Goal: Task Accomplishment & Management: Use online tool/utility

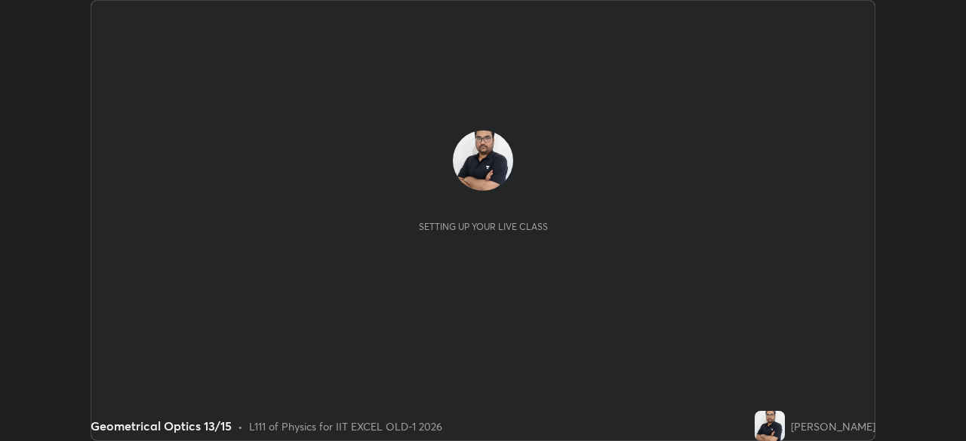
scroll to position [441, 965]
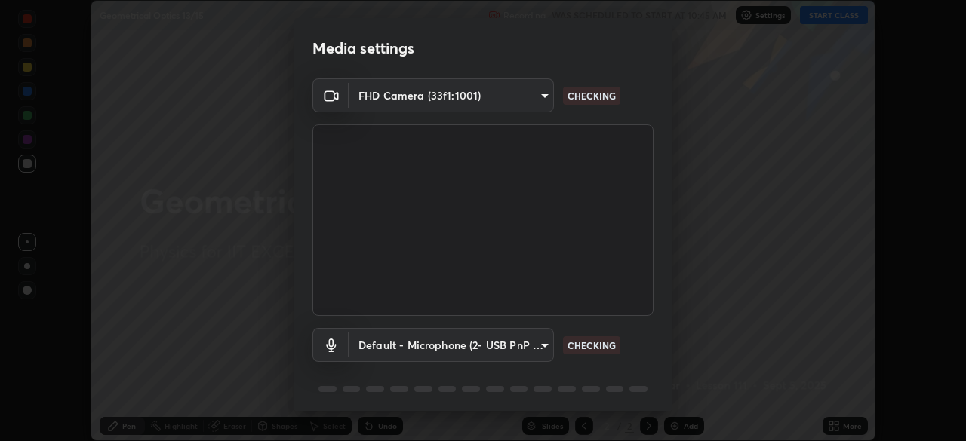
type input "a2c9e0304fea7a197325265949ed38064ec23766b16e4a4df4757bcf8ee53c87"
click at [526, 348] on body "Erase all Geometrical Optics 13/15 Recording WAS SCHEDULED TO START AT 10:45 AM…" at bounding box center [483, 220] width 966 height 441
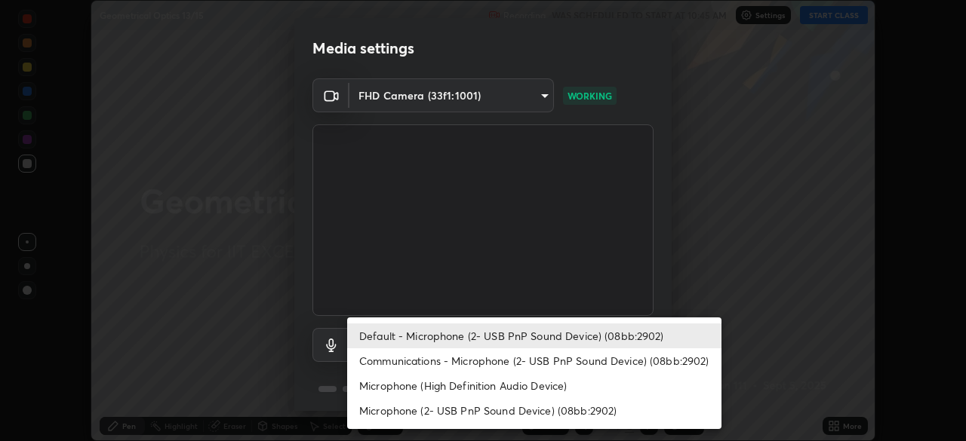
click at [517, 358] on li "Communications - Microphone (2- USB PnP Sound Device) (08bb:2902)" at bounding box center [534, 361] width 374 height 25
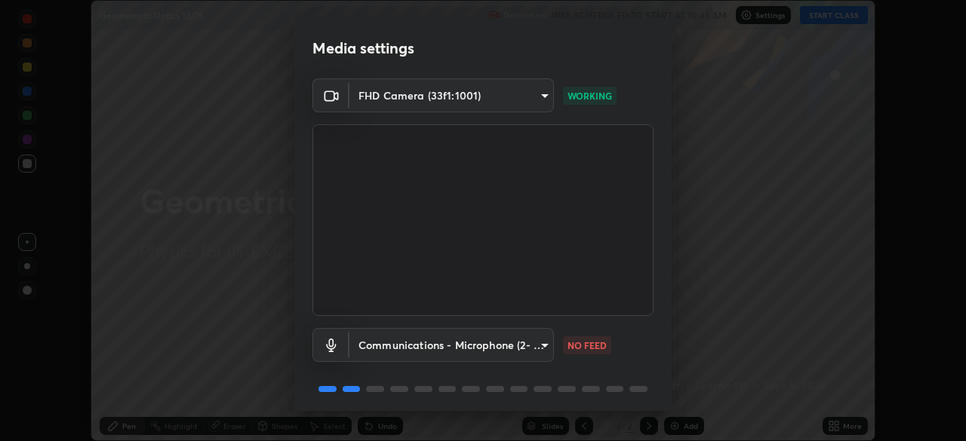
click at [521, 347] on body "Erase all Geometrical Optics 13/15 Recording WAS SCHEDULED TO START AT 10:45 AM…" at bounding box center [483, 220] width 966 height 441
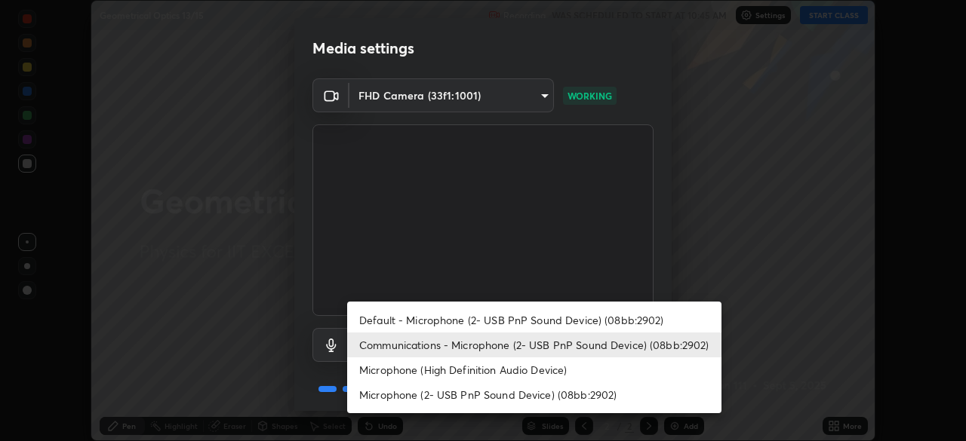
click at [519, 319] on li "Default - Microphone (2- USB PnP Sound Device) (08bb:2902)" at bounding box center [534, 320] width 374 height 25
type input "default"
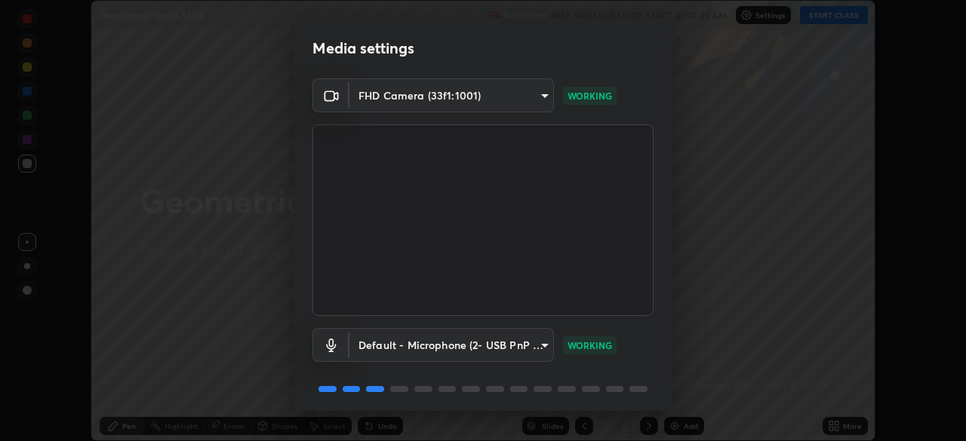
scroll to position [54, 0]
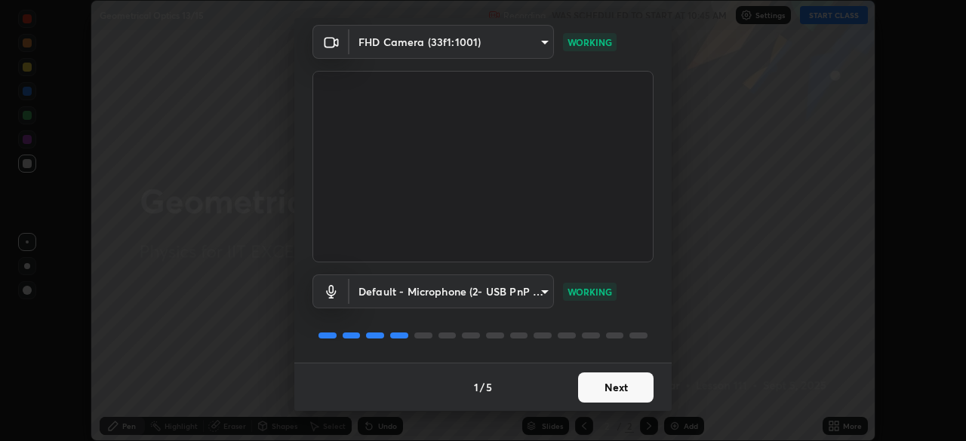
click at [630, 383] on button "Next" at bounding box center [615, 388] width 75 height 30
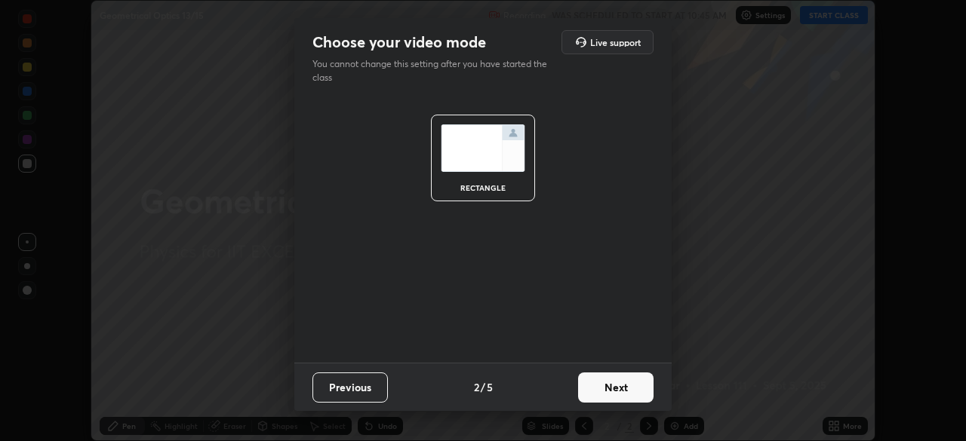
scroll to position [0, 0]
click at [622, 389] on button "Next" at bounding box center [615, 388] width 75 height 30
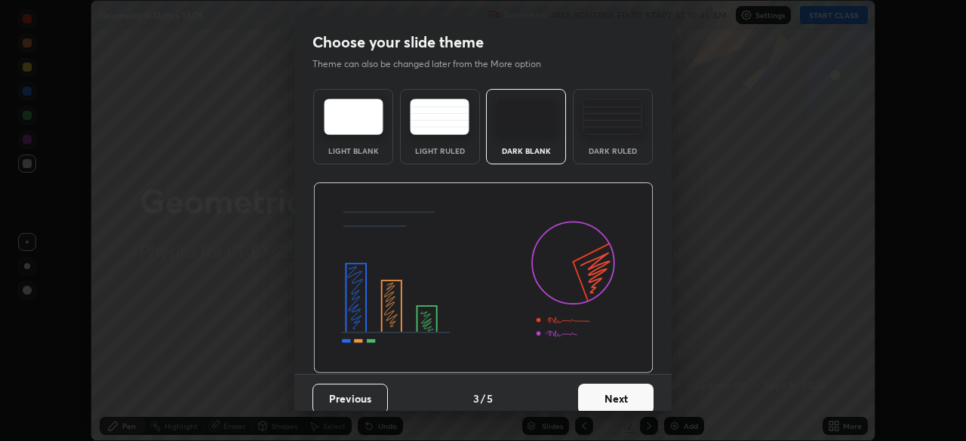
click at [625, 398] on button "Next" at bounding box center [615, 399] width 75 height 30
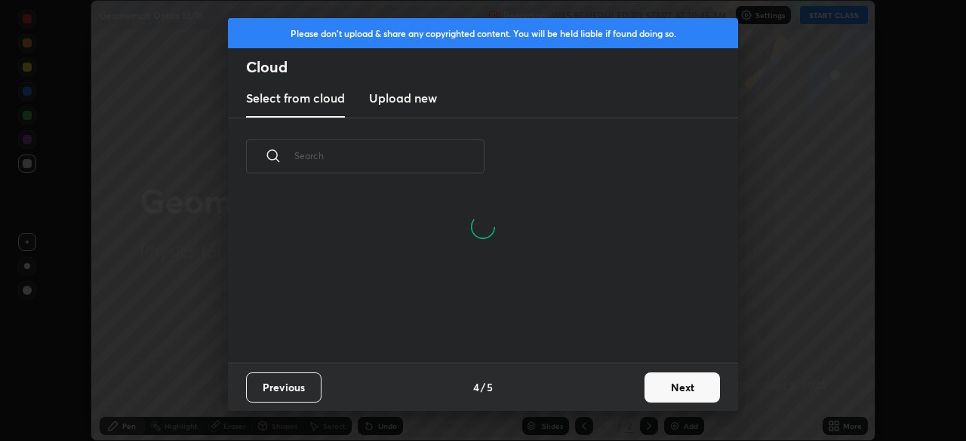
click at [662, 387] on button "Next" at bounding box center [681, 388] width 75 height 30
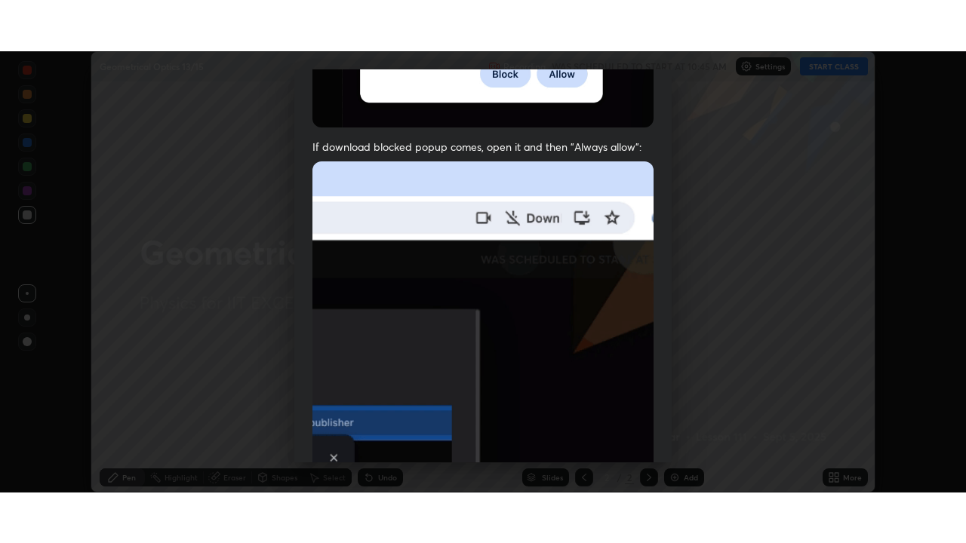
scroll to position [361, 0]
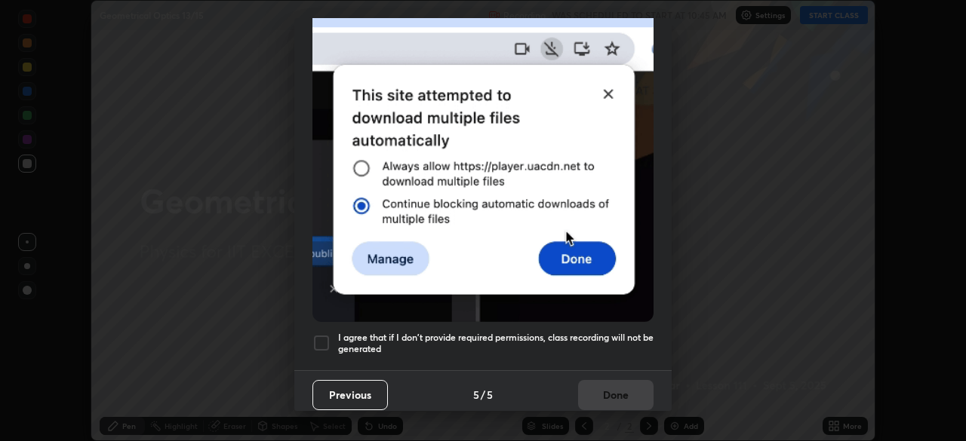
click at [499, 344] on h5 "I agree that if I don't provide required permissions, class recording will not …" at bounding box center [495, 343] width 315 height 23
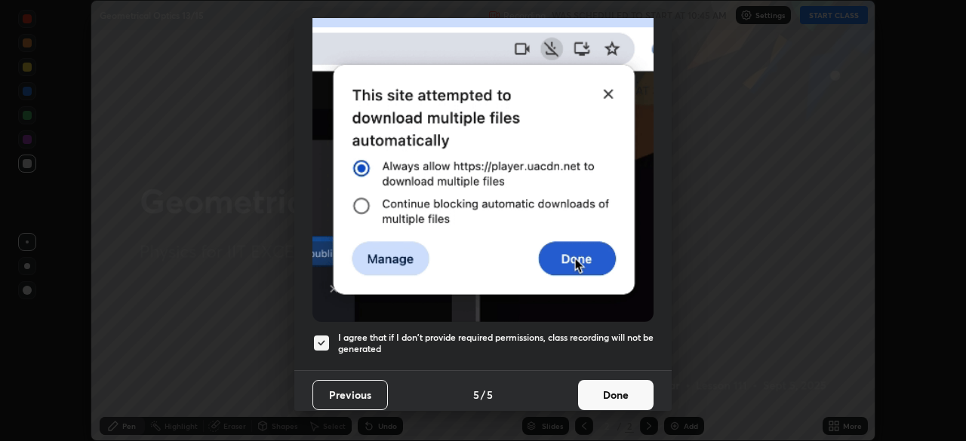
click at [591, 387] on button "Done" at bounding box center [615, 395] width 75 height 30
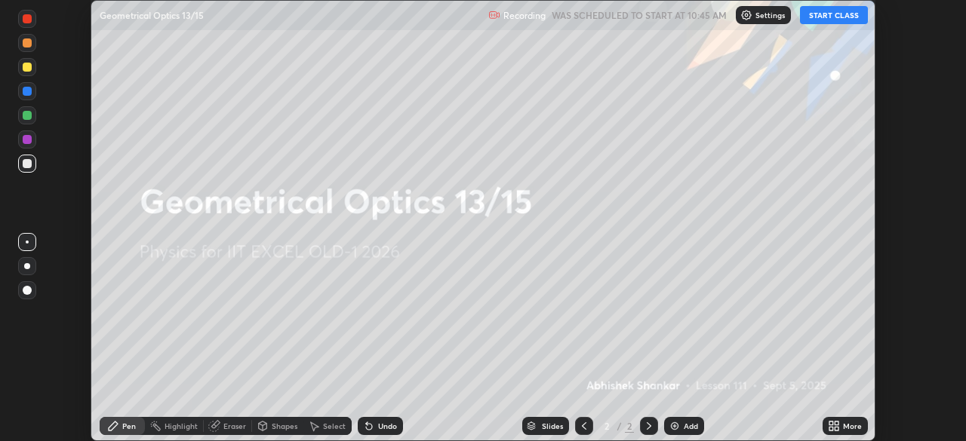
click at [819, 17] on button "START CLASS" at bounding box center [834, 15] width 68 height 18
click at [836, 423] on icon at bounding box center [837, 424] width 4 height 4
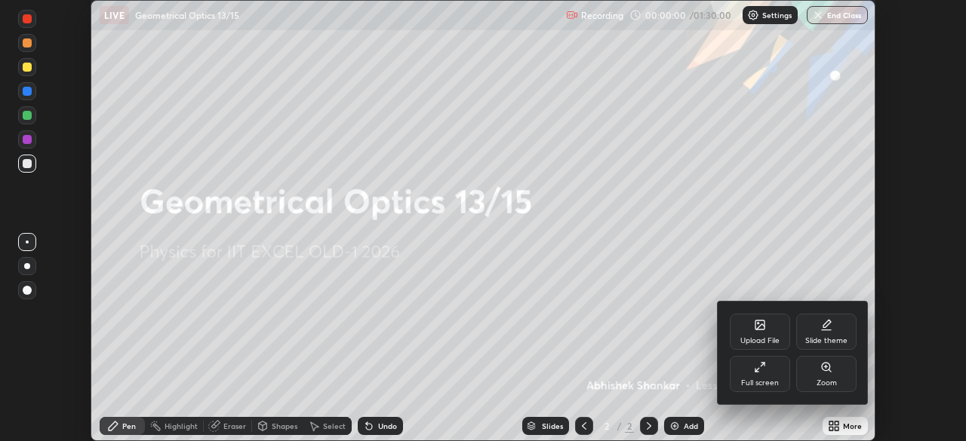
click at [753, 386] on div "Full screen" at bounding box center [760, 384] width 38 height 8
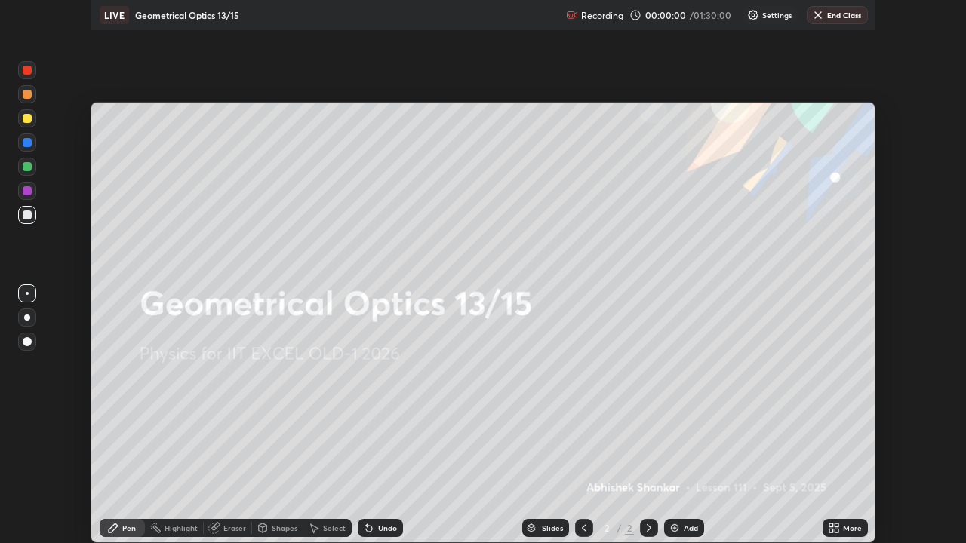
scroll to position [543, 966]
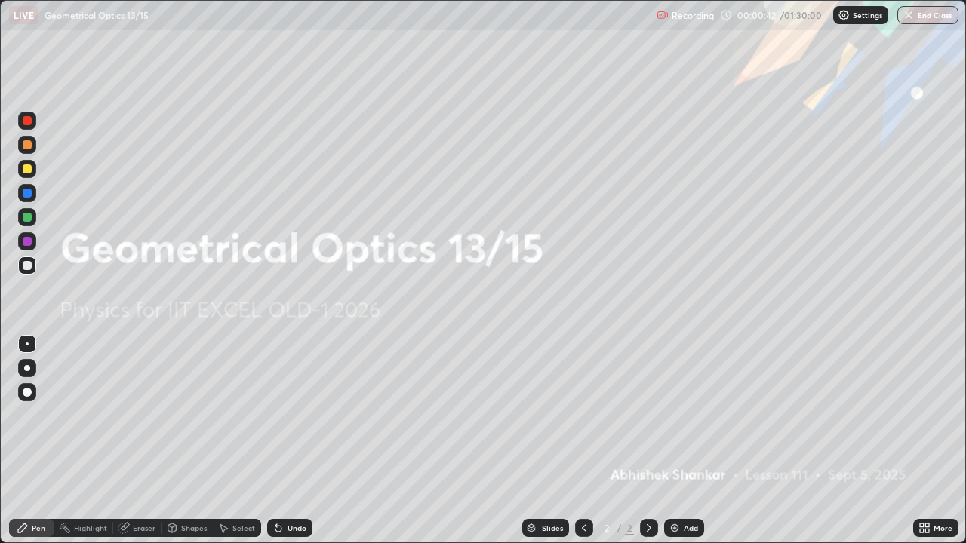
click at [685, 441] on div "Add" at bounding box center [684, 528] width 40 height 18
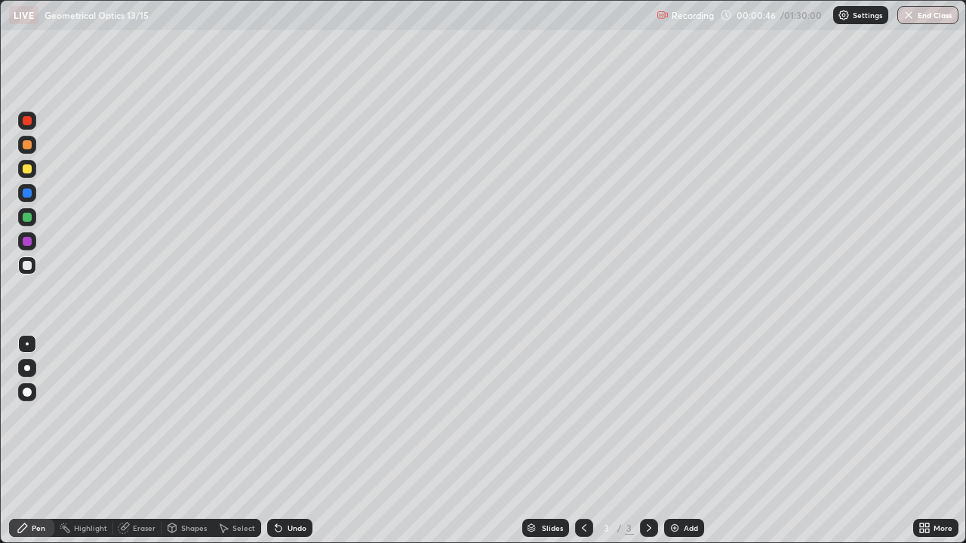
click at [186, 441] on div "Shapes" at bounding box center [194, 528] width 26 height 8
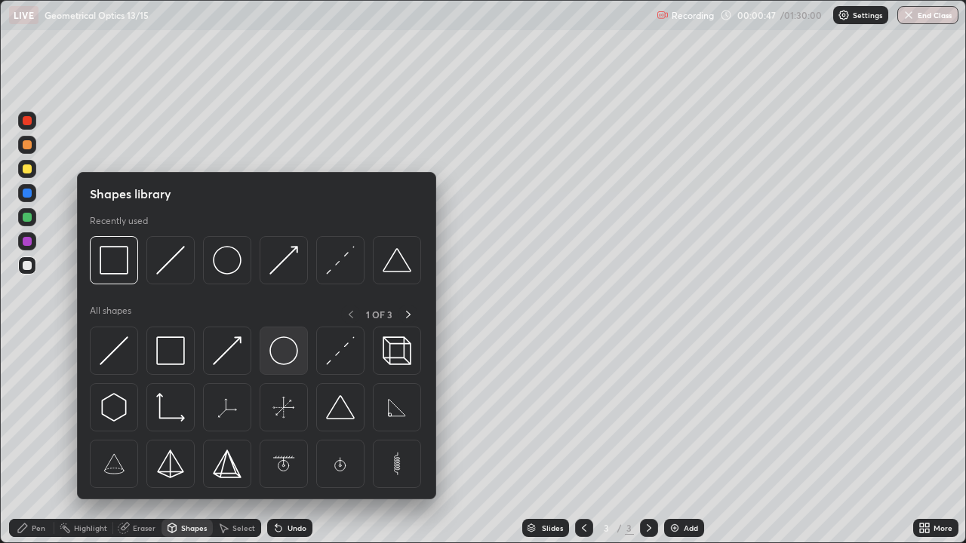
click at [286, 352] on img at bounding box center [283, 351] width 29 height 29
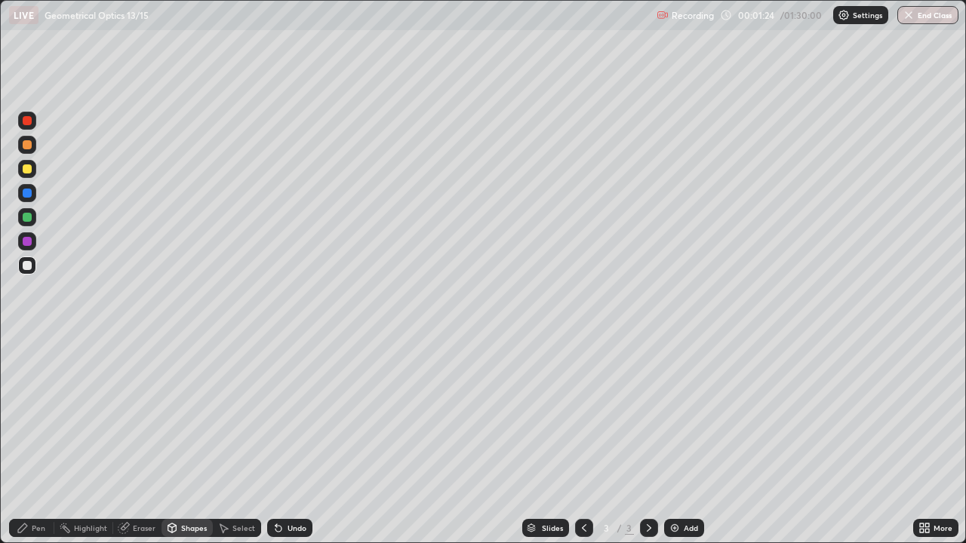
click at [181, 441] on div "Shapes" at bounding box center [194, 528] width 26 height 8
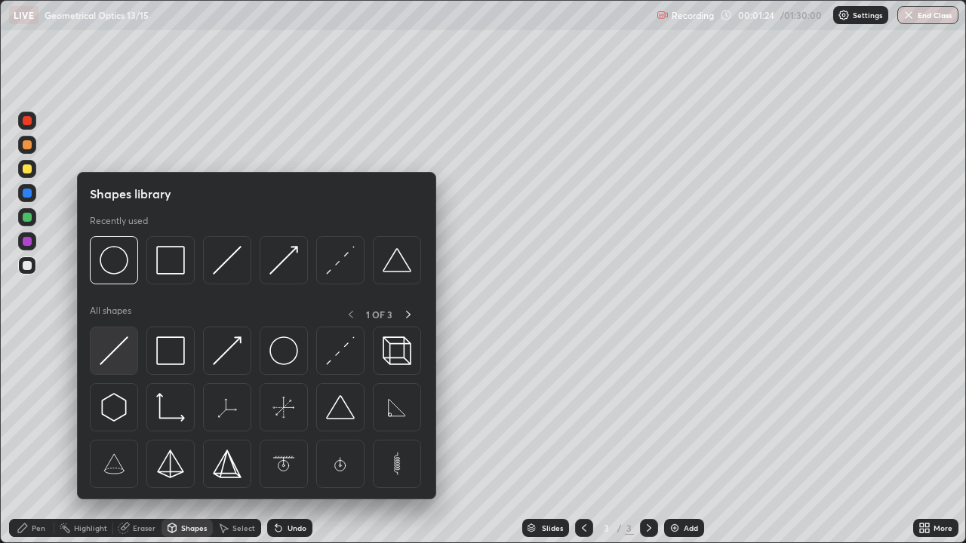
click at [127, 363] on img at bounding box center [114, 351] width 29 height 29
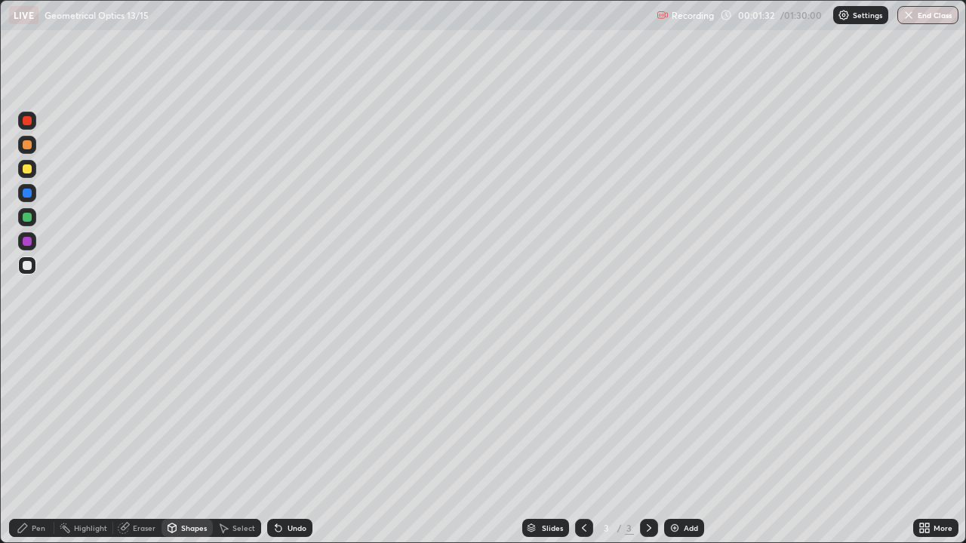
click at [140, 441] on div "Eraser" at bounding box center [137, 528] width 48 height 18
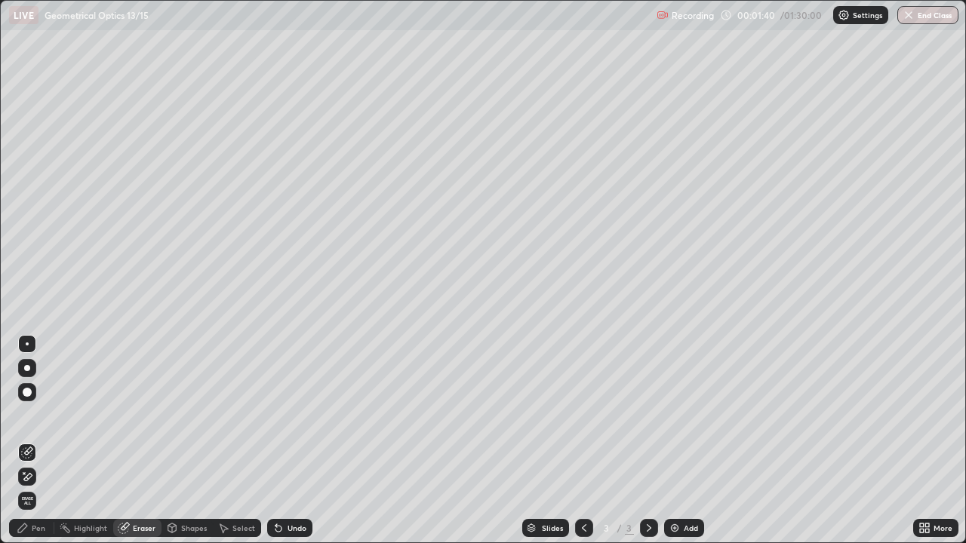
click at [245, 441] on div "Select" at bounding box center [243, 528] width 23 height 8
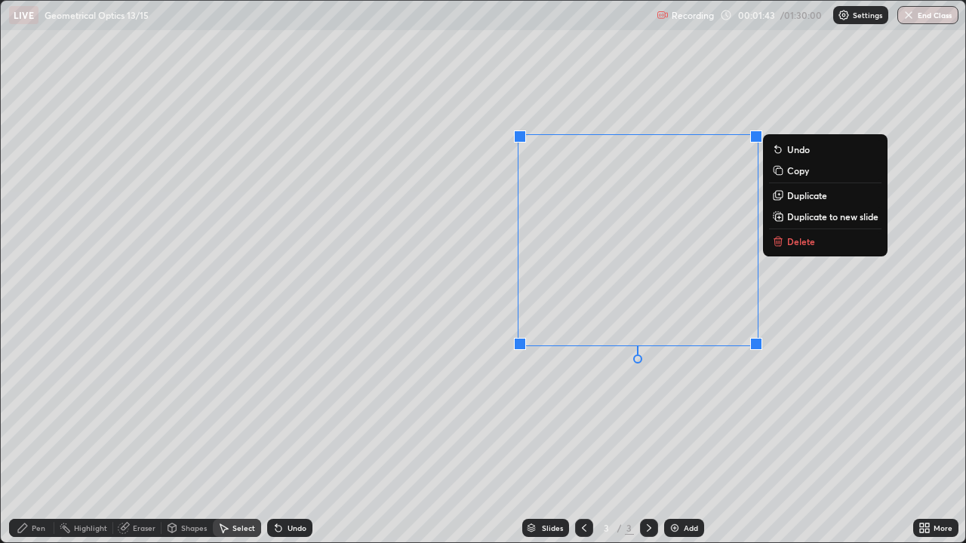
click at [671, 439] on div "0 ° Undo Copy Duplicate Duplicate to new slide Delete" at bounding box center [483, 272] width 964 height 542
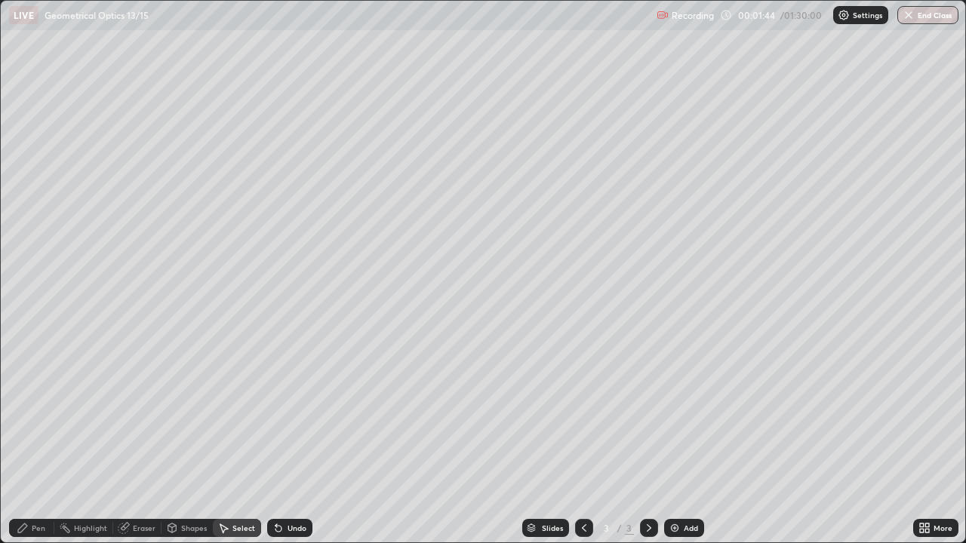
click at [196, 441] on div "Shapes" at bounding box center [194, 528] width 26 height 8
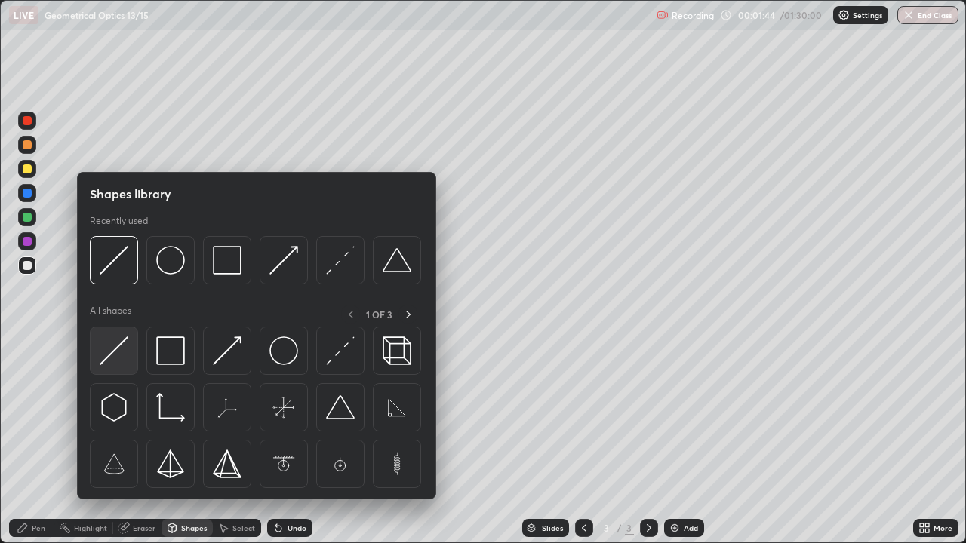
click at [125, 363] on img at bounding box center [114, 351] width 29 height 29
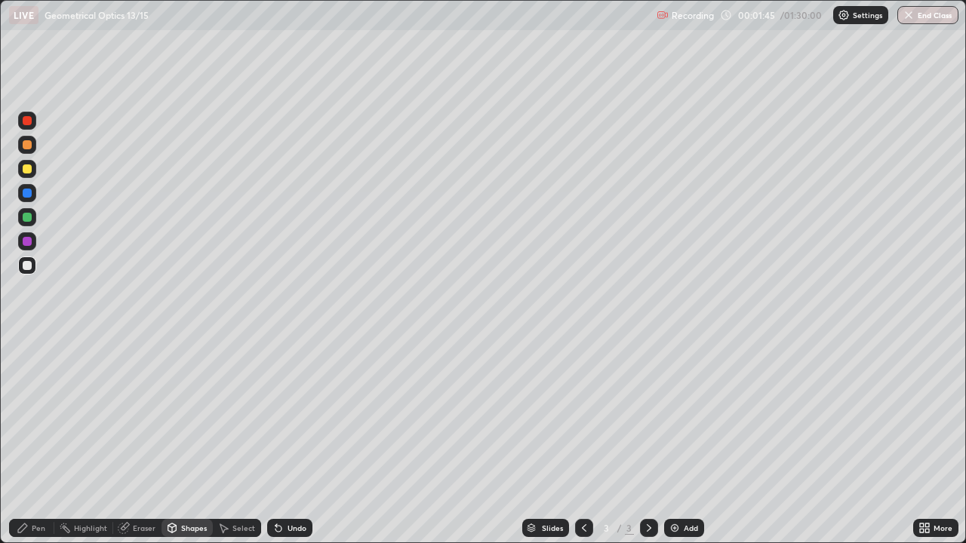
click at [29, 175] on div at bounding box center [27, 169] width 18 height 18
click at [293, 441] on div "Undo" at bounding box center [296, 528] width 19 height 8
click at [240, 441] on div "Select" at bounding box center [237, 528] width 48 height 18
click at [493, 344] on div "0 ° Undo Copy Duplicate Duplicate to new slide Delete" at bounding box center [483, 272] width 964 height 542
click at [44, 441] on div "Pen" at bounding box center [39, 528] width 14 height 8
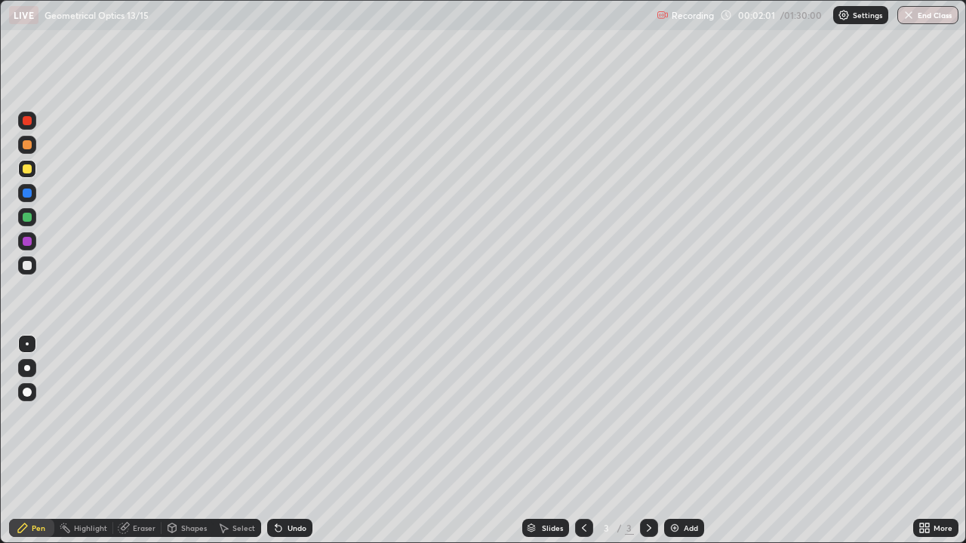
click at [29, 268] on div at bounding box center [27, 265] width 9 height 9
click at [292, 441] on div "Undo" at bounding box center [296, 528] width 19 height 8
click at [191, 441] on div "Shapes" at bounding box center [194, 528] width 26 height 8
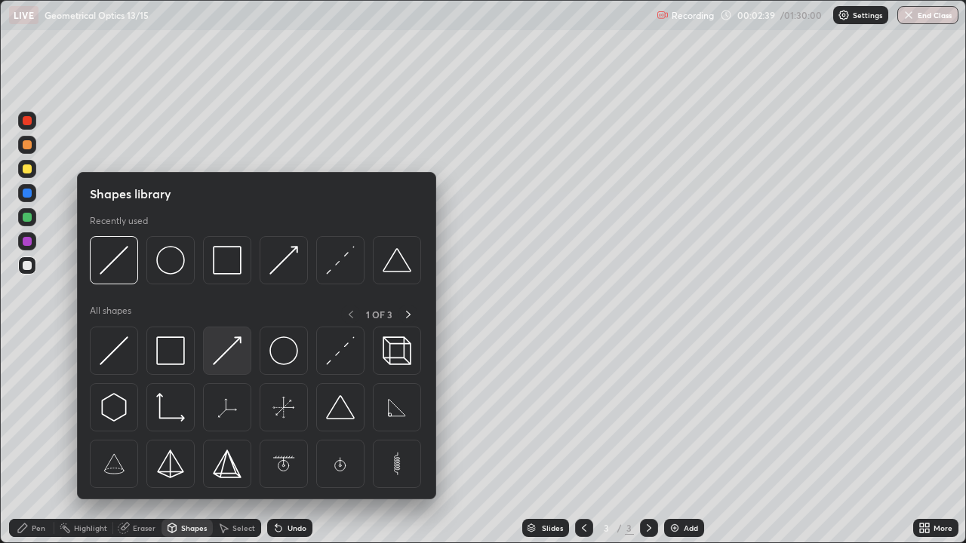
click at [229, 355] on img at bounding box center [227, 351] width 29 height 29
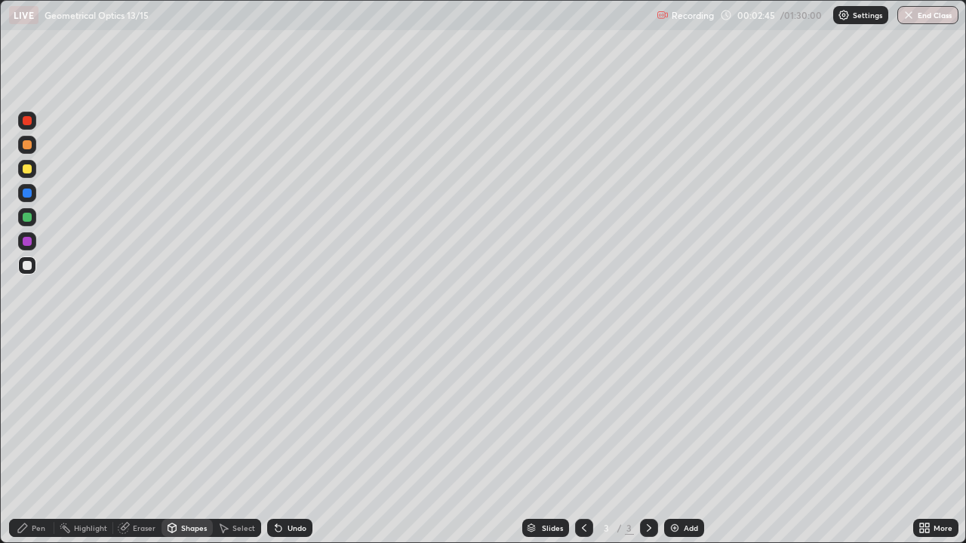
click at [38, 441] on div "Pen" at bounding box center [39, 528] width 14 height 8
click at [295, 441] on div "Undo" at bounding box center [296, 528] width 19 height 8
click at [195, 441] on div "Shapes" at bounding box center [194, 528] width 26 height 8
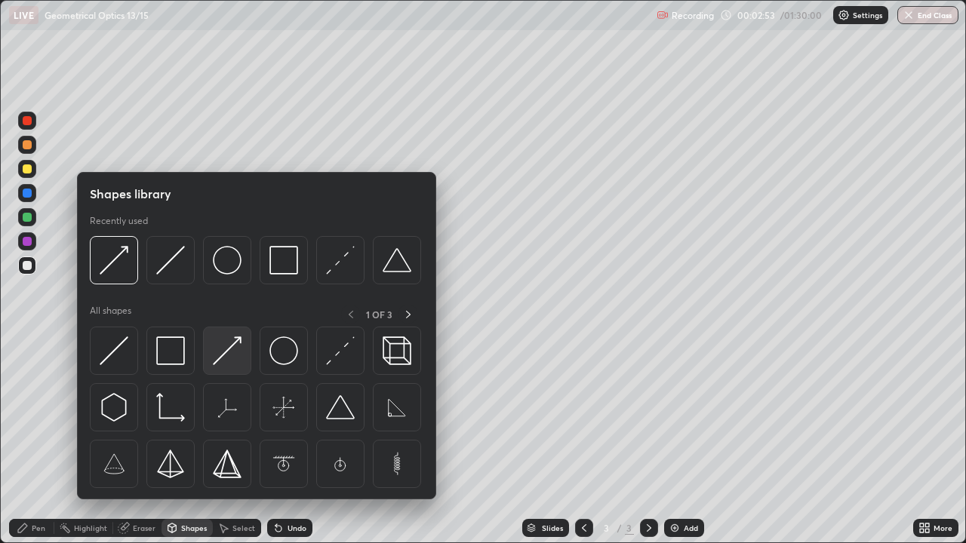
click at [229, 358] on img at bounding box center [227, 351] width 29 height 29
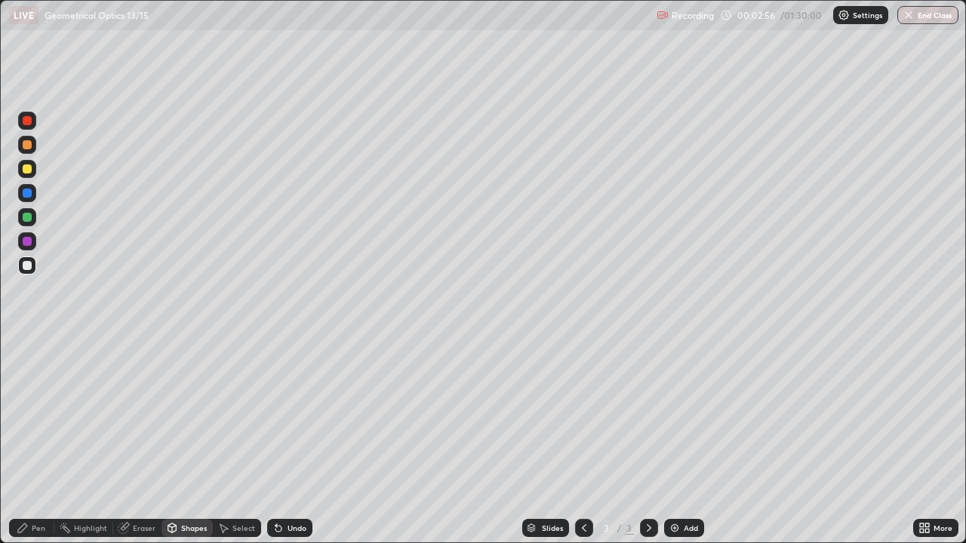
click at [47, 441] on div "Pen" at bounding box center [31, 528] width 45 height 18
click at [237, 441] on div "Select" at bounding box center [243, 528] width 23 height 8
click at [440, 389] on div "0 ° Undo Copy Duplicate Duplicate to new slide Delete" at bounding box center [483, 272] width 964 height 542
click at [37, 441] on div "Pen" at bounding box center [39, 528] width 14 height 8
click at [196, 441] on div "Shapes" at bounding box center [194, 528] width 26 height 8
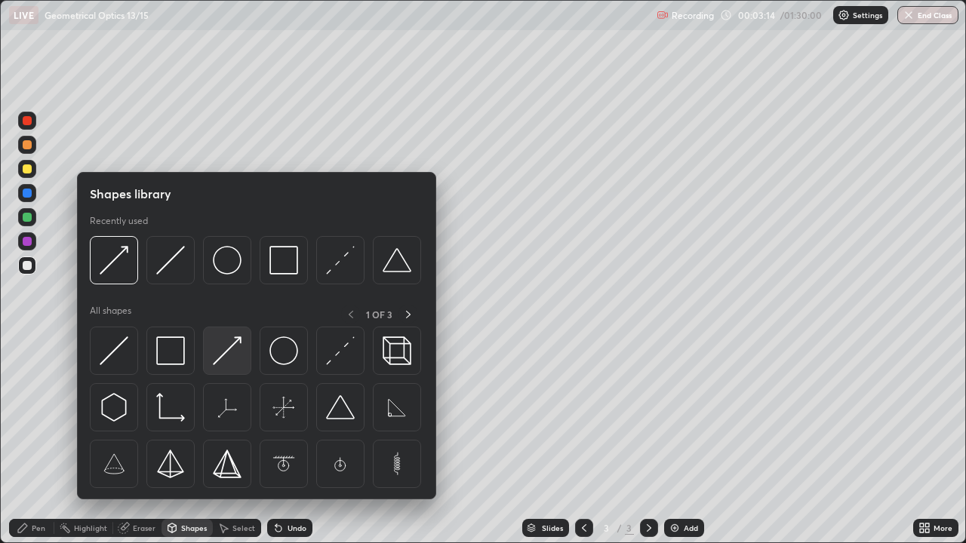
click at [237, 352] on img at bounding box center [227, 351] width 29 height 29
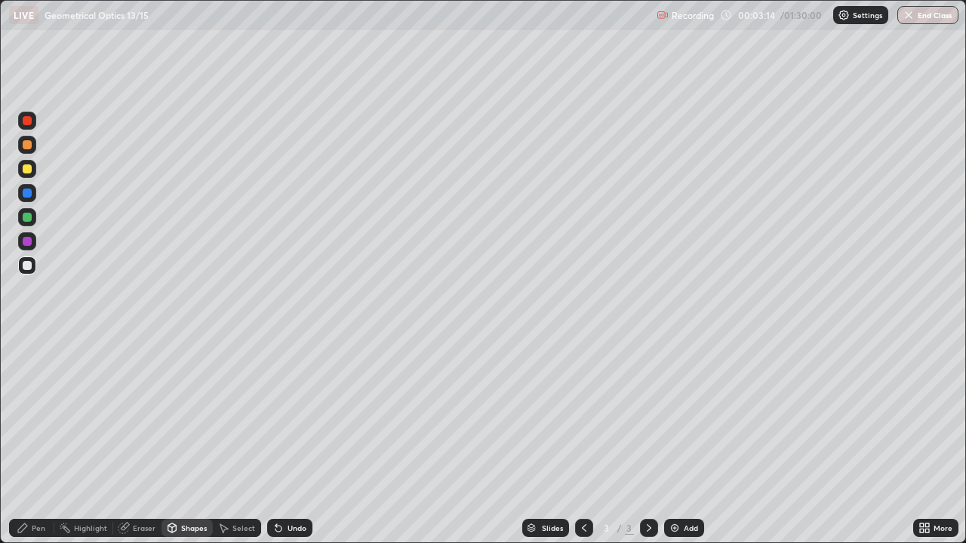
click at [28, 242] on div at bounding box center [27, 241] width 9 height 9
click at [294, 441] on div "Undo" at bounding box center [296, 528] width 19 height 8
click at [29, 441] on div "Pen" at bounding box center [31, 528] width 45 height 18
click at [29, 268] on div at bounding box center [27, 265] width 9 height 9
click at [28, 169] on div at bounding box center [27, 168] width 9 height 9
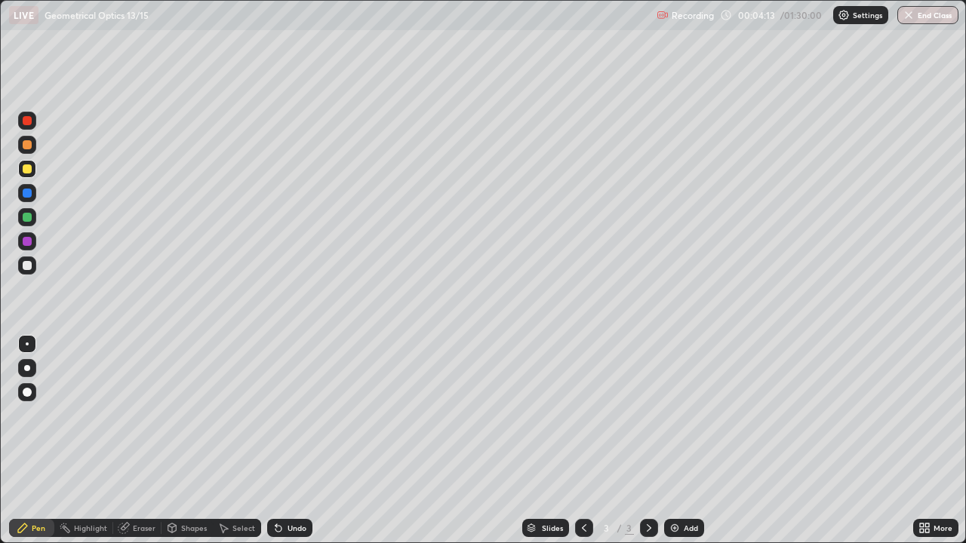
click at [28, 266] on div at bounding box center [27, 265] width 9 height 9
click at [177, 441] on div "Shapes" at bounding box center [186, 528] width 51 height 18
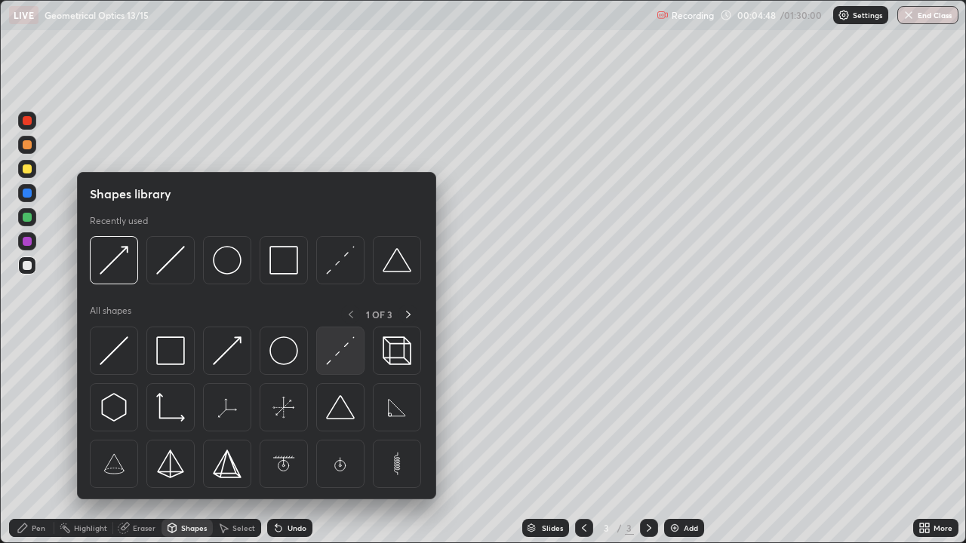
click at [343, 353] on img at bounding box center [340, 351] width 29 height 29
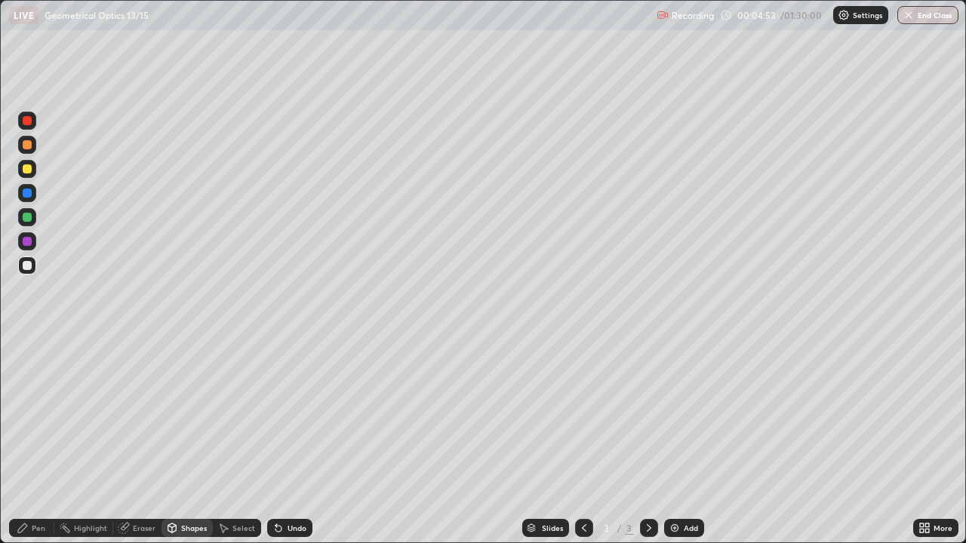
click at [38, 441] on div "Pen" at bounding box center [39, 528] width 14 height 8
click at [232, 441] on div "Select" at bounding box center [243, 528] width 23 height 8
click at [347, 413] on div "0 ° Undo Copy Duplicate Duplicate to new slide Delete" at bounding box center [483, 272] width 964 height 542
click at [26, 441] on icon at bounding box center [22, 528] width 9 height 9
click at [33, 170] on div at bounding box center [27, 169] width 18 height 18
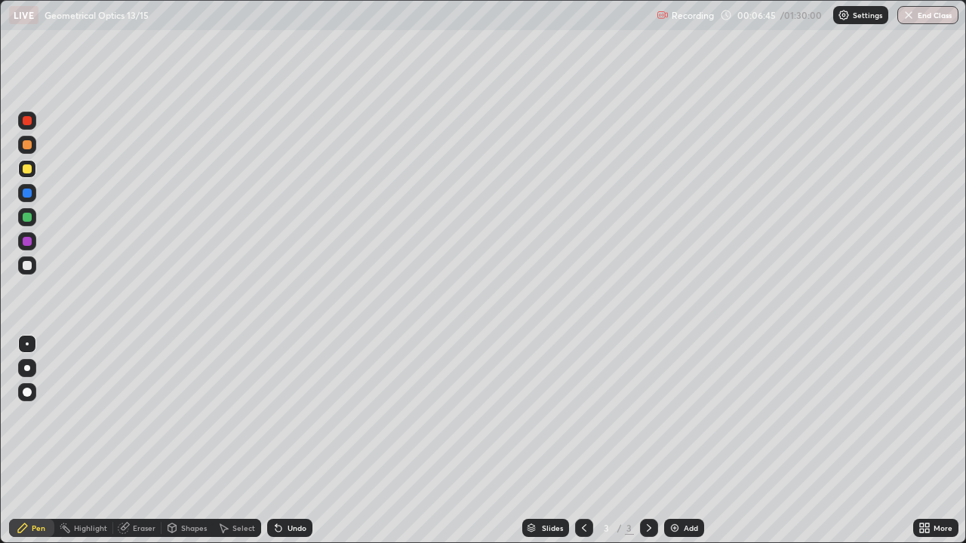
click at [35, 267] on div at bounding box center [27, 266] width 18 height 18
click at [26, 266] on div at bounding box center [27, 265] width 9 height 9
click at [180, 441] on div "Shapes" at bounding box center [186, 528] width 51 height 18
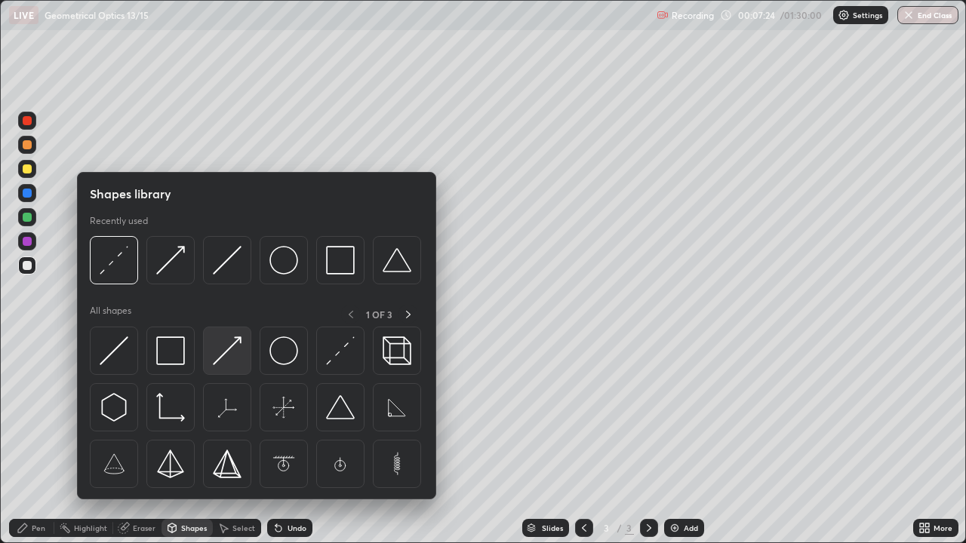
click at [236, 355] on img at bounding box center [227, 351] width 29 height 29
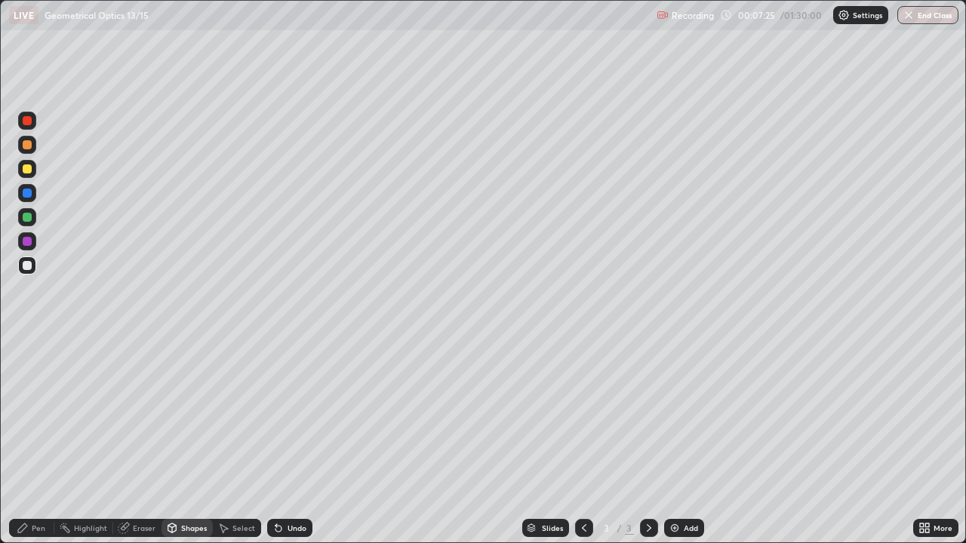
click at [34, 244] on div at bounding box center [27, 241] width 18 height 18
click at [42, 441] on div "Pen" at bounding box center [39, 528] width 14 height 8
click at [29, 272] on div at bounding box center [27, 266] width 18 height 18
click at [35, 262] on div at bounding box center [27, 266] width 18 height 18
click at [29, 170] on div at bounding box center [27, 168] width 9 height 9
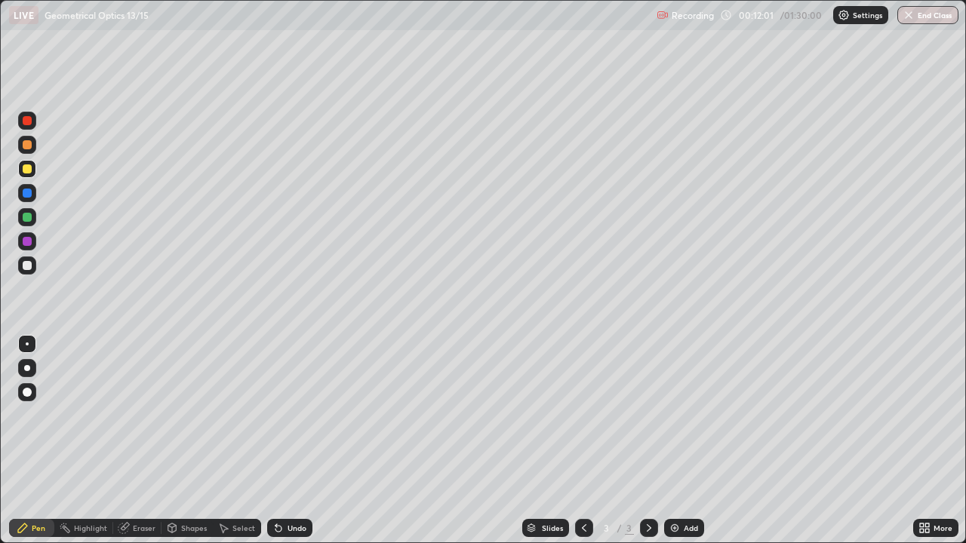
click at [684, 441] on div "Add" at bounding box center [691, 528] width 14 height 8
click at [29, 265] on div at bounding box center [27, 265] width 9 height 9
click at [281, 441] on div "Undo" at bounding box center [289, 528] width 45 height 18
click at [31, 171] on div at bounding box center [27, 168] width 9 height 9
click at [30, 273] on div at bounding box center [27, 266] width 18 height 18
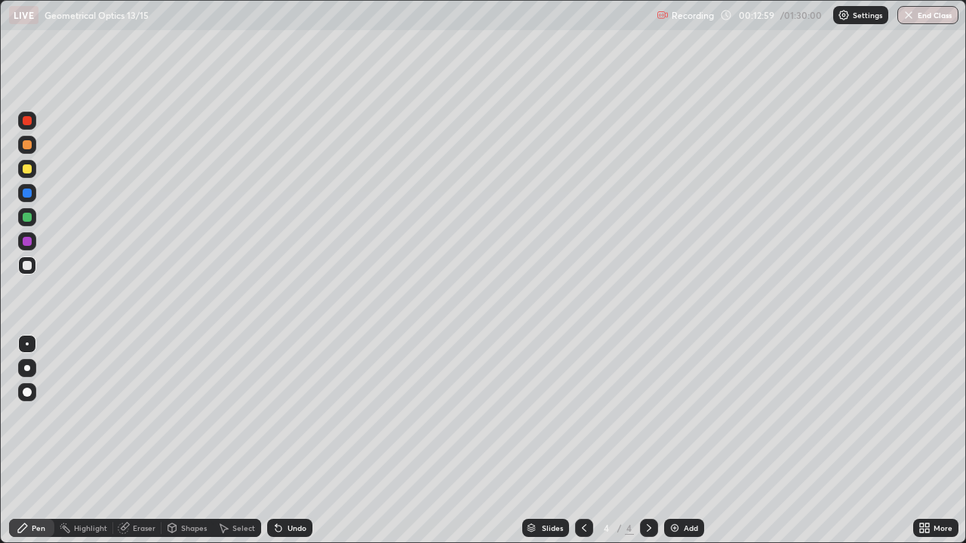
click at [29, 168] on div at bounding box center [27, 168] width 9 height 9
click at [189, 441] on div "Shapes" at bounding box center [194, 528] width 26 height 8
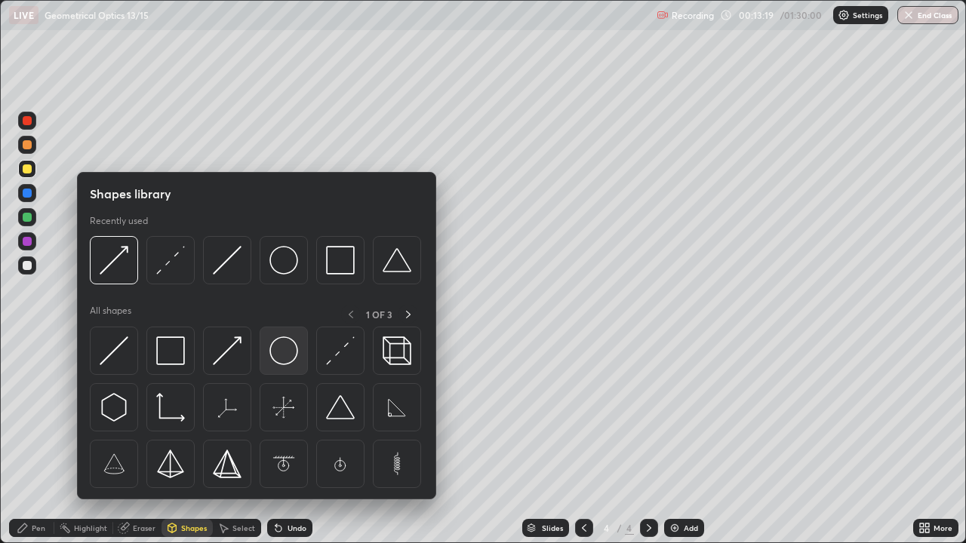
click at [284, 364] on img at bounding box center [283, 351] width 29 height 29
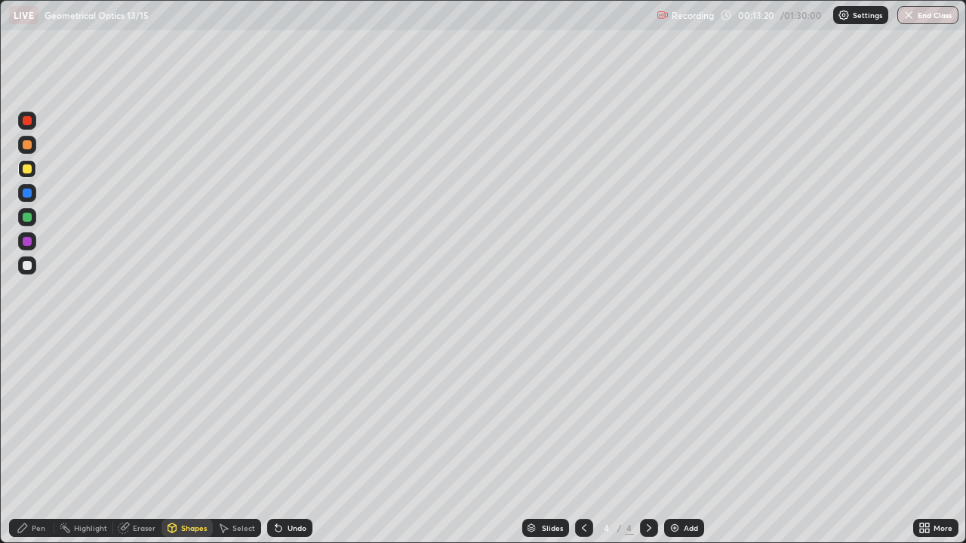
click at [29, 267] on div at bounding box center [27, 265] width 9 height 9
click at [30, 218] on div at bounding box center [27, 217] width 9 height 9
click at [27, 169] on div at bounding box center [27, 168] width 9 height 9
click at [275, 441] on icon at bounding box center [276, 525] width 2 height 2
click at [281, 441] on div "Undo" at bounding box center [289, 528] width 45 height 18
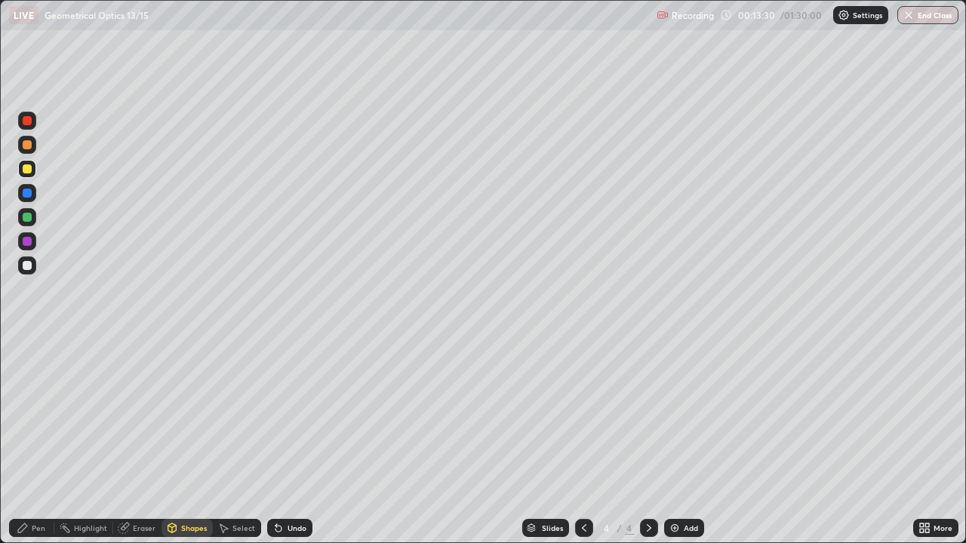
click at [41, 441] on div "Pen" at bounding box center [39, 528] width 14 height 8
click at [29, 265] on div at bounding box center [27, 265] width 9 height 9
click at [29, 170] on div at bounding box center [27, 168] width 9 height 9
click at [30, 272] on div at bounding box center [27, 266] width 18 height 18
click at [184, 441] on div "Shapes" at bounding box center [194, 528] width 26 height 8
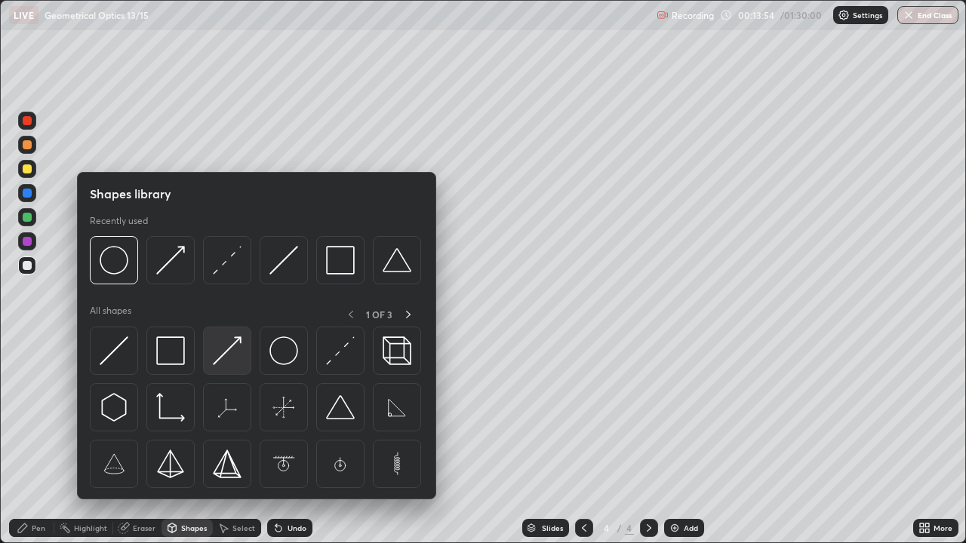
click at [225, 353] on img at bounding box center [227, 351] width 29 height 29
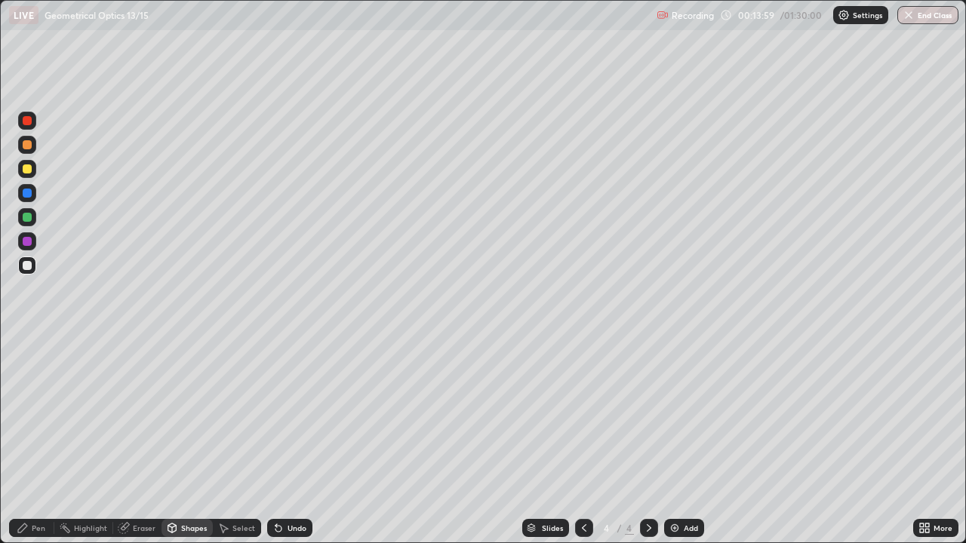
click at [29, 215] on div at bounding box center [27, 217] width 9 height 9
click at [36, 441] on div "Pen" at bounding box center [39, 528] width 14 height 8
click at [29, 266] on div at bounding box center [27, 265] width 9 height 9
click at [32, 174] on div at bounding box center [27, 169] width 18 height 18
click at [186, 441] on div "Shapes" at bounding box center [186, 528] width 51 height 18
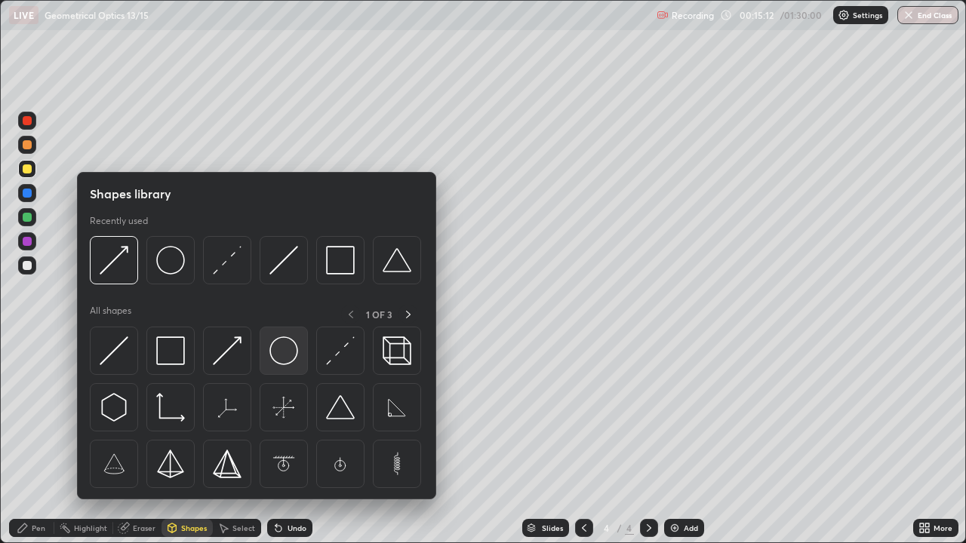
click at [280, 354] on img at bounding box center [283, 351] width 29 height 29
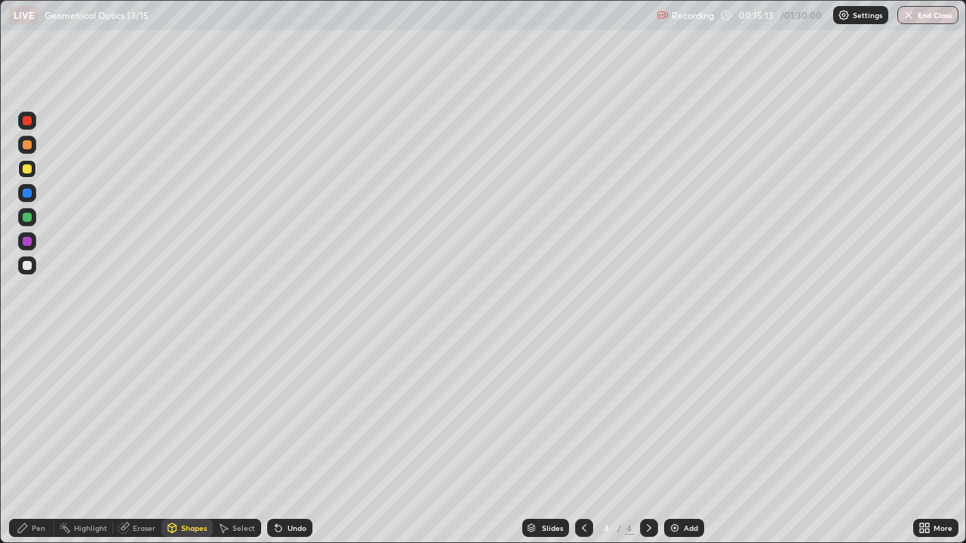
click at [24, 215] on div at bounding box center [27, 217] width 9 height 9
click at [292, 441] on div "Undo" at bounding box center [296, 528] width 19 height 8
click at [193, 441] on div "Shapes" at bounding box center [194, 528] width 26 height 8
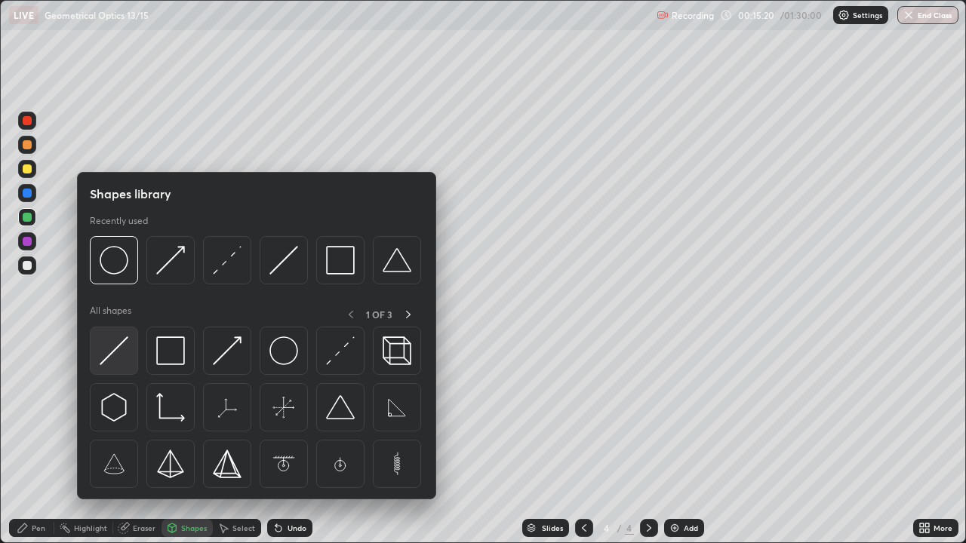
click at [126, 356] on img at bounding box center [114, 351] width 29 height 29
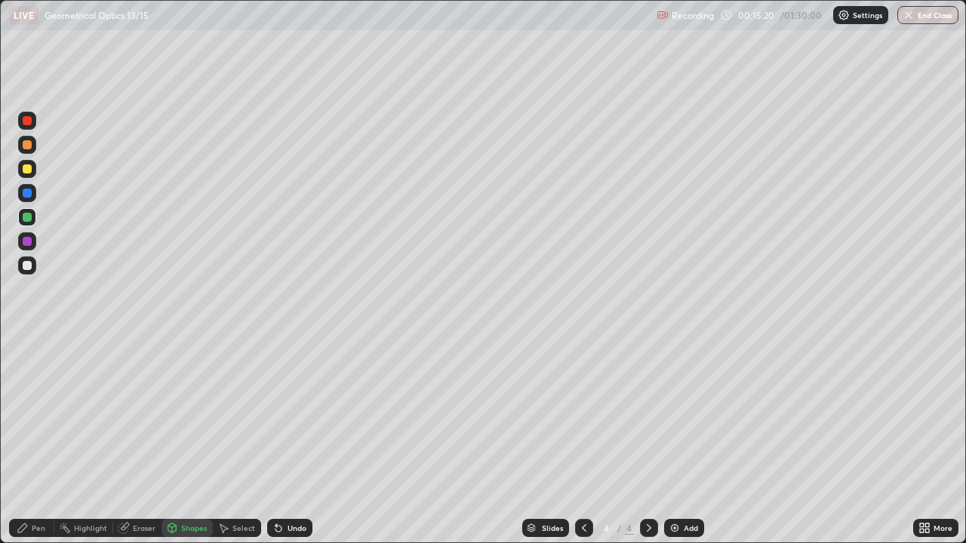
click at [29, 273] on div at bounding box center [27, 266] width 18 height 18
click at [36, 441] on div "Pen" at bounding box center [31, 528] width 45 height 18
click at [31, 170] on div at bounding box center [27, 168] width 9 height 9
click at [193, 441] on div "Shapes" at bounding box center [194, 528] width 26 height 8
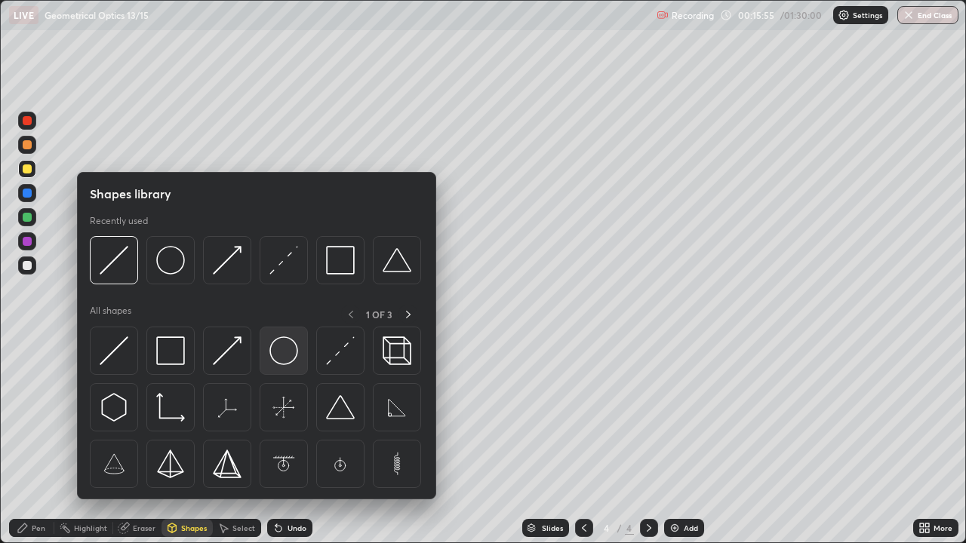
click at [291, 353] on img at bounding box center [283, 351] width 29 height 29
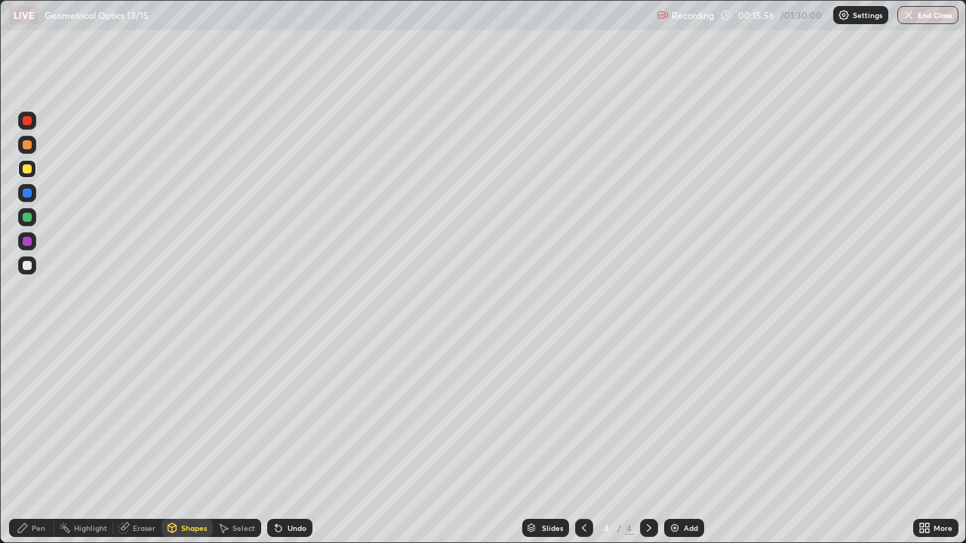
click at [32, 266] on div at bounding box center [27, 266] width 18 height 18
click at [289, 441] on div "Undo" at bounding box center [289, 528] width 45 height 18
click at [28, 223] on div at bounding box center [27, 217] width 18 height 18
click at [242, 441] on div "Select" at bounding box center [243, 528] width 23 height 8
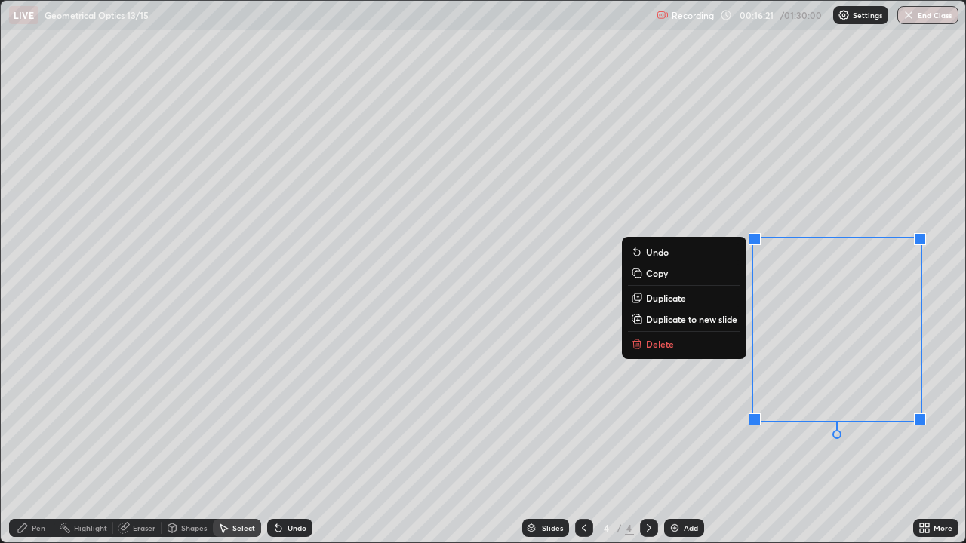
click at [812, 441] on div "0 ° Undo Copy Duplicate Duplicate to new slide Delete" at bounding box center [483, 272] width 964 height 542
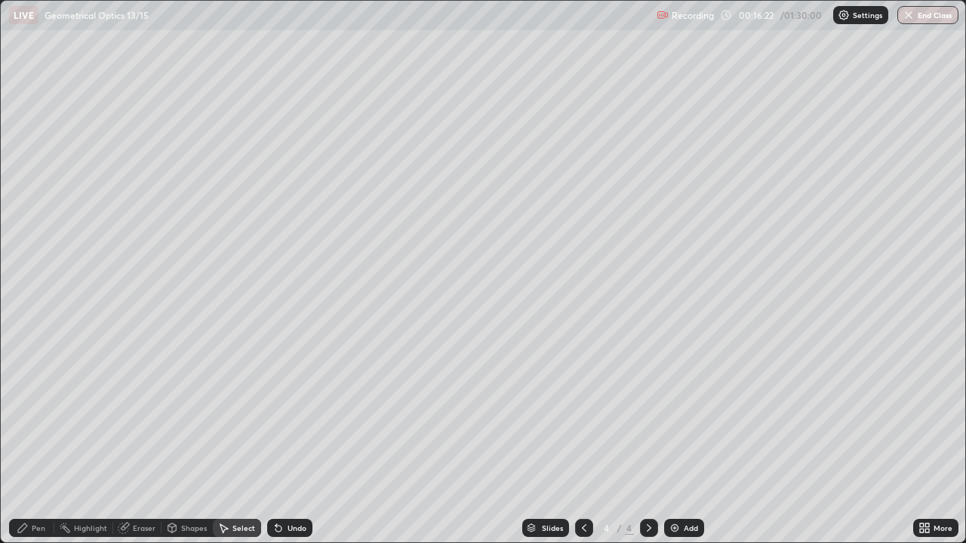
click at [38, 441] on div "Pen" at bounding box center [39, 528] width 14 height 8
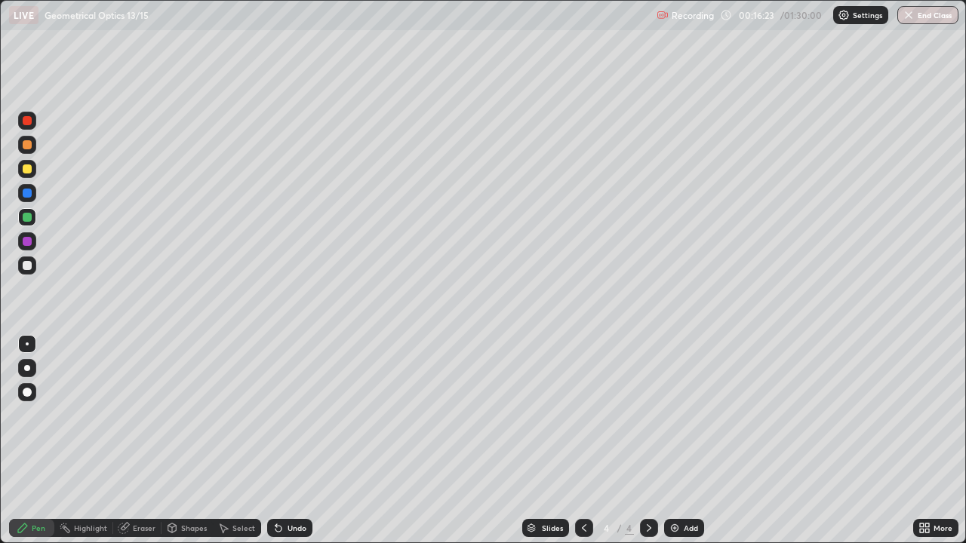
click at [30, 171] on div at bounding box center [27, 168] width 9 height 9
click at [31, 264] on div at bounding box center [27, 265] width 9 height 9
click at [30, 218] on div at bounding box center [27, 217] width 9 height 9
click at [297, 441] on div "Undo" at bounding box center [296, 528] width 19 height 8
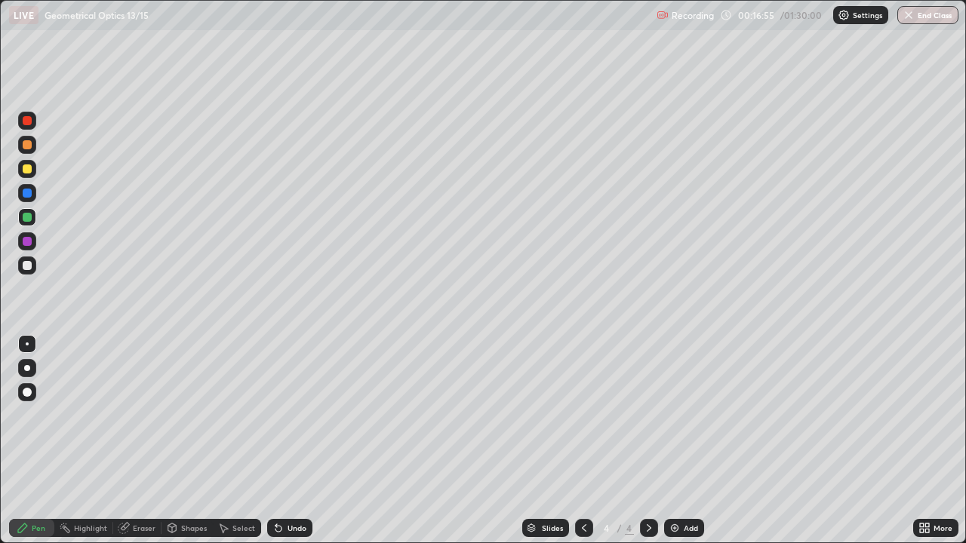
click at [299, 441] on div "Undo" at bounding box center [296, 528] width 19 height 8
click at [297, 441] on div "Undo" at bounding box center [296, 528] width 19 height 8
click at [34, 274] on div at bounding box center [27, 266] width 18 height 24
click at [672, 441] on img at bounding box center [675, 528] width 12 height 12
click at [27, 170] on div at bounding box center [27, 168] width 9 height 9
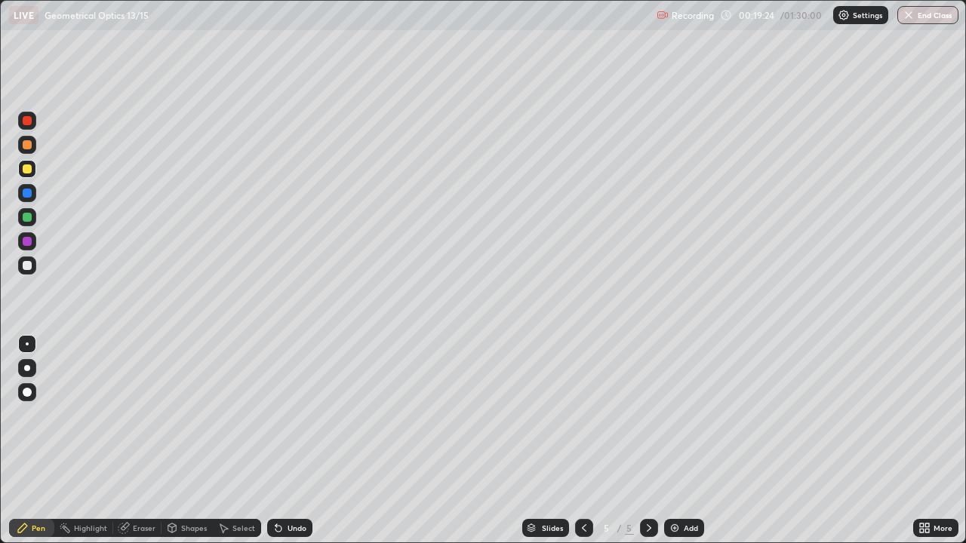
click at [583, 441] on icon at bounding box center [584, 528] width 5 height 8
click at [647, 441] on icon at bounding box center [649, 528] width 12 height 12
click at [187, 441] on div "Shapes" at bounding box center [194, 528] width 26 height 8
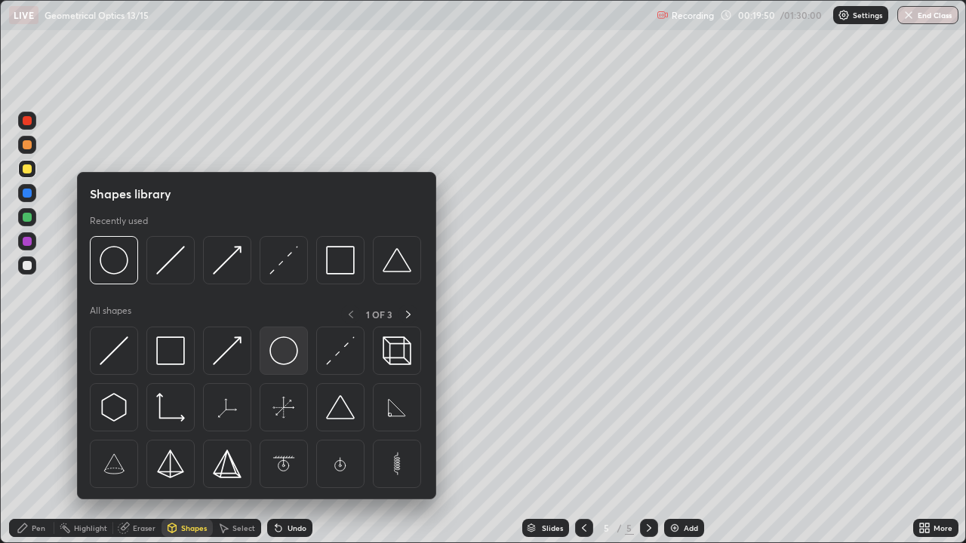
click at [281, 344] on img at bounding box center [283, 351] width 29 height 29
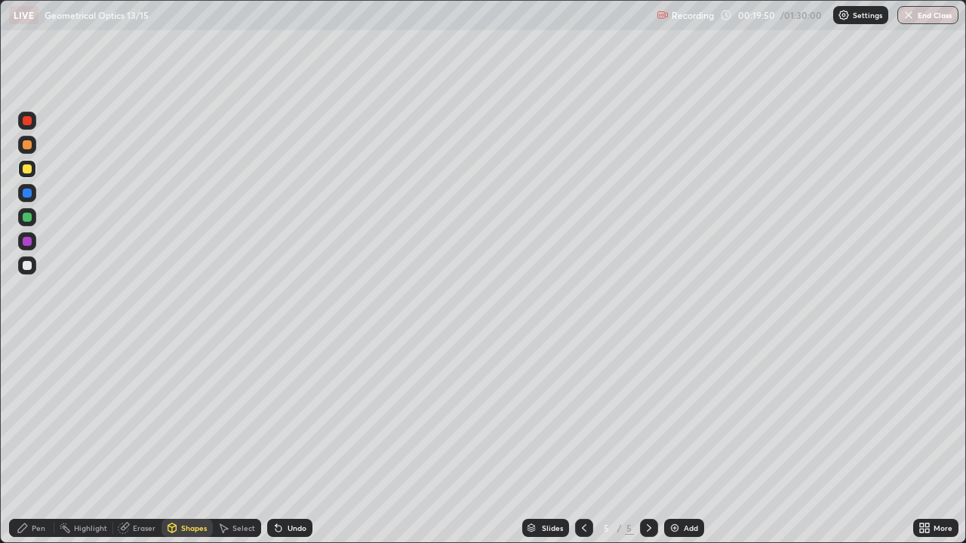
click at [28, 266] on div at bounding box center [27, 265] width 9 height 9
click at [31, 168] on div at bounding box center [27, 168] width 9 height 9
click at [183, 441] on div "Shapes" at bounding box center [194, 528] width 26 height 8
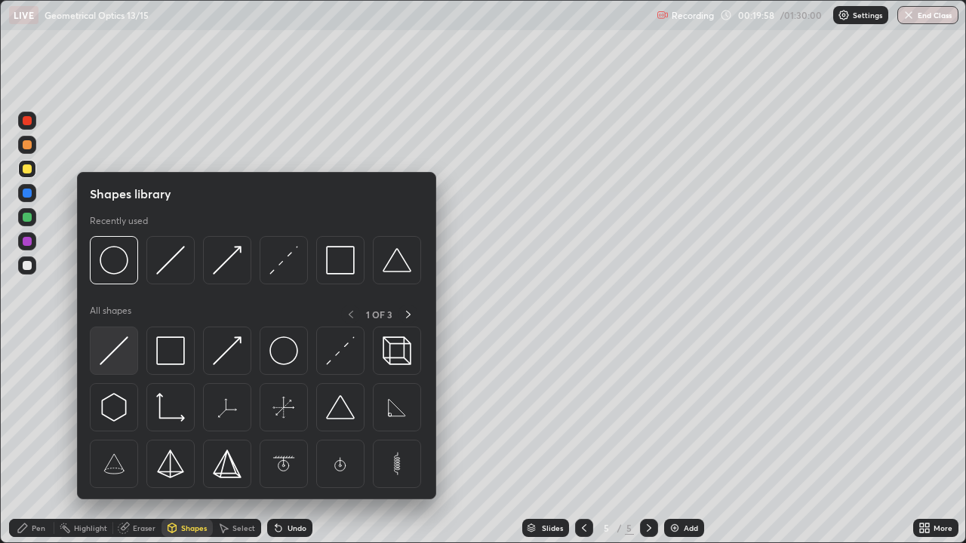
click at [125, 350] on img at bounding box center [114, 351] width 29 height 29
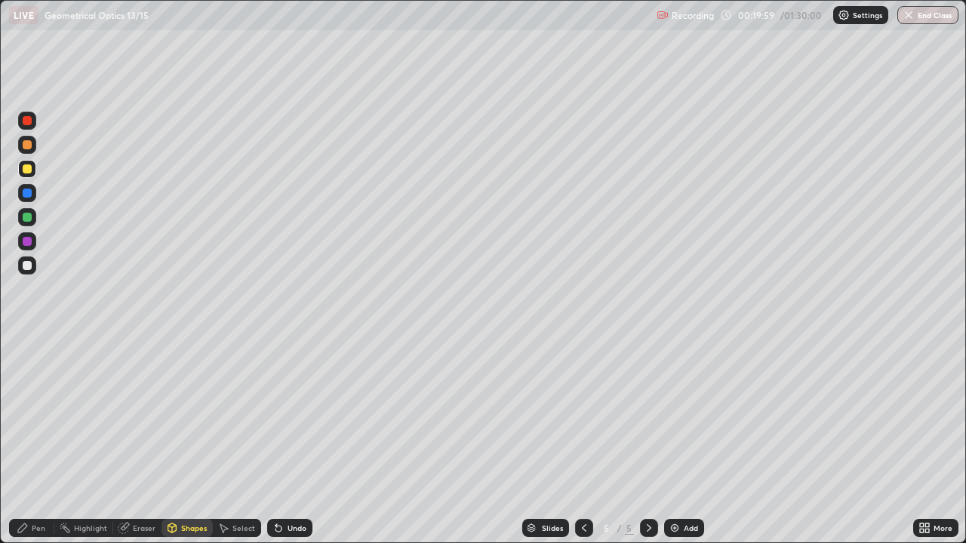
click at [34, 267] on div at bounding box center [27, 266] width 18 height 18
click at [193, 441] on div "Shapes" at bounding box center [186, 528] width 51 height 18
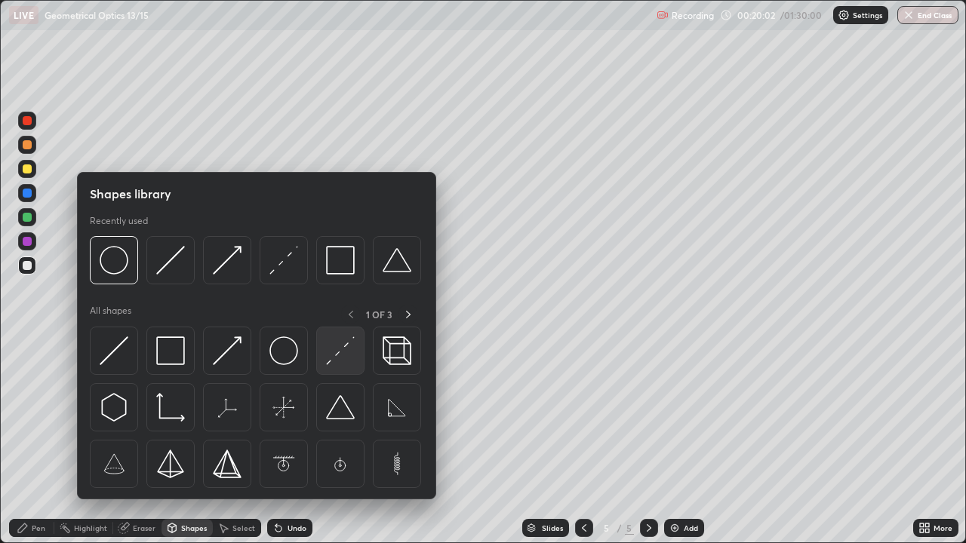
click at [342, 356] on img at bounding box center [340, 351] width 29 height 29
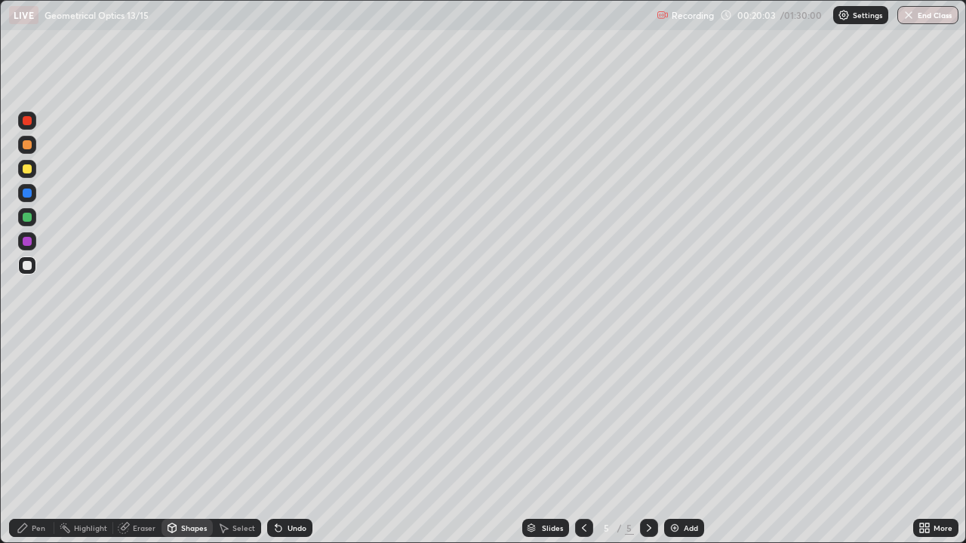
click at [31, 196] on div at bounding box center [27, 193] width 9 height 9
click at [179, 441] on div "Shapes" at bounding box center [186, 528] width 51 height 18
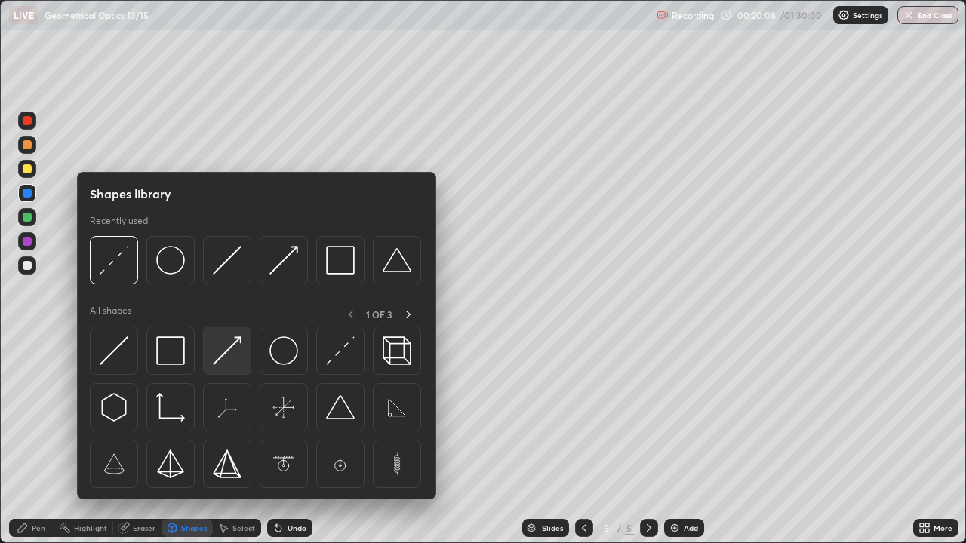
click at [233, 351] on img at bounding box center [227, 351] width 29 height 29
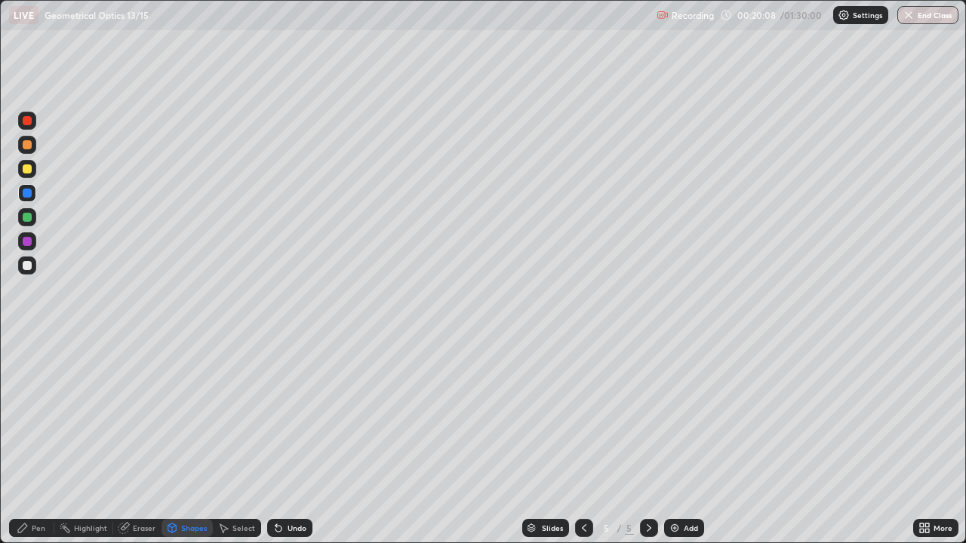
click at [34, 263] on div at bounding box center [27, 266] width 18 height 18
click at [33, 171] on div at bounding box center [27, 169] width 18 height 18
click at [45, 441] on div "Pen" at bounding box center [39, 528] width 14 height 8
click at [30, 262] on div at bounding box center [27, 265] width 9 height 9
click at [27, 171] on div at bounding box center [27, 168] width 9 height 9
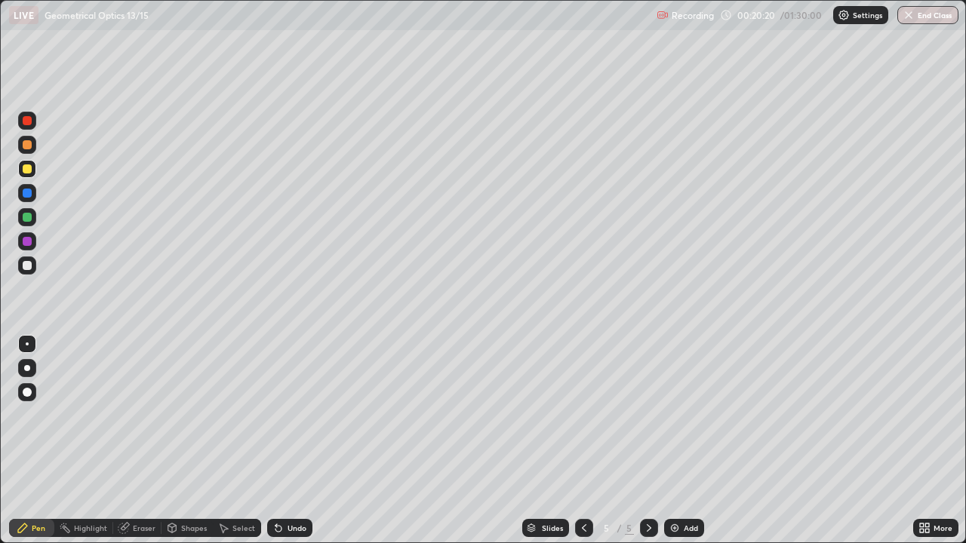
click at [29, 217] on div at bounding box center [27, 217] width 9 height 9
click at [34, 194] on div at bounding box center [27, 193] width 18 height 18
click at [31, 266] on div at bounding box center [27, 265] width 9 height 9
click at [183, 441] on div "Shapes" at bounding box center [186, 528] width 51 height 18
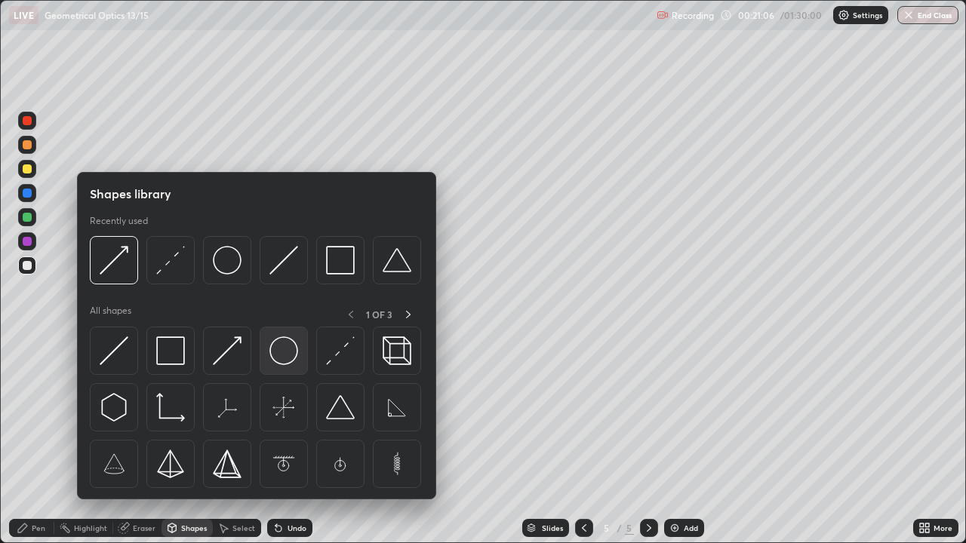
click at [292, 363] on img at bounding box center [283, 351] width 29 height 29
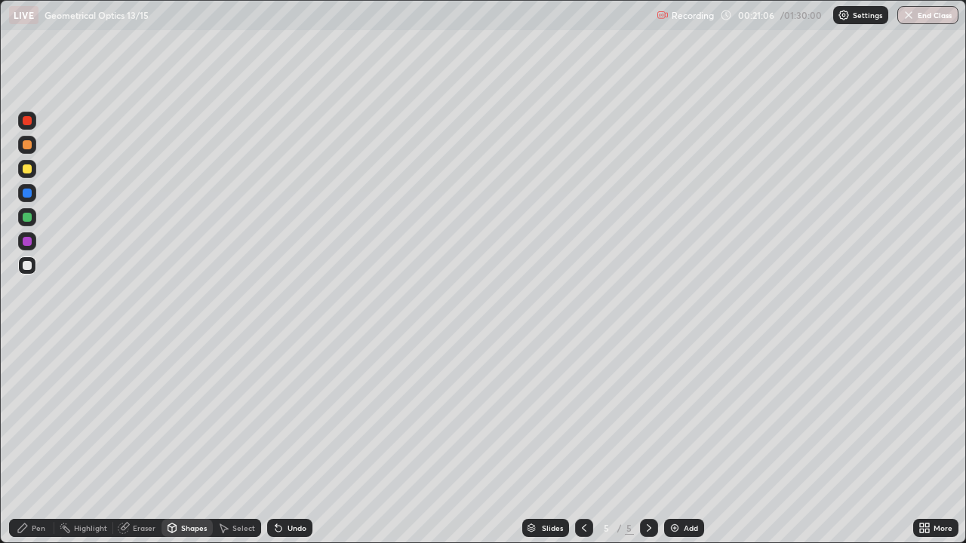
click at [33, 261] on div at bounding box center [27, 266] width 18 height 18
click at [43, 441] on div "Pen" at bounding box center [39, 528] width 14 height 8
click at [686, 441] on div "Add" at bounding box center [691, 528] width 14 height 8
click at [35, 166] on div at bounding box center [27, 169] width 18 height 18
click at [30, 268] on div at bounding box center [27, 265] width 9 height 9
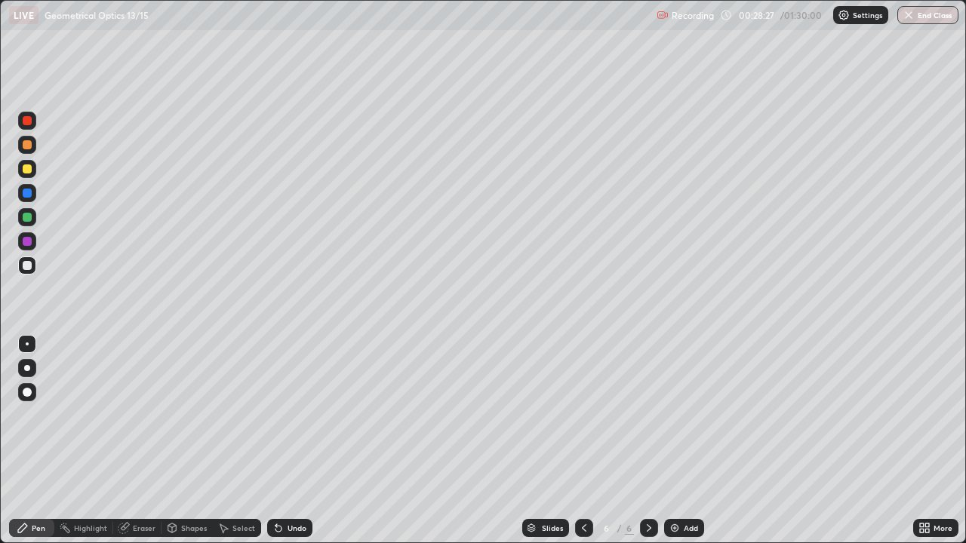
click at [294, 441] on div "Undo" at bounding box center [296, 528] width 19 height 8
click at [180, 441] on div "Shapes" at bounding box center [186, 528] width 51 height 18
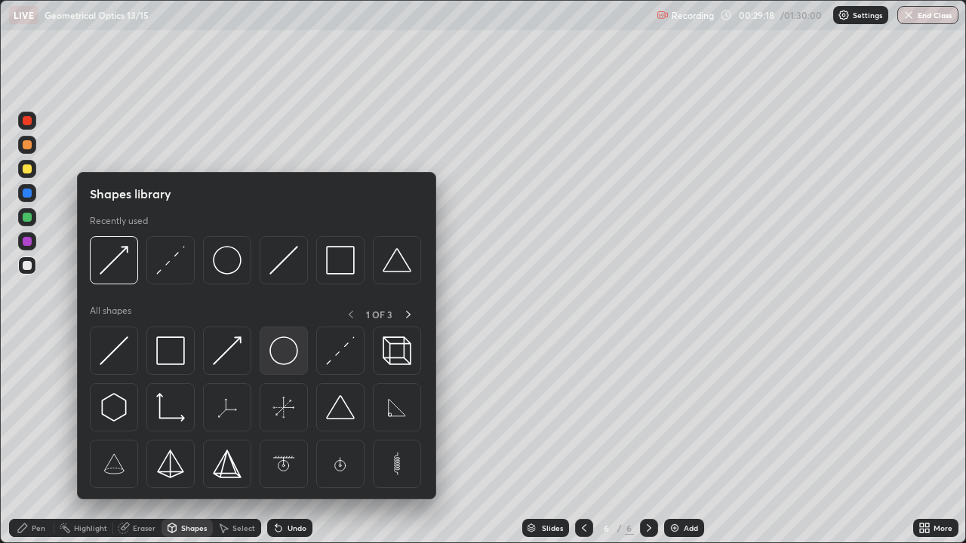
click at [282, 361] on img at bounding box center [283, 351] width 29 height 29
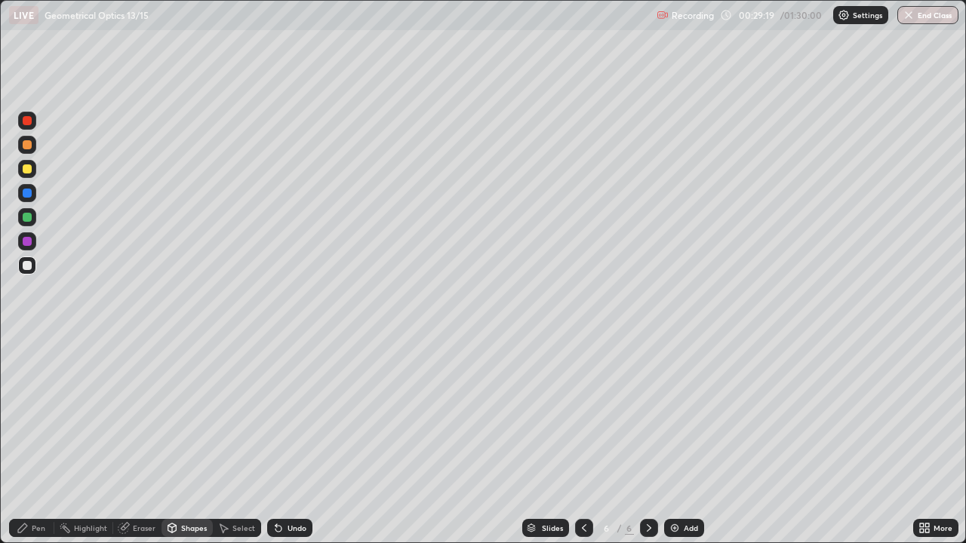
click at [28, 169] on div at bounding box center [27, 168] width 9 height 9
click at [192, 441] on div "Shapes" at bounding box center [194, 528] width 26 height 8
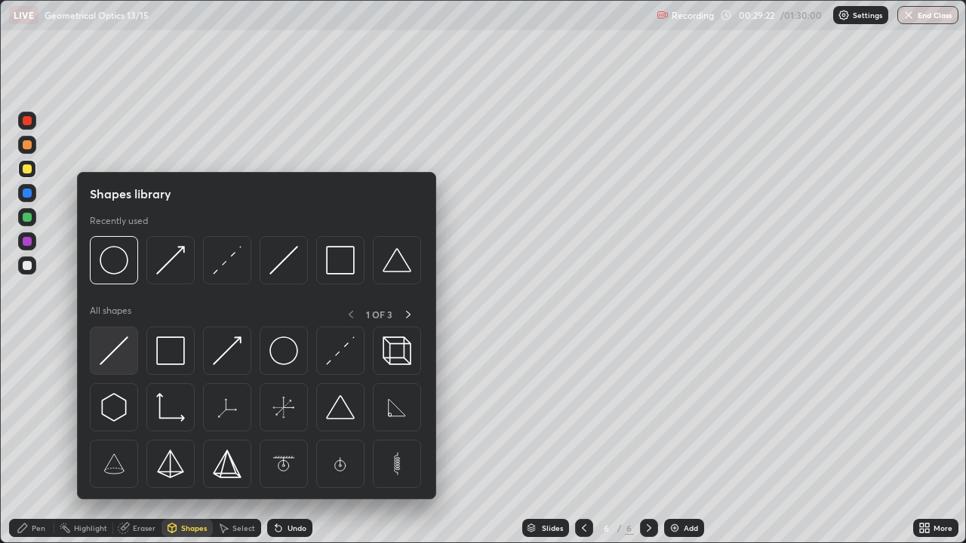
click at [115, 359] on img at bounding box center [114, 351] width 29 height 29
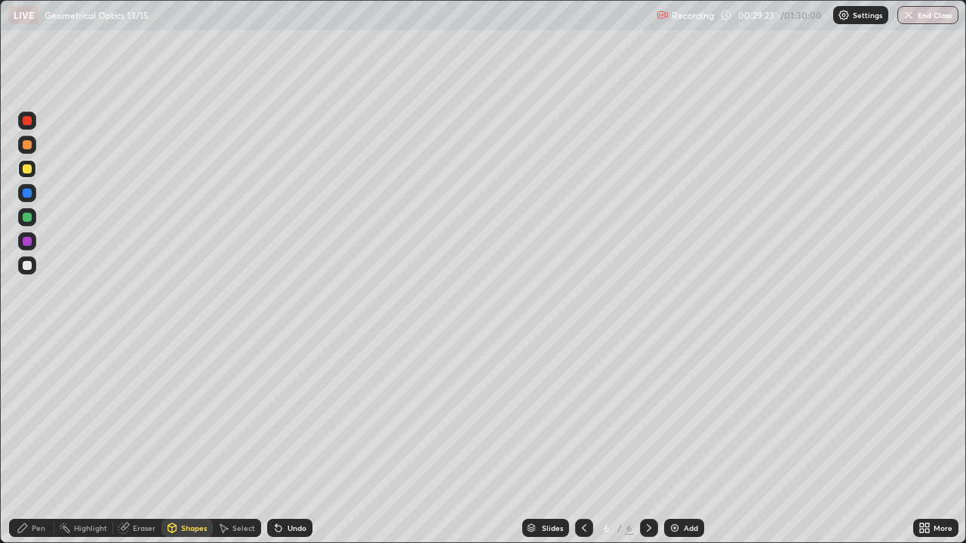
click at [27, 266] on div at bounding box center [27, 265] width 9 height 9
click at [196, 441] on div "Shapes" at bounding box center [194, 528] width 26 height 8
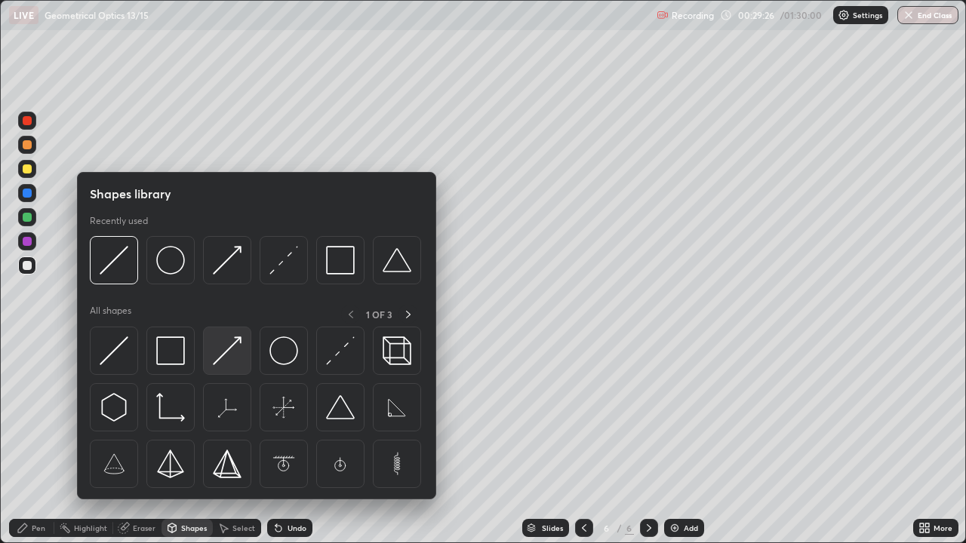
click at [226, 362] on img at bounding box center [227, 351] width 29 height 29
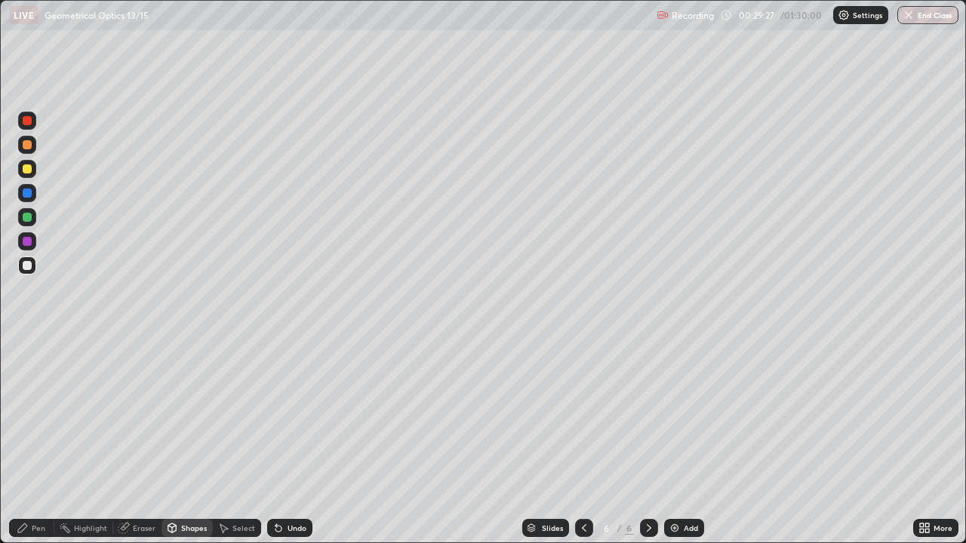
click at [29, 220] on div at bounding box center [27, 217] width 9 height 9
click at [32, 441] on div "Pen" at bounding box center [39, 528] width 14 height 8
click at [193, 441] on div "Shapes" at bounding box center [194, 528] width 26 height 8
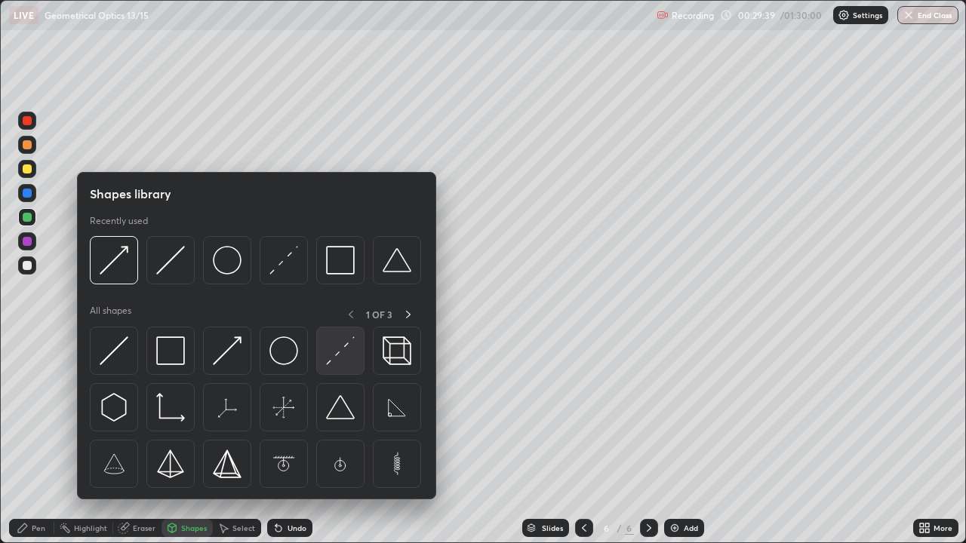
click at [337, 359] on img at bounding box center [340, 351] width 29 height 29
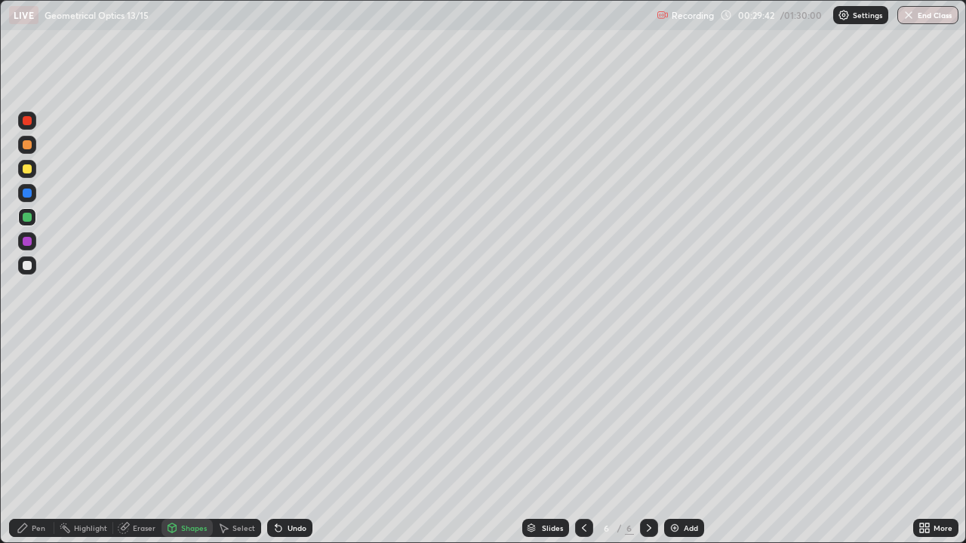
click at [35, 441] on div "Pen" at bounding box center [39, 528] width 14 height 8
click at [31, 168] on div at bounding box center [27, 168] width 9 height 9
click at [198, 441] on div "Shapes" at bounding box center [186, 528] width 51 height 18
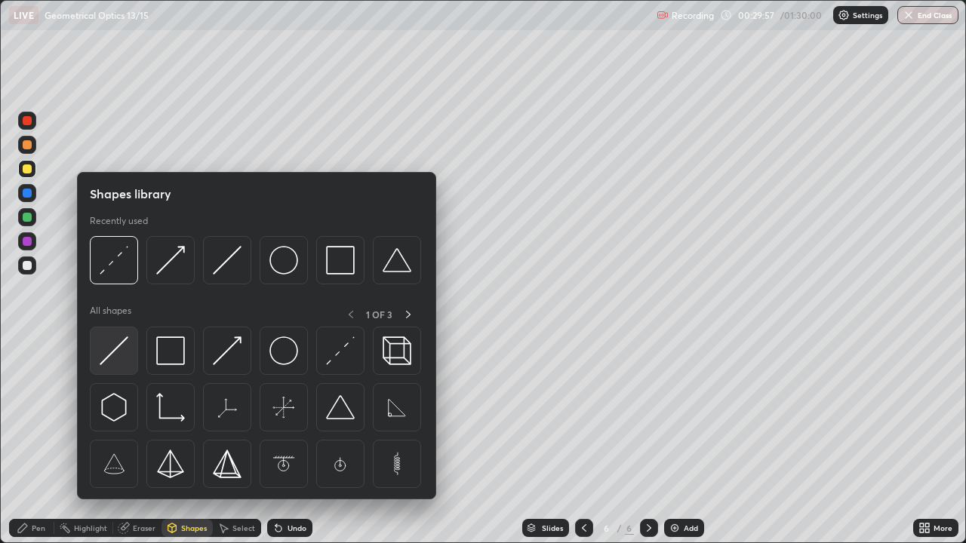
click at [125, 361] on img at bounding box center [114, 351] width 29 height 29
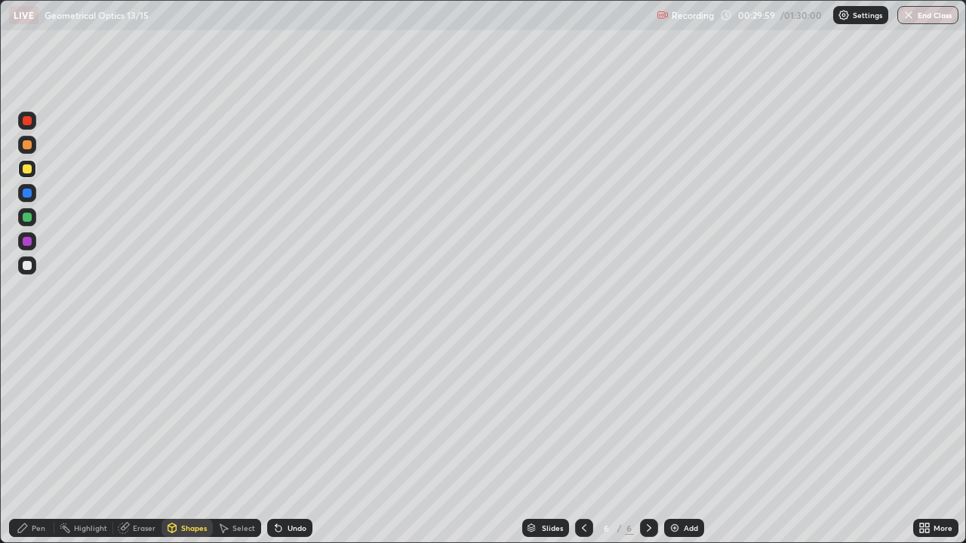
click at [29, 269] on div at bounding box center [27, 265] width 9 height 9
click at [192, 441] on div "Shapes" at bounding box center [194, 528] width 26 height 8
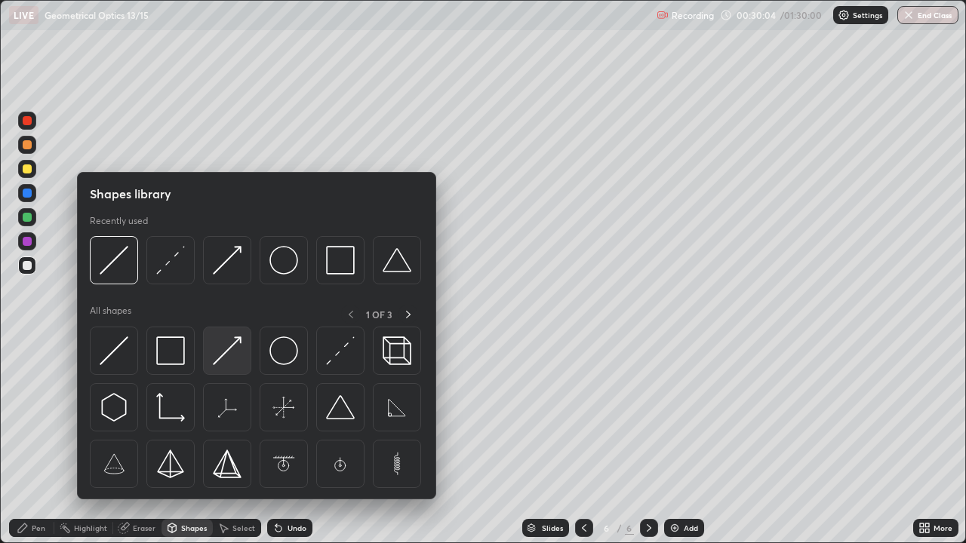
click at [223, 360] on img at bounding box center [227, 351] width 29 height 29
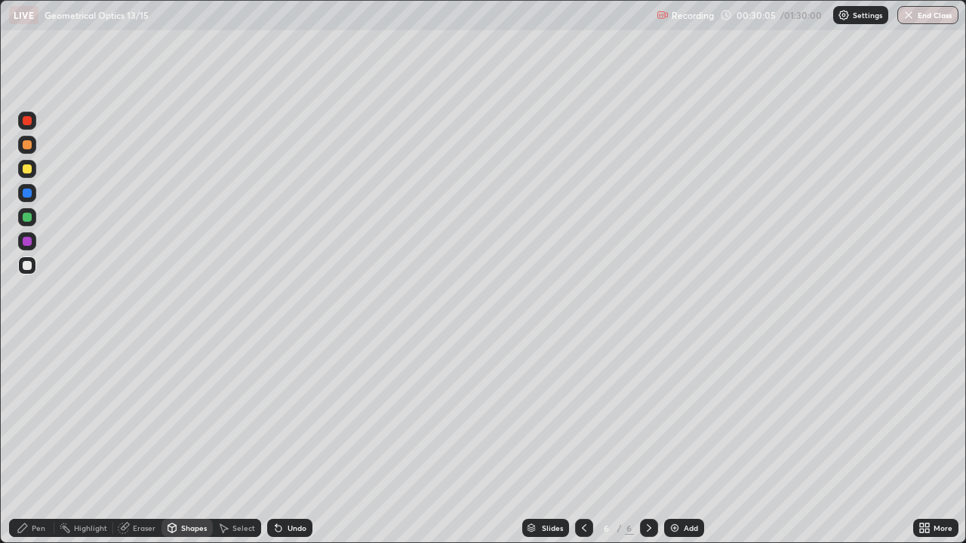
click at [30, 220] on div at bounding box center [27, 217] width 9 height 9
click at [197, 441] on div "Shapes" at bounding box center [194, 528] width 26 height 8
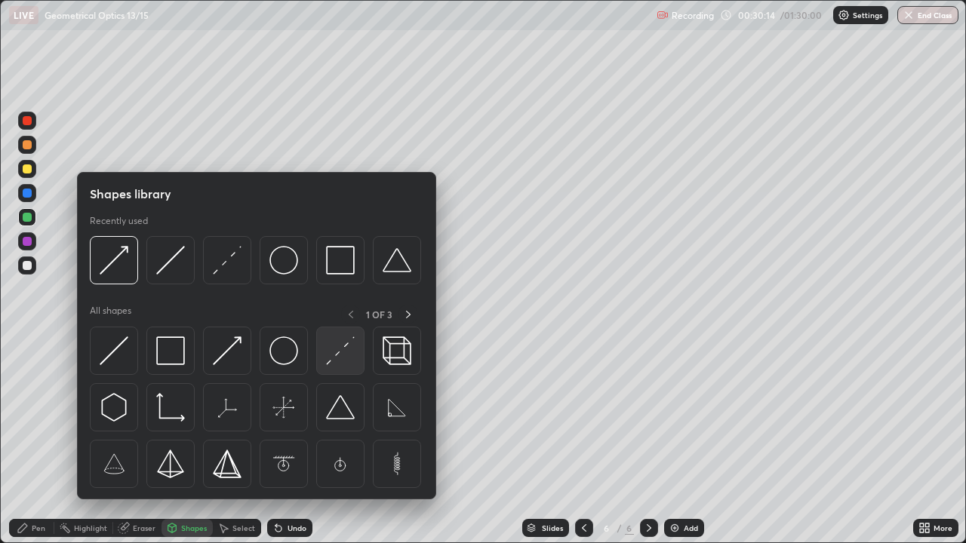
click at [346, 347] on img at bounding box center [340, 351] width 29 height 29
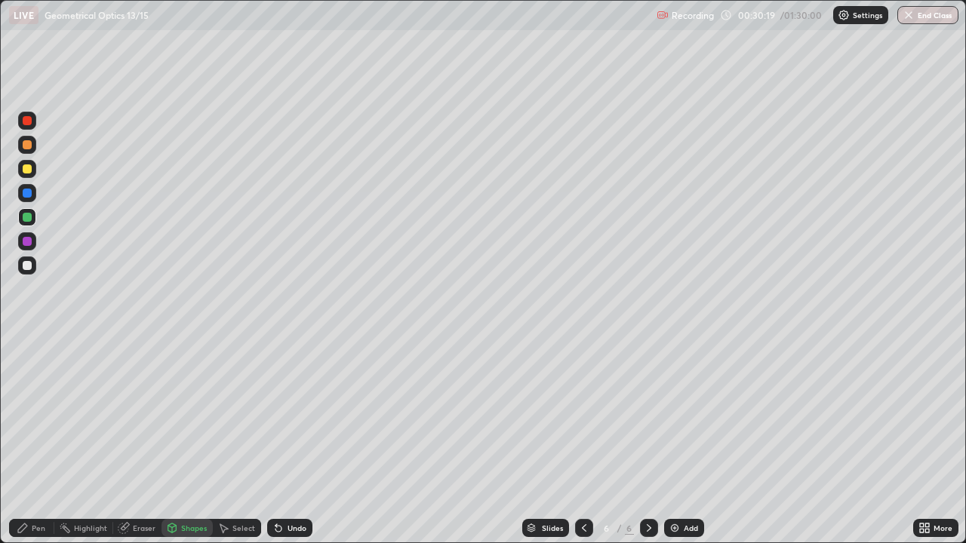
click at [45, 441] on div "Pen" at bounding box center [31, 528] width 45 height 18
click at [32, 266] on div at bounding box center [27, 266] width 18 height 18
click at [672, 441] on img at bounding box center [675, 528] width 12 height 12
click at [30, 171] on div at bounding box center [27, 168] width 9 height 9
click at [34, 264] on div at bounding box center [27, 266] width 18 height 18
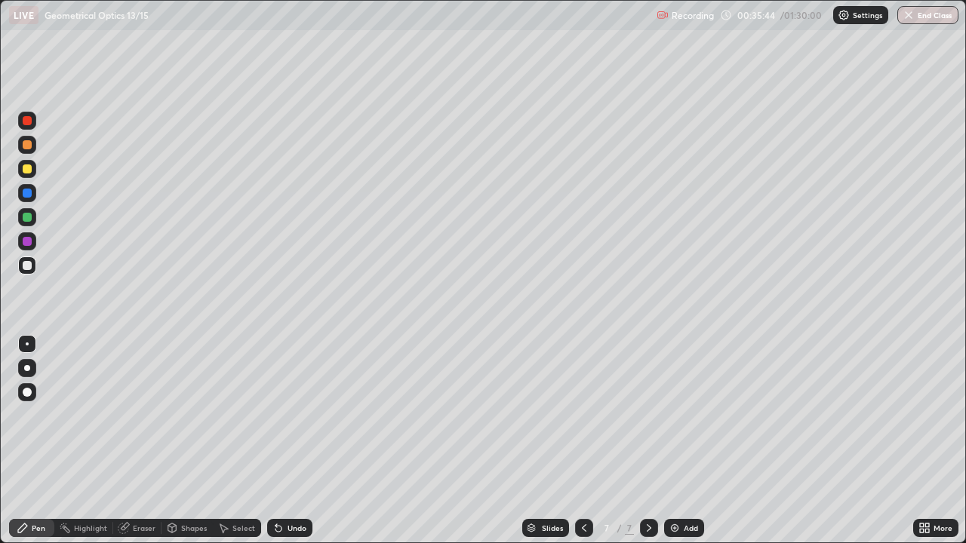
click at [33, 264] on div at bounding box center [27, 266] width 18 height 18
click at [193, 441] on div "Shapes" at bounding box center [194, 528] width 26 height 8
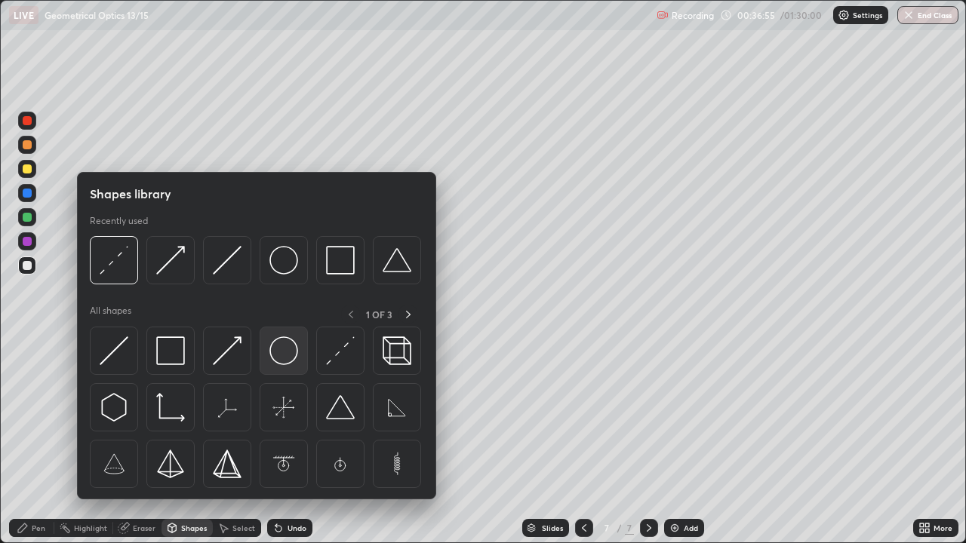
click at [288, 353] on img at bounding box center [283, 351] width 29 height 29
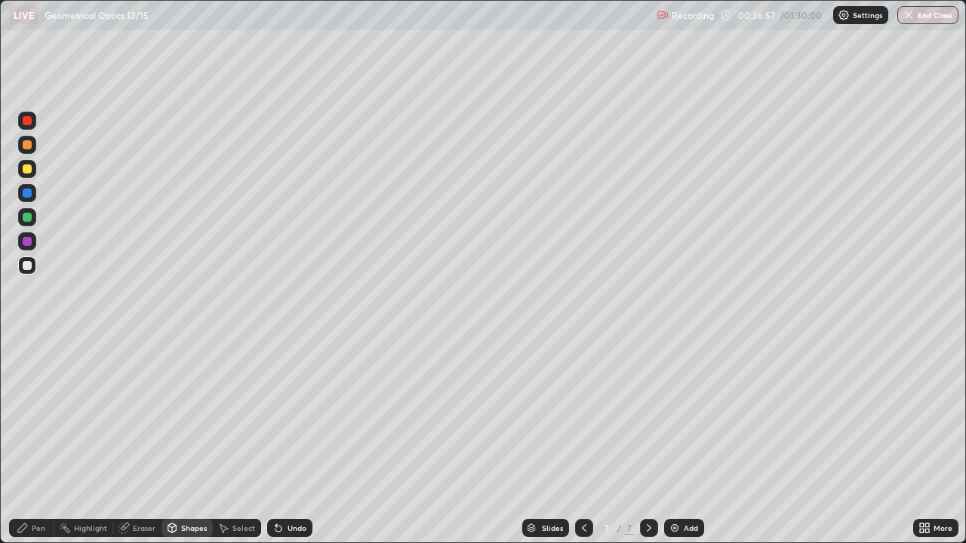
click at [33, 171] on div at bounding box center [27, 169] width 18 height 18
click at [47, 441] on div "Pen" at bounding box center [31, 528] width 45 height 18
click at [296, 441] on div "Undo" at bounding box center [296, 528] width 19 height 8
click at [297, 441] on div "Undo" at bounding box center [296, 528] width 19 height 8
click at [192, 441] on div "Shapes" at bounding box center [186, 528] width 51 height 18
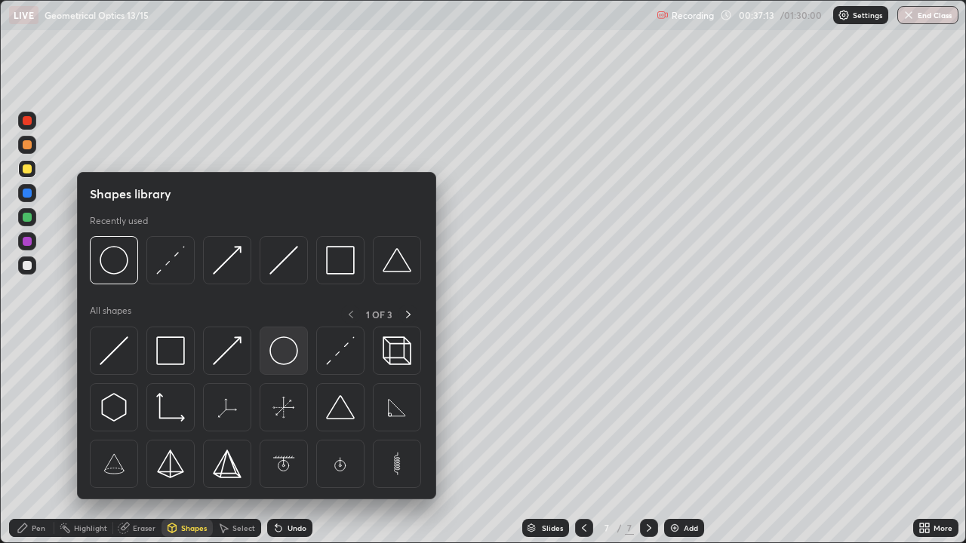
click at [286, 354] on img at bounding box center [283, 351] width 29 height 29
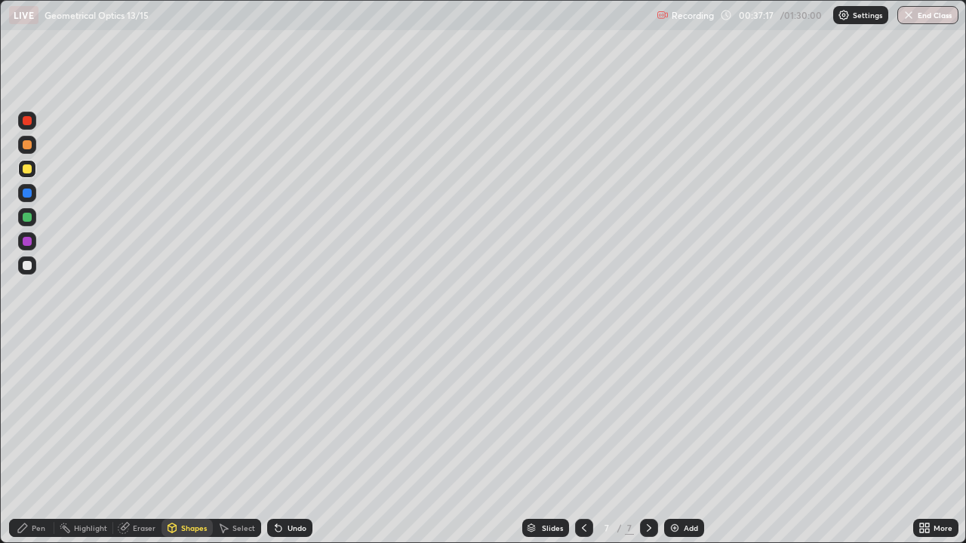
click at [146, 441] on div "Eraser" at bounding box center [144, 528] width 23 height 8
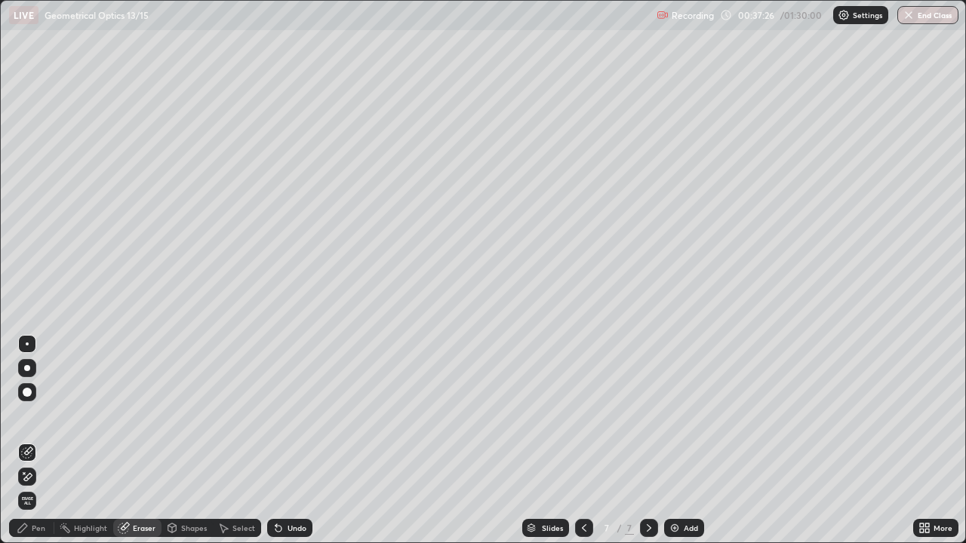
click at [245, 441] on div "Select" at bounding box center [243, 528] width 23 height 8
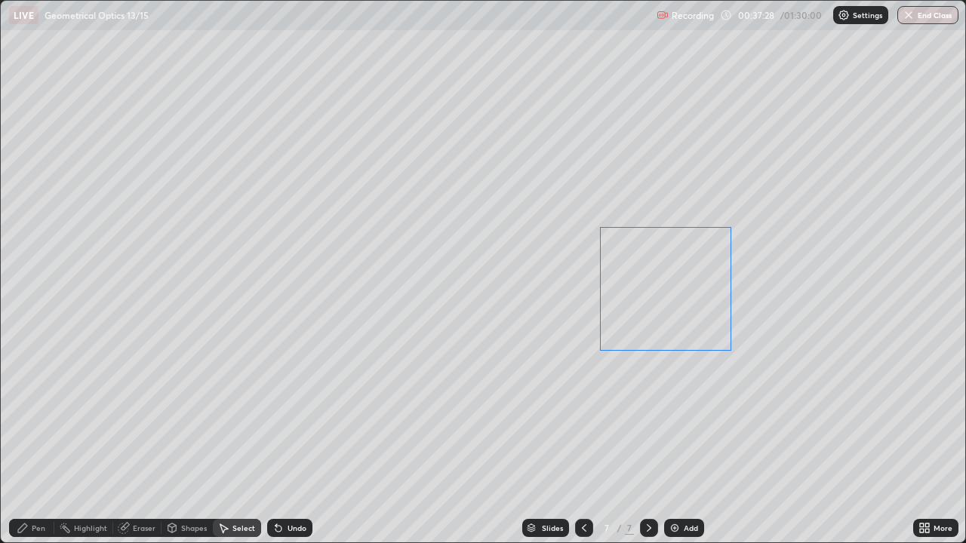
click at [611, 307] on div "0 ° Undo Copy Duplicate Duplicate to new slide Delete" at bounding box center [483, 272] width 964 height 542
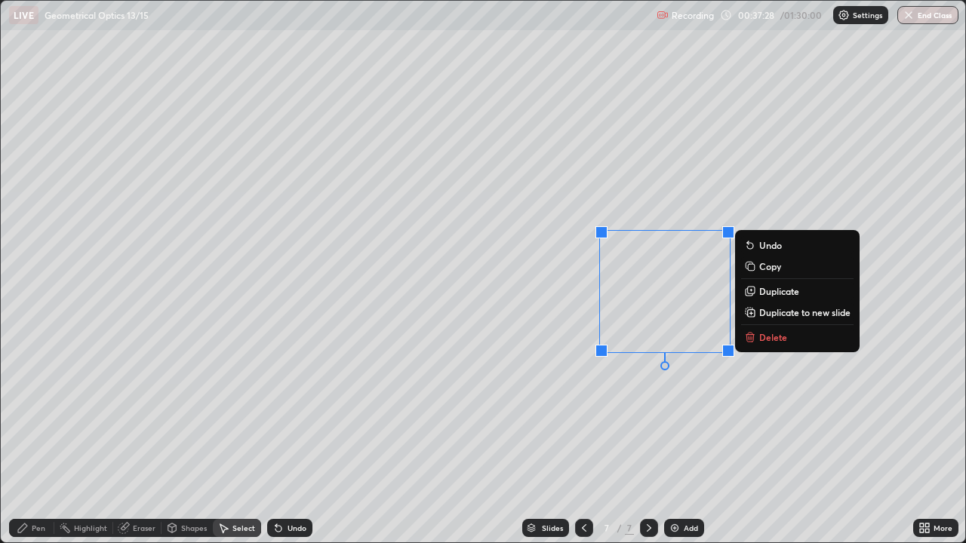
click at [680, 423] on div "0 ° Undo Copy Duplicate Duplicate to new slide Delete" at bounding box center [483, 272] width 964 height 542
click at [773, 293] on p "Duplicate" at bounding box center [779, 291] width 40 height 12
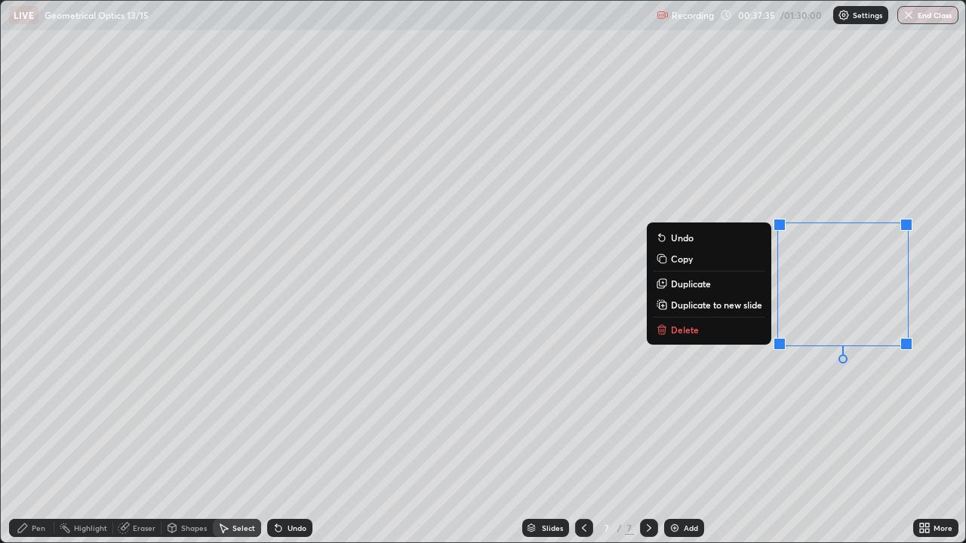
click at [817, 441] on div "0 ° Undo Copy Duplicate Duplicate to new slide Delete" at bounding box center [483, 272] width 964 height 542
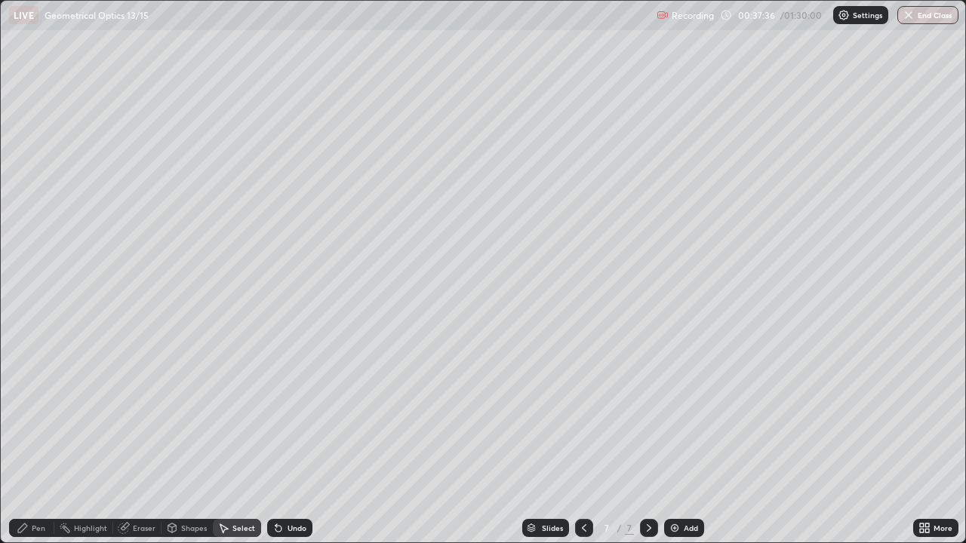
click at [145, 441] on div "Eraser" at bounding box center [144, 528] width 23 height 8
click at [179, 441] on div "Shapes" at bounding box center [186, 528] width 51 height 18
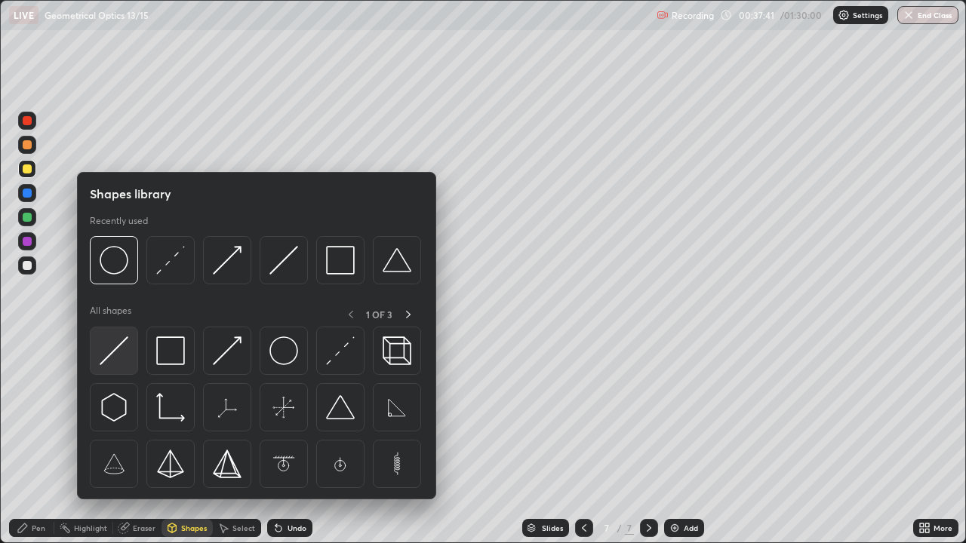
click at [124, 358] on img at bounding box center [114, 351] width 29 height 29
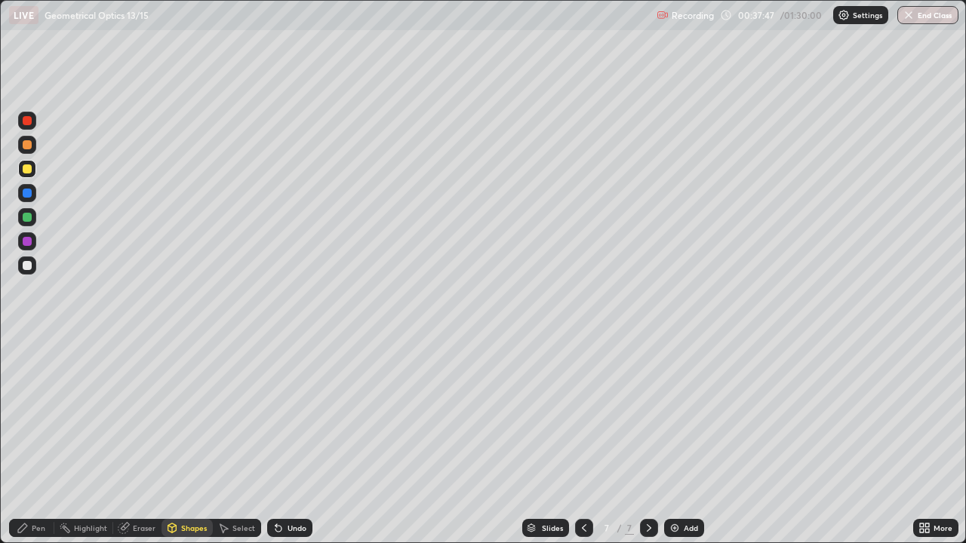
click at [248, 441] on div "Select" at bounding box center [243, 528] width 23 height 8
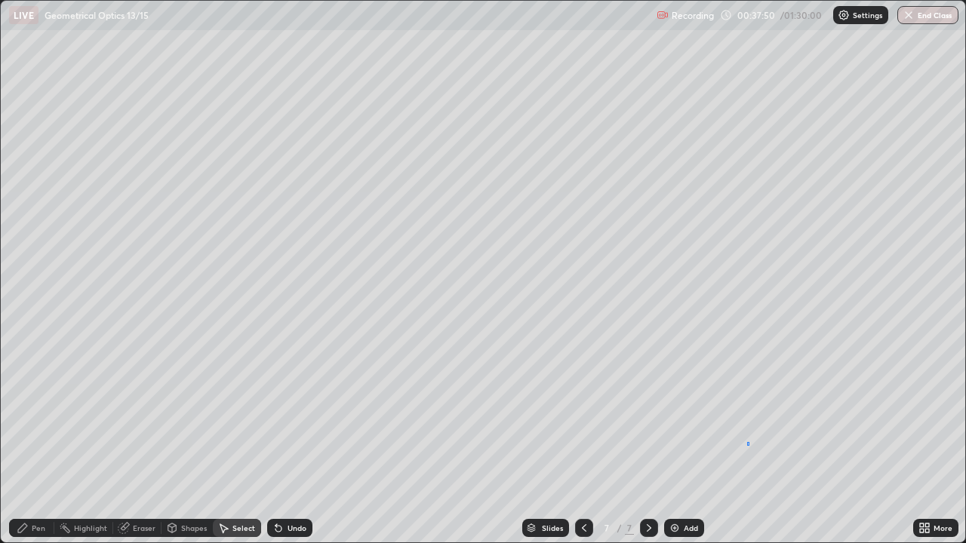
click at [749, 441] on div "0 ° Undo Copy Duplicate Duplicate to new slide Delete" at bounding box center [483, 272] width 964 height 542
click at [192, 441] on div "Shapes" at bounding box center [194, 528] width 26 height 8
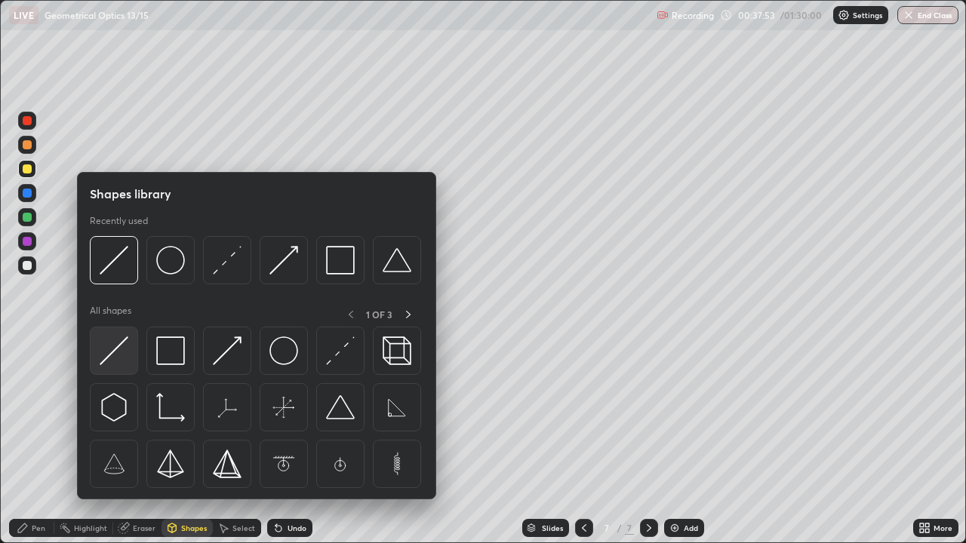
click at [112, 357] on img at bounding box center [114, 351] width 29 height 29
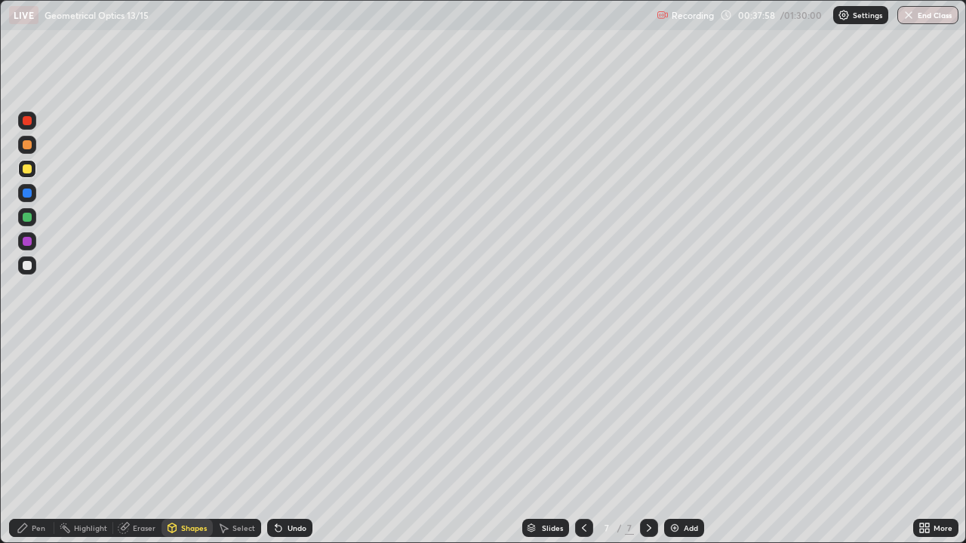
click at [293, 441] on div "Undo" at bounding box center [289, 528] width 45 height 18
click at [237, 441] on div "Select" at bounding box center [243, 528] width 23 height 8
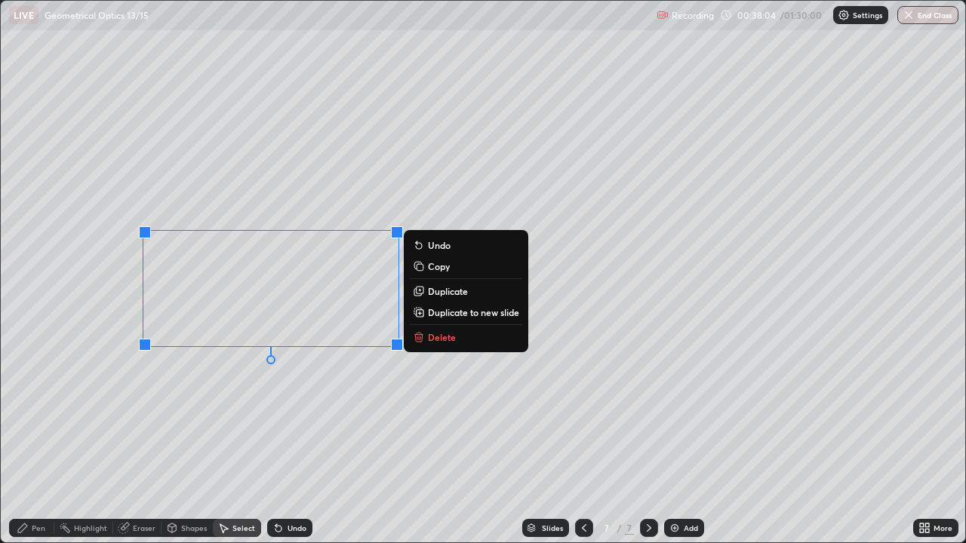
click at [419, 401] on div "0 ° Undo Copy Duplicate Duplicate to new slide Delete" at bounding box center [483, 272] width 964 height 542
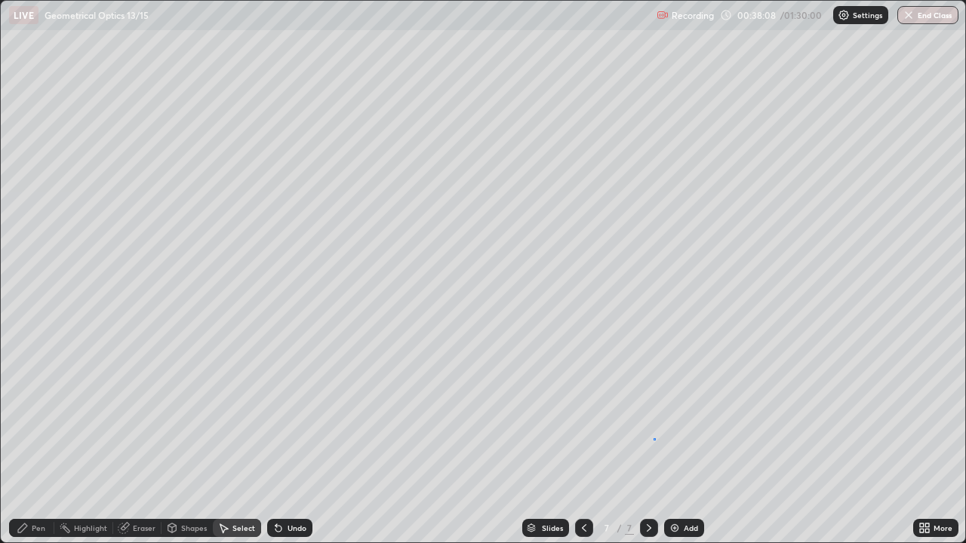
click at [653, 438] on div "0 ° Undo Copy Duplicate Duplicate to new slide Delete" at bounding box center [483, 272] width 964 height 542
click at [645, 419] on div "0 ° Undo Copy Duplicate Duplicate to new slide Delete" at bounding box center [483, 272] width 964 height 542
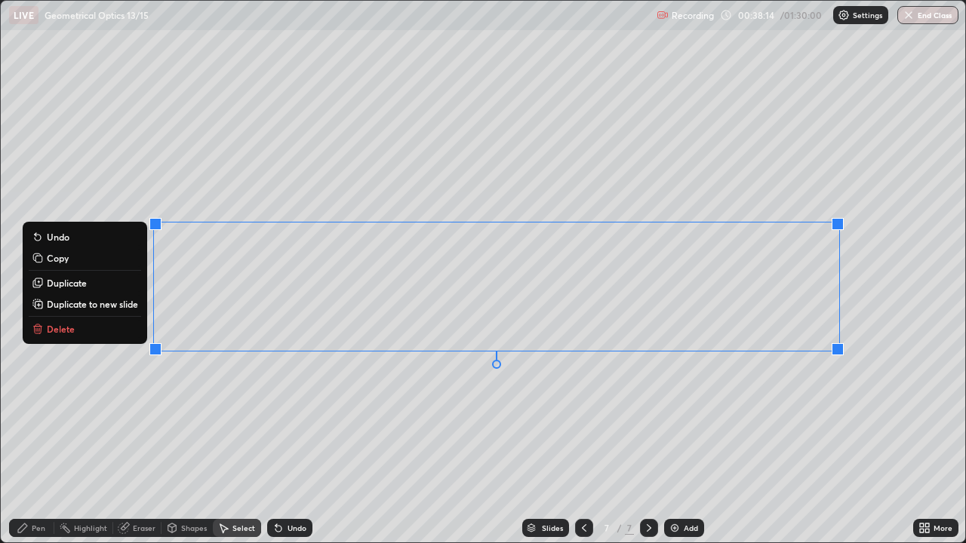
click at [120, 282] on button "Duplicate" at bounding box center [85, 283] width 112 height 18
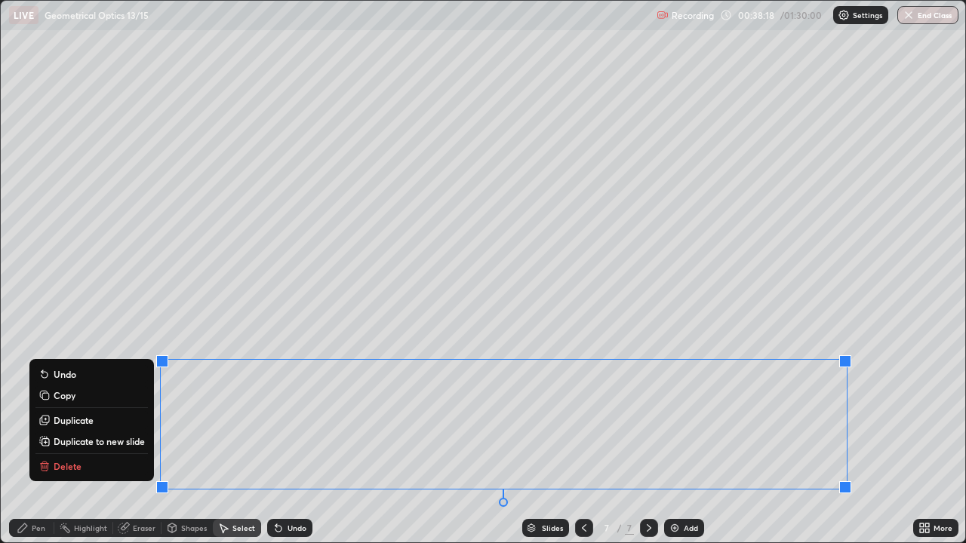
click at [218, 321] on div "0 ° Undo Copy Duplicate Duplicate to new slide Delete" at bounding box center [483, 272] width 964 height 542
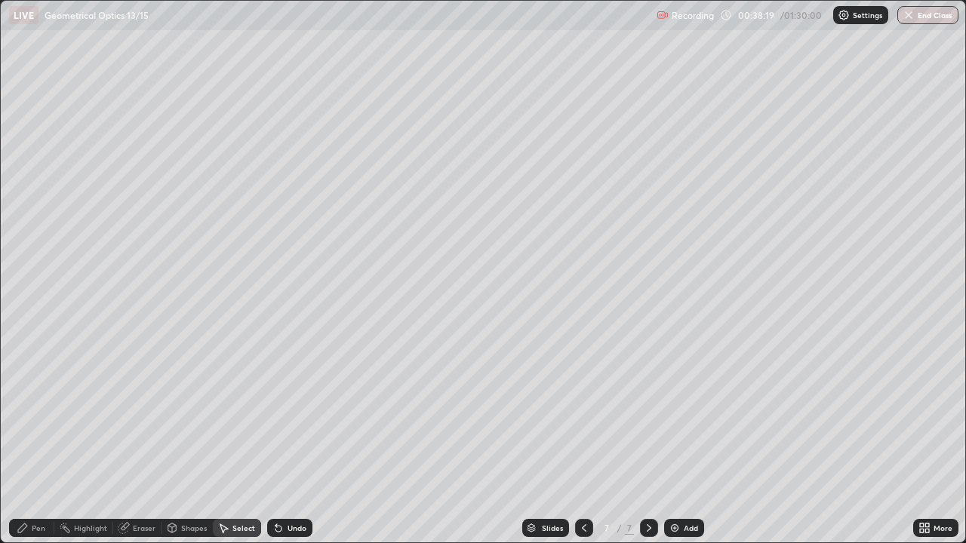
click at [42, 441] on div "Pen" at bounding box center [39, 528] width 14 height 8
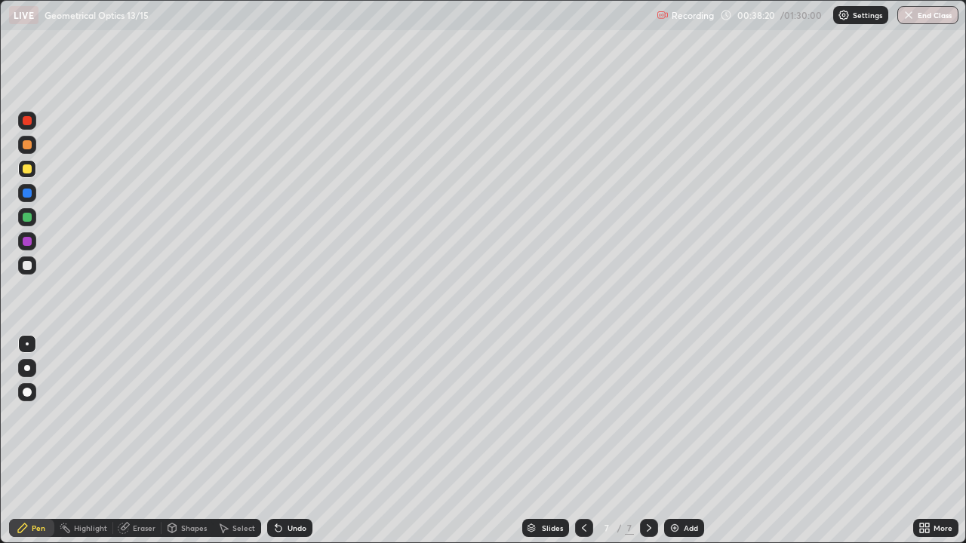
click at [187, 441] on div "Shapes" at bounding box center [194, 528] width 26 height 8
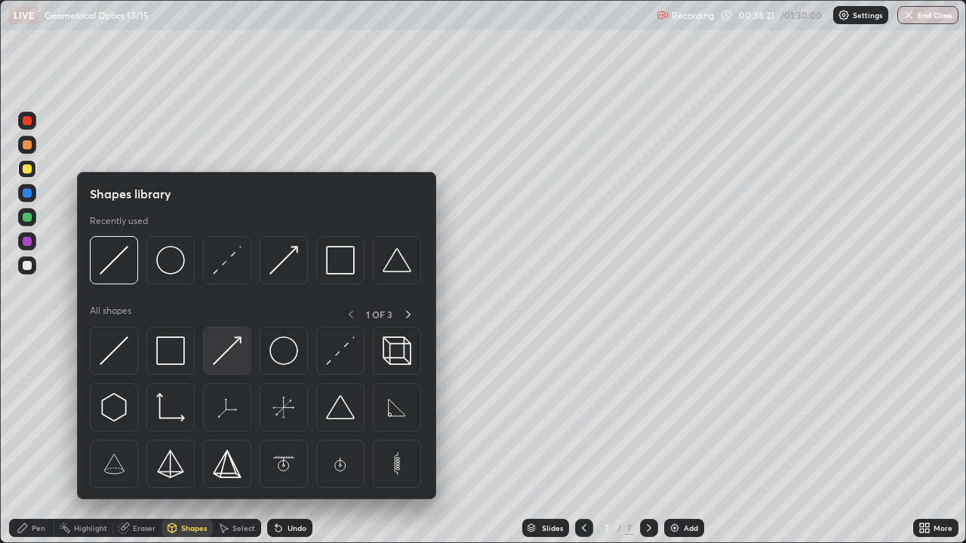
click at [232, 361] on img at bounding box center [227, 351] width 29 height 29
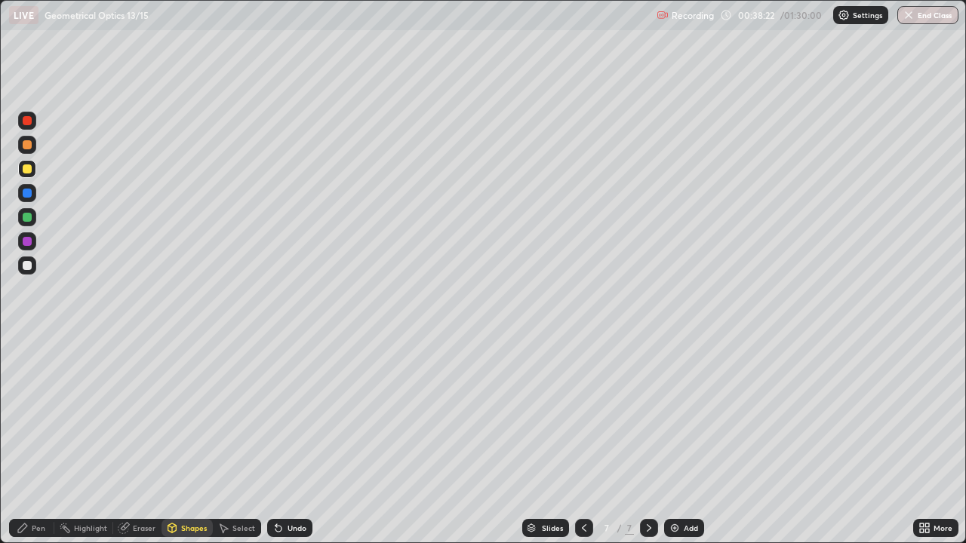
click at [24, 220] on div at bounding box center [27, 217] width 9 height 9
click at [287, 441] on div "Undo" at bounding box center [289, 528] width 45 height 18
click at [297, 441] on div "Undo" at bounding box center [296, 528] width 19 height 8
click at [191, 441] on div "Shapes" at bounding box center [194, 528] width 26 height 8
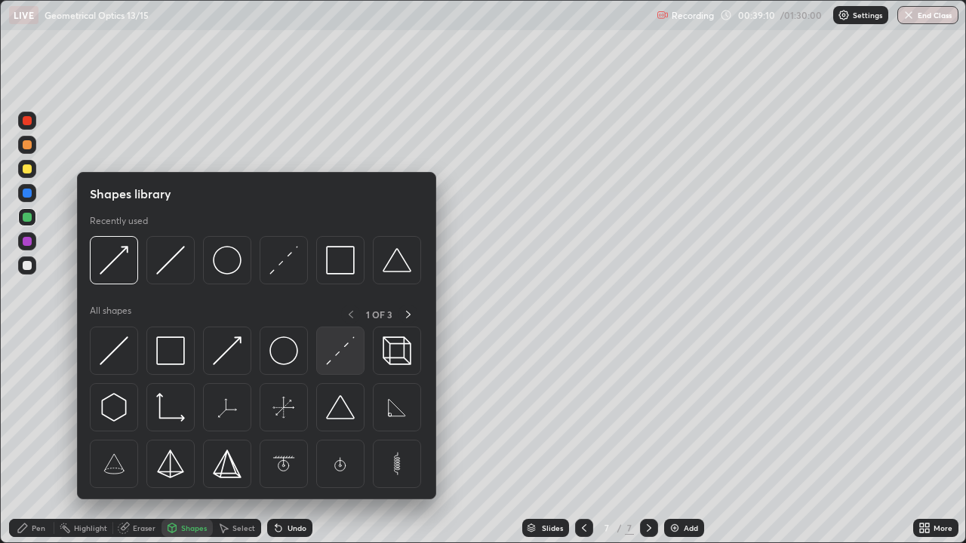
click at [337, 361] on img at bounding box center [340, 351] width 29 height 29
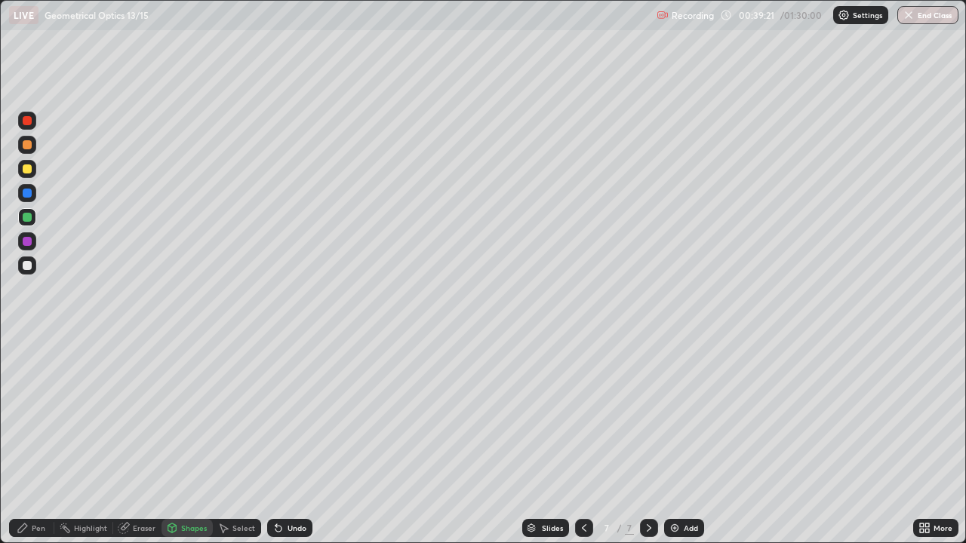
click at [49, 441] on div "Pen" at bounding box center [31, 528] width 45 height 18
click at [27, 266] on div at bounding box center [27, 265] width 9 height 9
click at [694, 441] on div "Add" at bounding box center [691, 528] width 14 height 8
click at [28, 169] on div at bounding box center [27, 168] width 9 height 9
click at [286, 441] on div "Undo" at bounding box center [289, 528] width 45 height 18
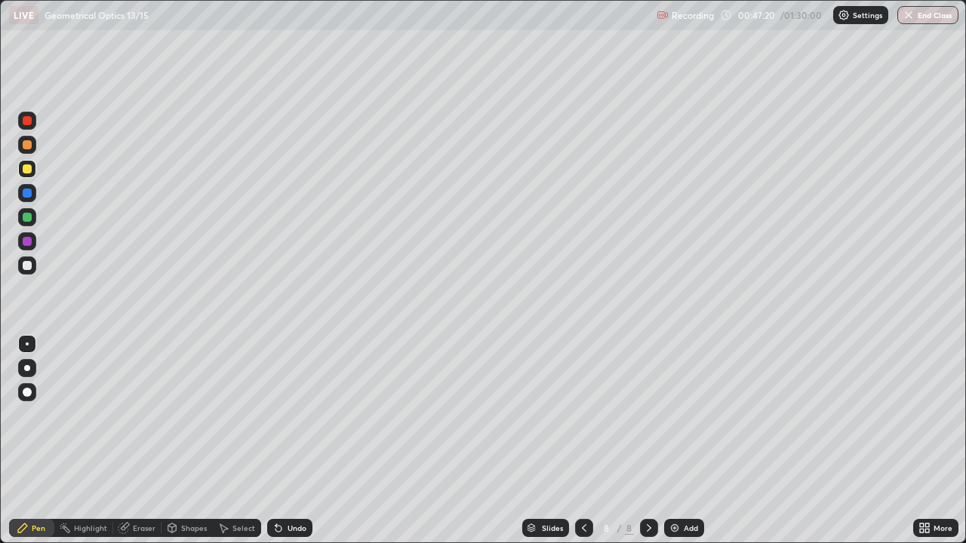
click at [232, 441] on div "Select" at bounding box center [243, 528] width 23 height 8
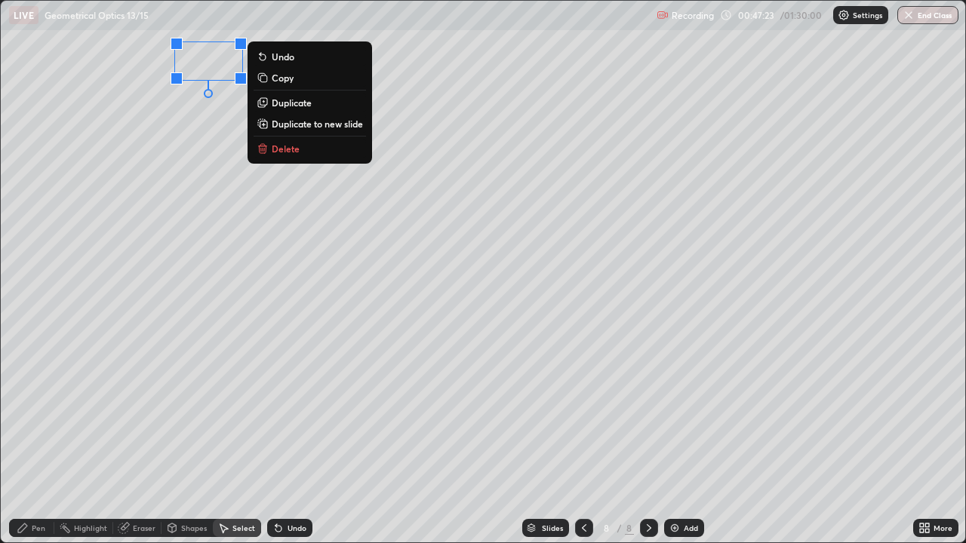
click at [38, 441] on div "Pen" at bounding box center [39, 528] width 14 height 8
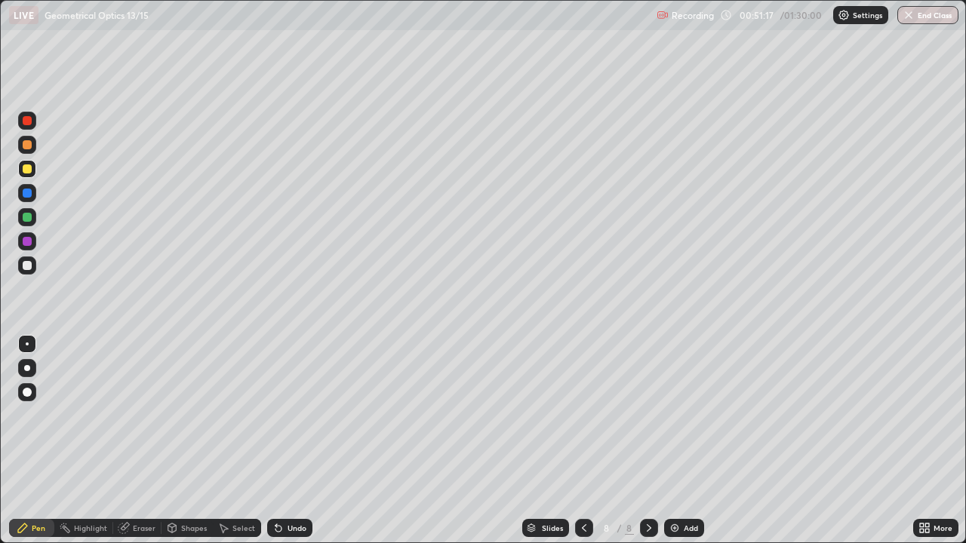
click at [187, 441] on div "Shapes" at bounding box center [194, 528] width 26 height 8
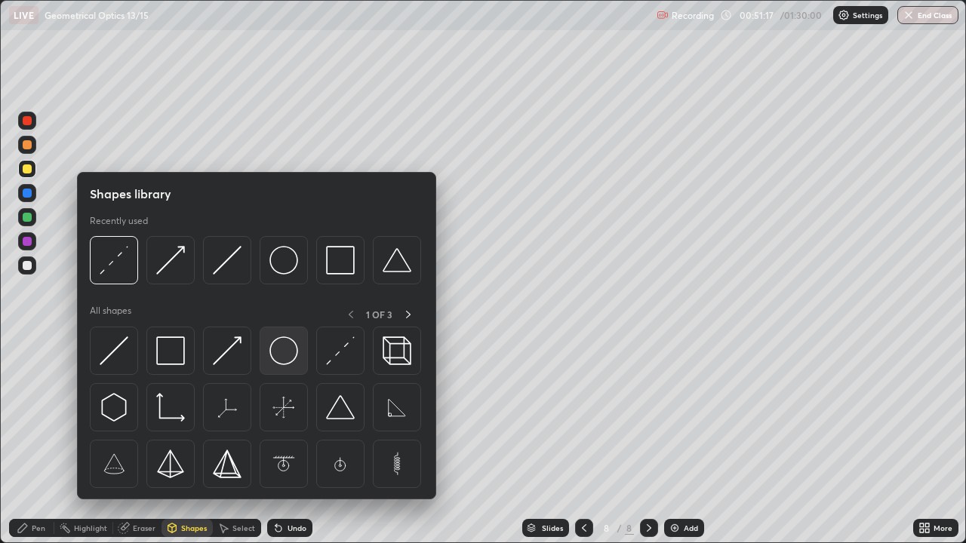
click at [275, 358] on img at bounding box center [283, 351] width 29 height 29
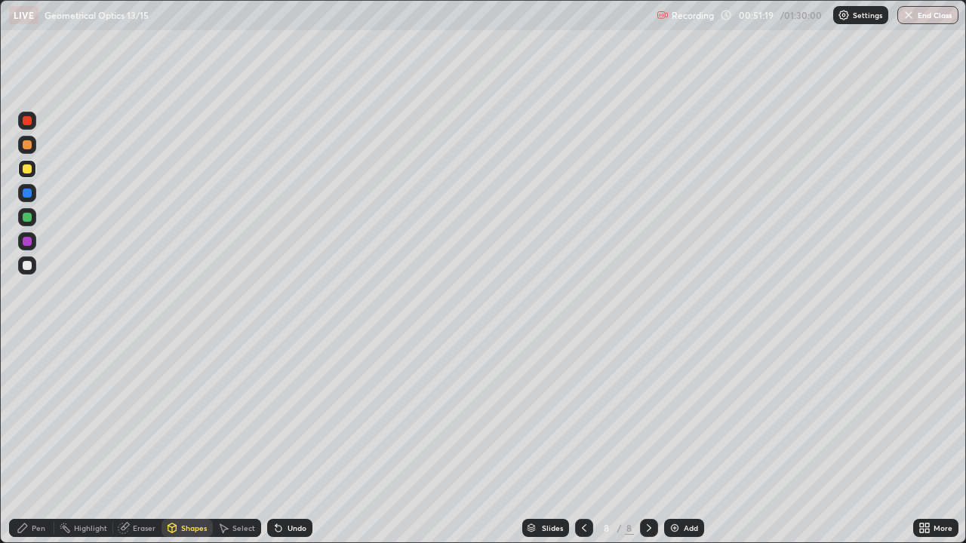
click at [27, 218] on div at bounding box center [27, 217] width 9 height 9
click at [186, 441] on div "Shapes" at bounding box center [194, 528] width 26 height 8
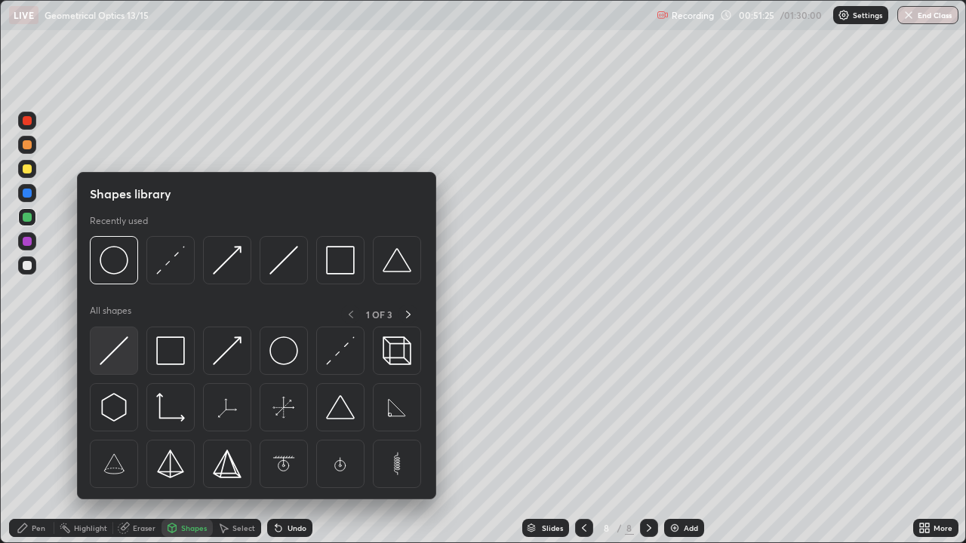
click at [123, 351] on img at bounding box center [114, 351] width 29 height 29
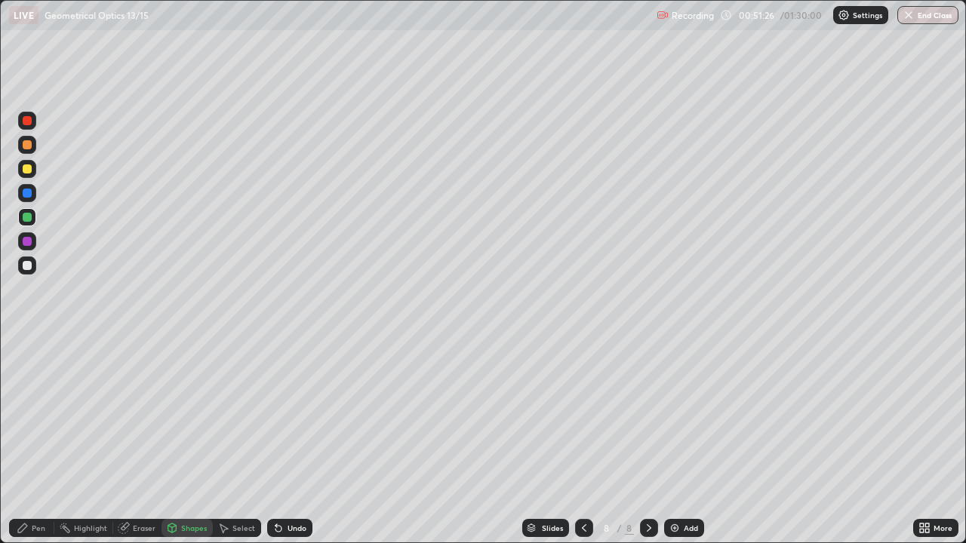
click at [29, 265] on div at bounding box center [27, 265] width 9 height 9
click at [244, 441] on div "Select" at bounding box center [243, 528] width 23 height 8
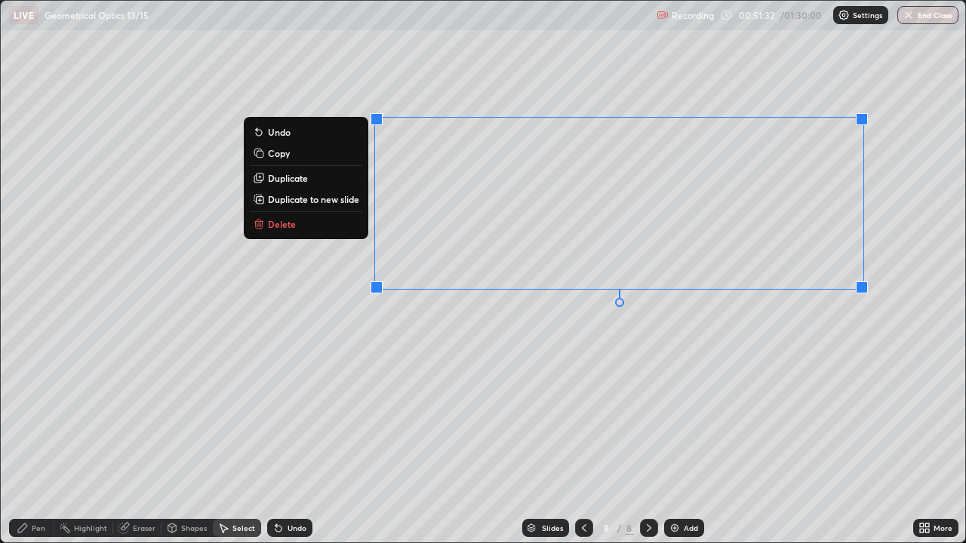
click at [611, 418] on div "0 ° Undo Copy Duplicate Duplicate to new slide Delete" at bounding box center [483, 272] width 964 height 542
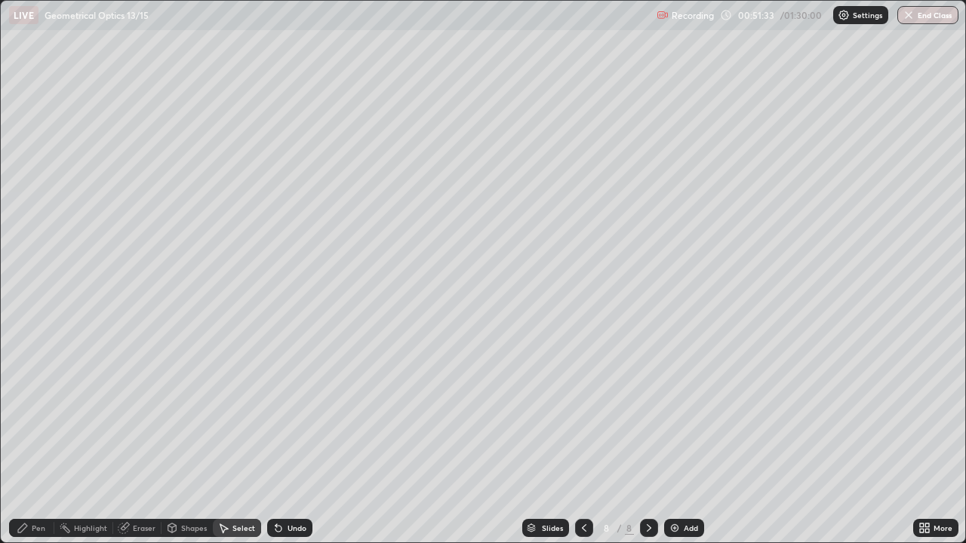
click at [184, 441] on div "Shapes" at bounding box center [194, 528] width 26 height 8
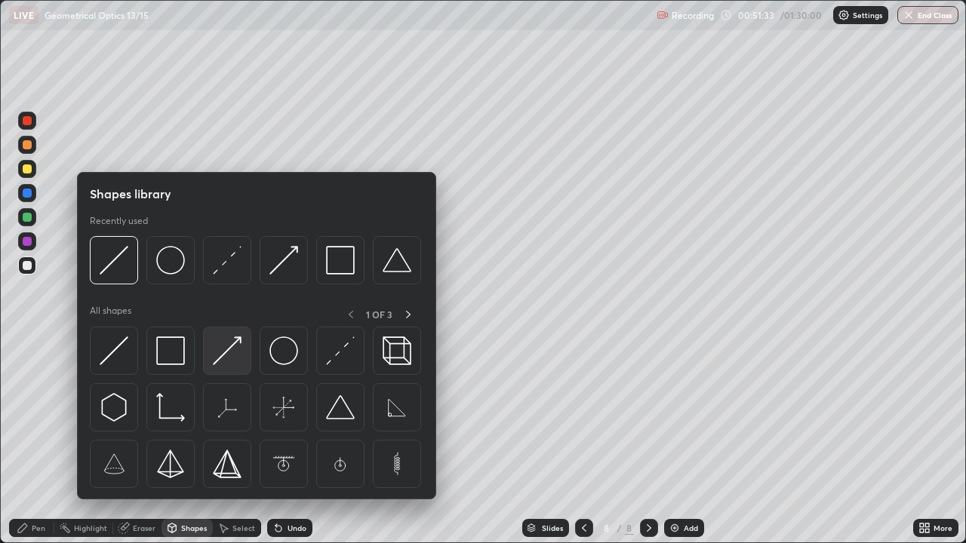
click at [229, 348] on img at bounding box center [227, 351] width 29 height 29
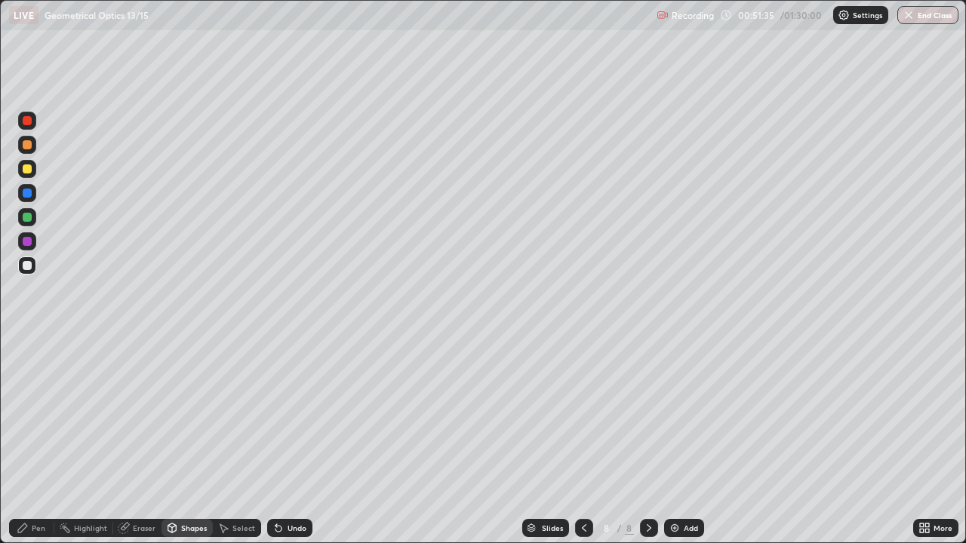
click at [29, 238] on div at bounding box center [27, 241] width 9 height 9
click at [35, 441] on div "Pen" at bounding box center [39, 528] width 14 height 8
click at [29, 265] on div at bounding box center [27, 265] width 9 height 9
click at [200, 441] on div "Shapes" at bounding box center [194, 528] width 26 height 8
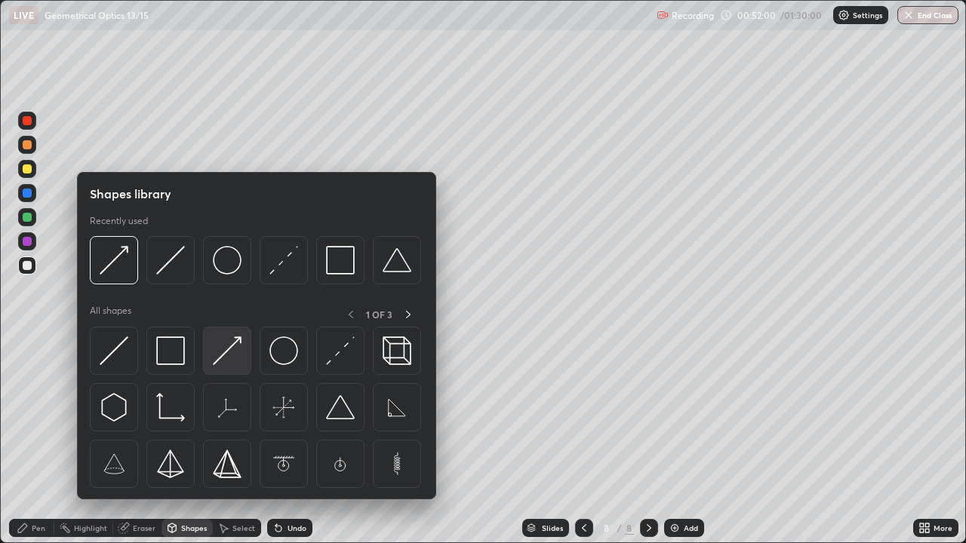
click at [240, 366] on div at bounding box center [227, 351] width 48 height 48
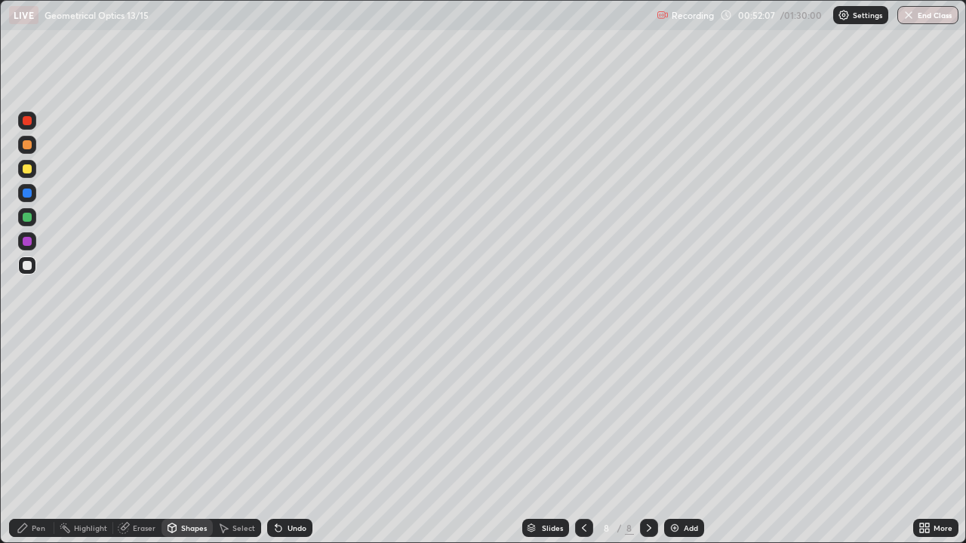
click at [45, 441] on div "Pen" at bounding box center [39, 528] width 14 height 8
click at [192, 441] on div "Shapes" at bounding box center [194, 528] width 26 height 8
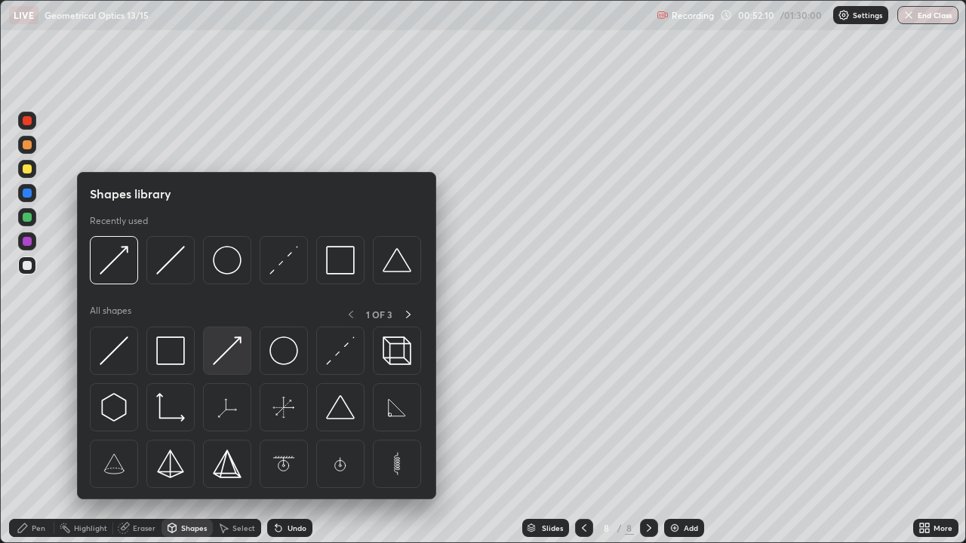
click at [231, 361] on img at bounding box center [227, 351] width 29 height 29
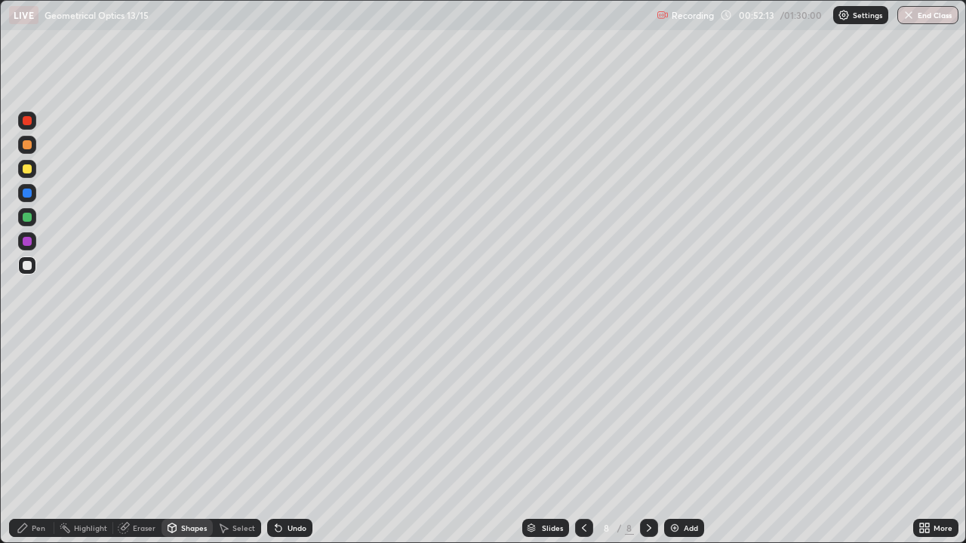
click at [195, 441] on div "Shapes" at bounding box center [194, 528] width 26 height 8
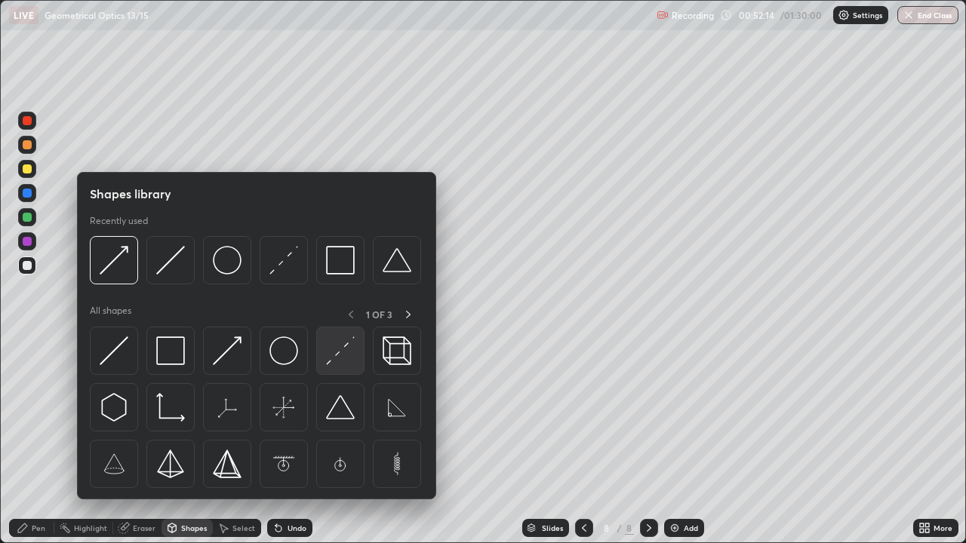
click at [342, 346] on img at bounding box center [340, 351] width 29 height 29
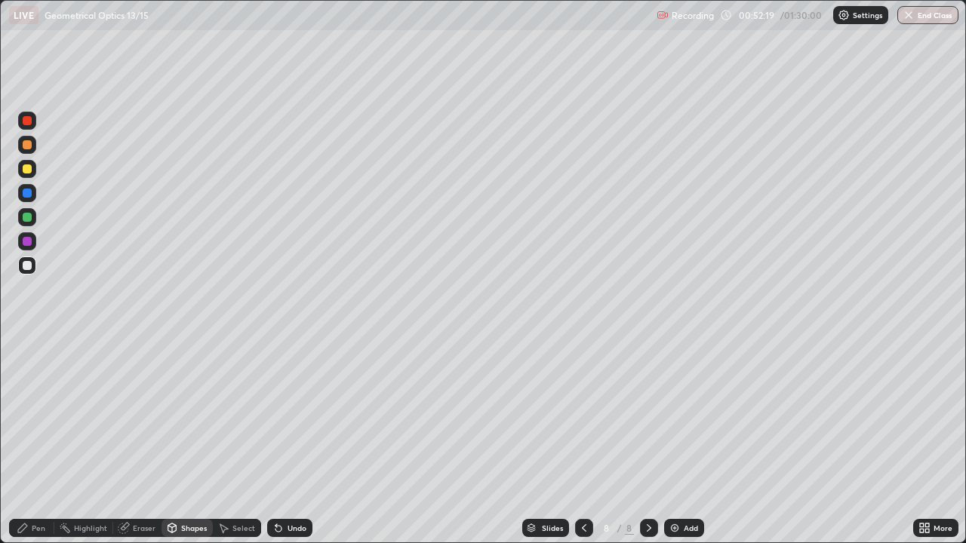
click at [190, 441] on div "Shapes" at bounding box center [186, 528] width 51 height 18
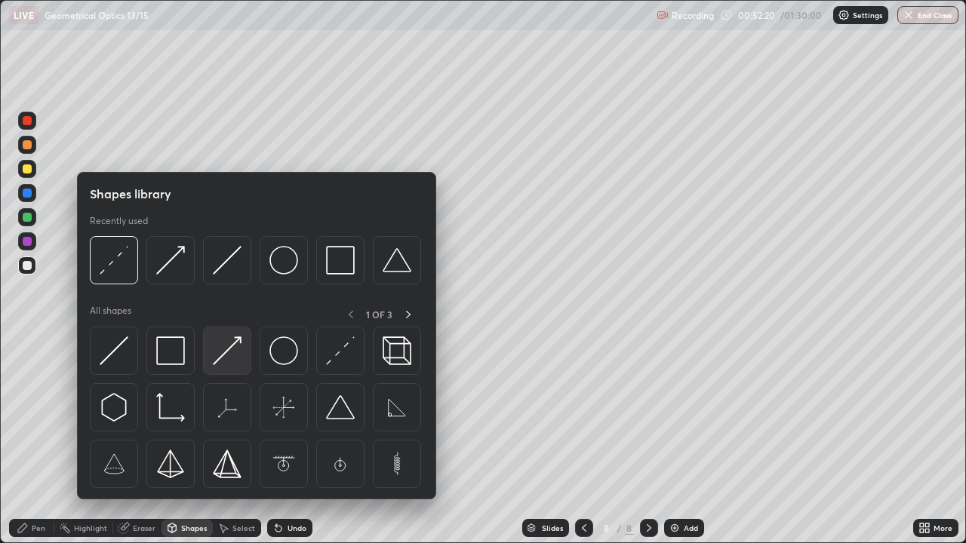
click at [233, 361] on img at bounding box center [227, 351] width 29 height 29
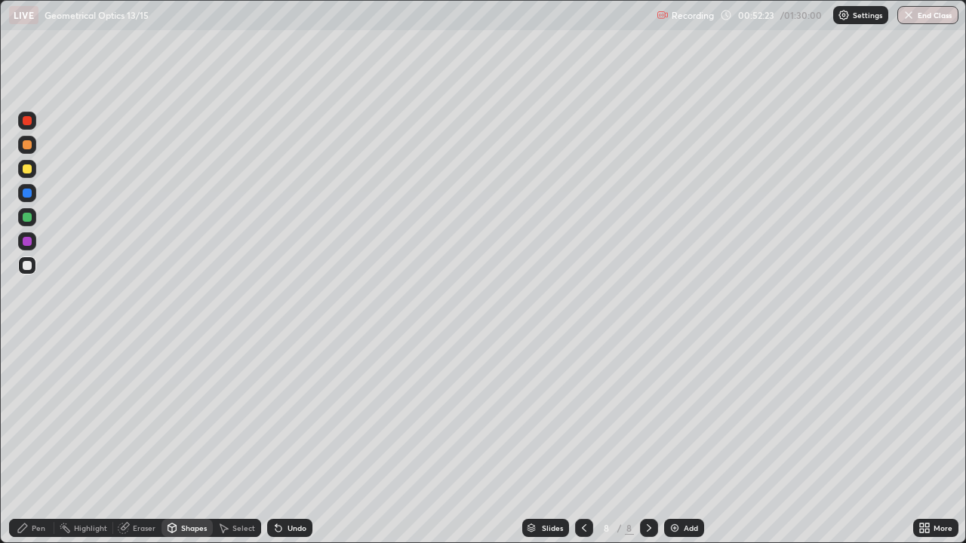
click at [281, 441] on icon at bounding box center [278, 528] width 12 height 12
click at [45, 441] on div "Pen" at bounding box center [39, 528] width 14 height 8
click at [289, 441] on div "Undo" at bounding box center [296, 528] width 19 height 8
click at [194, 441] on div "Shapes" at bounding box center [194, 528] width 26 height 8
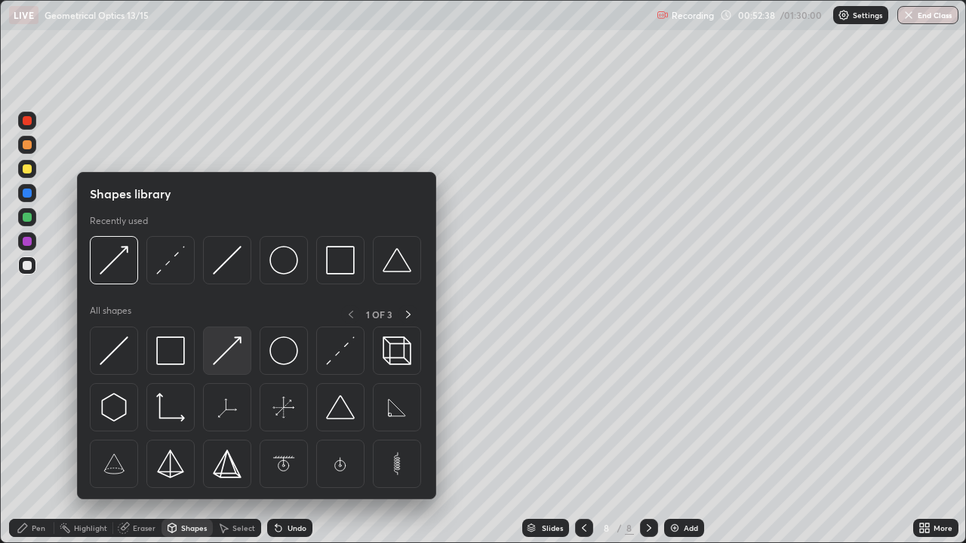
click at [231, 346] on img at bounding box center [227, 351] width 29 height 29
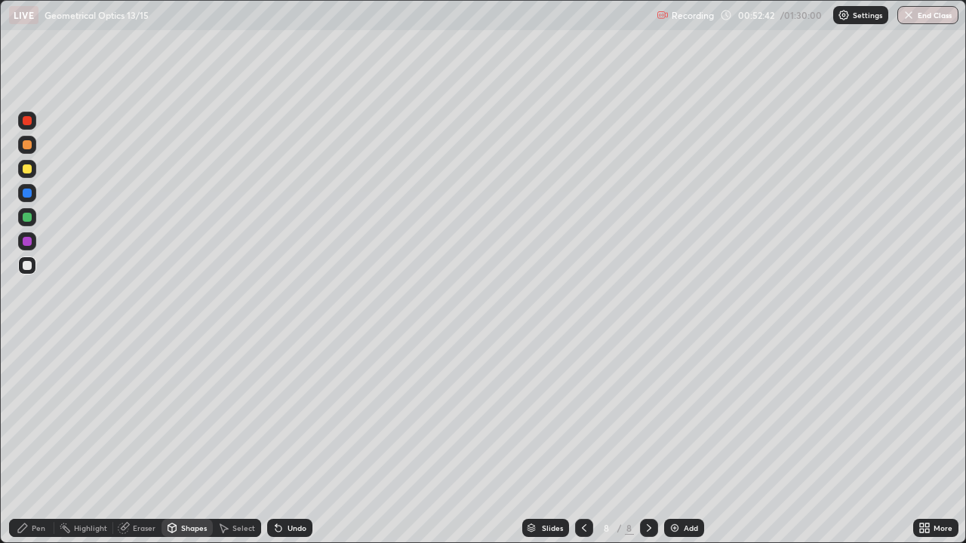
click at [49, 441] on div "Pen" at bounding box center [31, 528] width 45 height 18
click at [292, 441] on div "Undo" at bounding box center [296, 528] width 19 height 8
click at [286, 441] on div "Undo" at bounding box center [289, 528] width 45 height 18
click at [185, 441] on div "Shapes" at bounding box center [194, 528] width 26 height 8
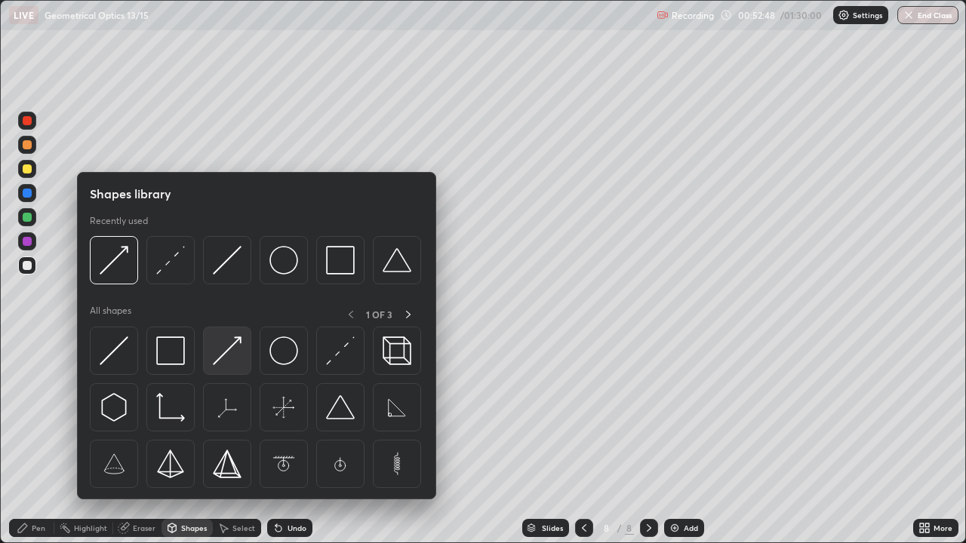
click at [228, 351] on img at bounding box center [227, 351] width 29 height 29
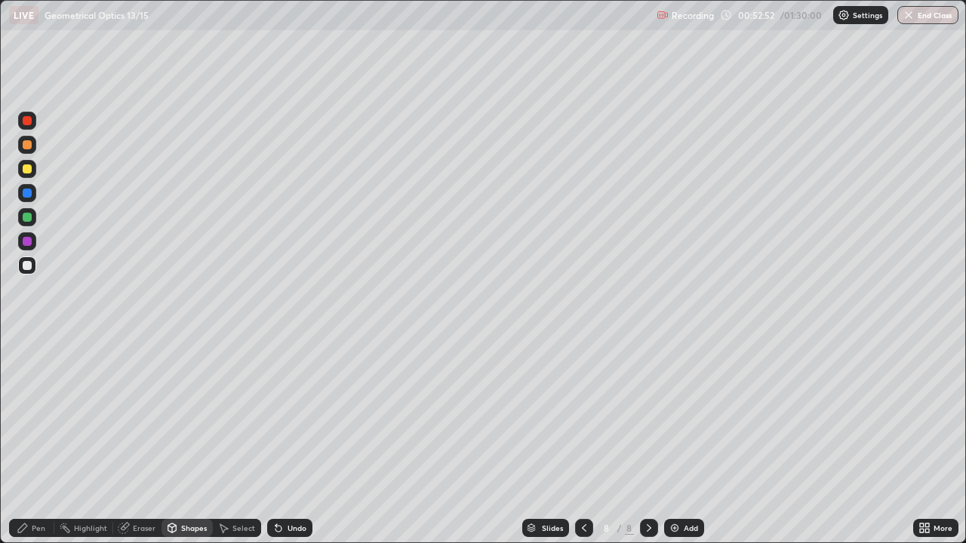
click at [43, 441] on div "Pen" at bounding box center [39, 528] width 14 height 8
click at [43, 441] on div "Pen" at bounding box center [31, 528] width 45 height 18
click at [37, 252] on div at bounding box center [27, 241] width 24 height 24
click at [35, 167] on div at bounding box center [27, 169] width 18 height 18
click at [30, 172] on div at bounding box center [27, 168] width 9 height 9
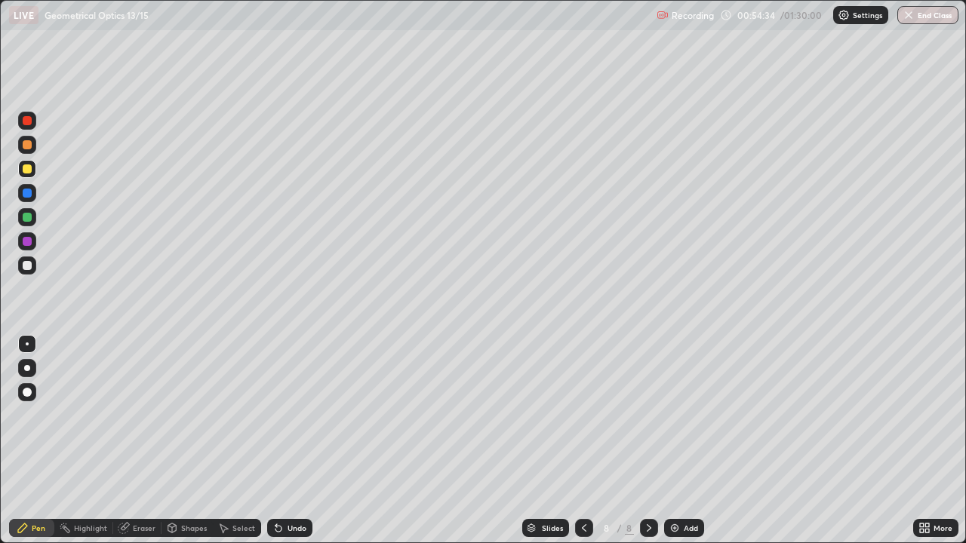
click at [237, 441] on div "Select" at bounding box center [243, 528] width 23 height 8
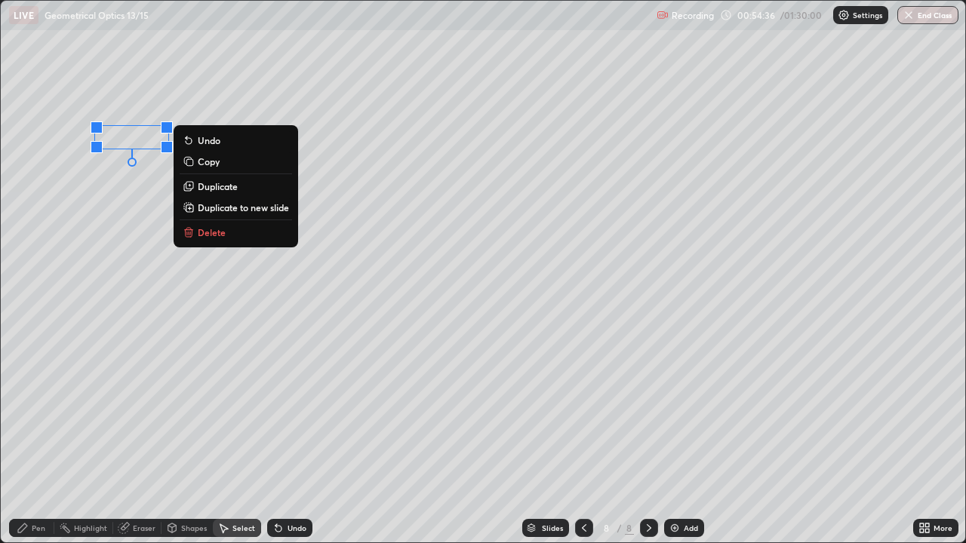
click at [36, 441] on div "Pen" at bounding box center [39, 528] width 14 height 8
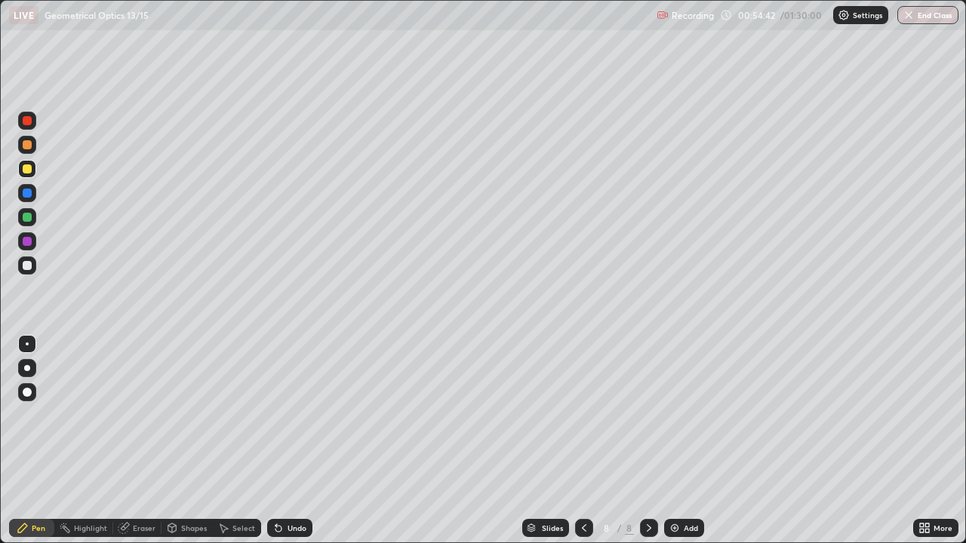
click at [281, 441] on div "Undo" at bounding box center [289, 528] width 45 height 18
click at [280, 441] on icon at bounding box center [278, 528] width 12 height 12
click at [275, 441] on icon at bounding box center [276, 525] width 2 height 2
click at [284, 441] on div "Undo" at bounding box center [289, 528] width 45 height 18
click at [281, 441] on icon at bounding box center [278, 528] width 12 height 12
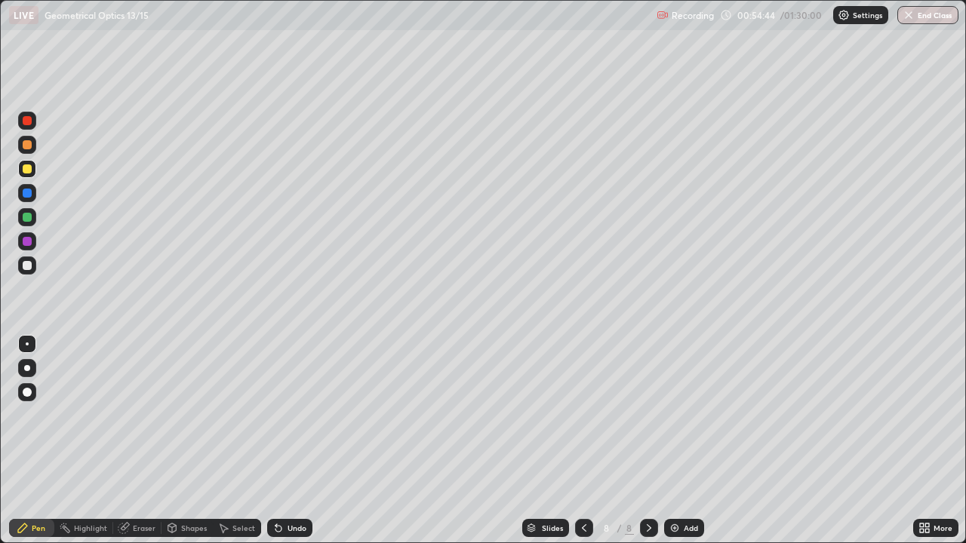
click at [291, 441] on div "Undo" at bounding box center [289, 528] width 45 height 18
click at [195, 441] on div "Shapes" at bounding box center [194, 528] width 26 height 8
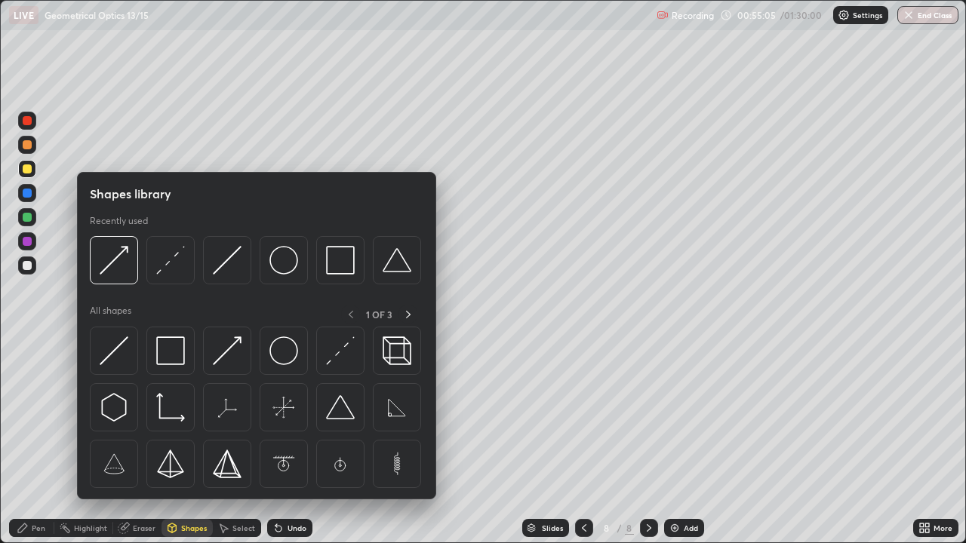
click at [230, 361] on img at bounding box center [227, 351] width 29 height 29
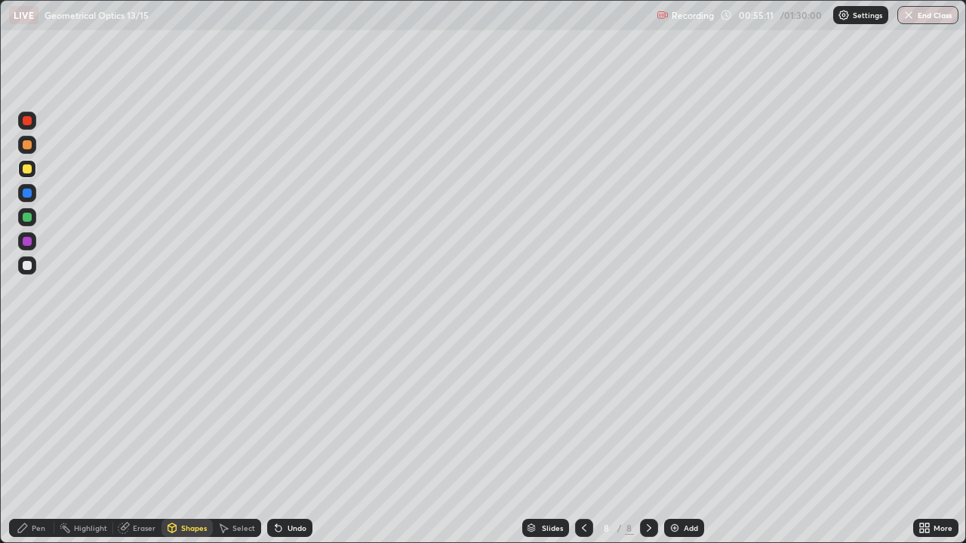
click at [46, 441] on div "Pen" at bounding box center [31, 528] width 45 height 18
click at [34, 268] on div at bounding box center [27, 266] width 18 height 18
click at [290, 441] on div "Undo" at bounding box center [296, 528] width 19 height 8
click at [305, 441] on div "Undo" at bounding box center [289, 528] width 45 height 18
click at [33, 177] on div at bounding box center [27, 169] width 18 height 18
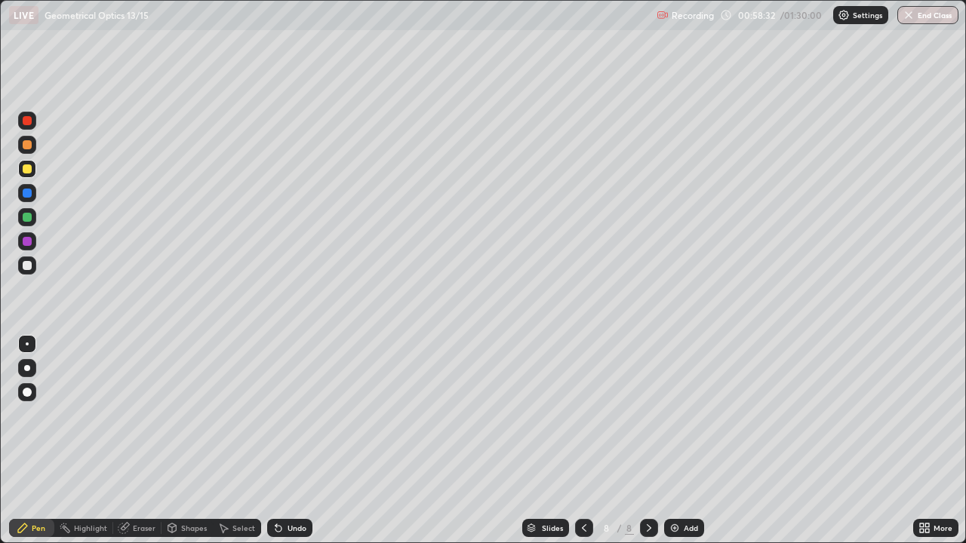
click at [296, 441] on div "Undo" at bounding box center [289, 528] width 45 height 18
click at [580, 441] on icon at bounding box center [584, 528] width 12 height 12
click at [582, 441] on icon at bounding box center [584, 528] width 5 height 8
click at [583, 441] on icon at bounding box center [584, 528] width 12 height 12
click at [644, 441] on div at bounding box center [649, 528] width 18 height 18
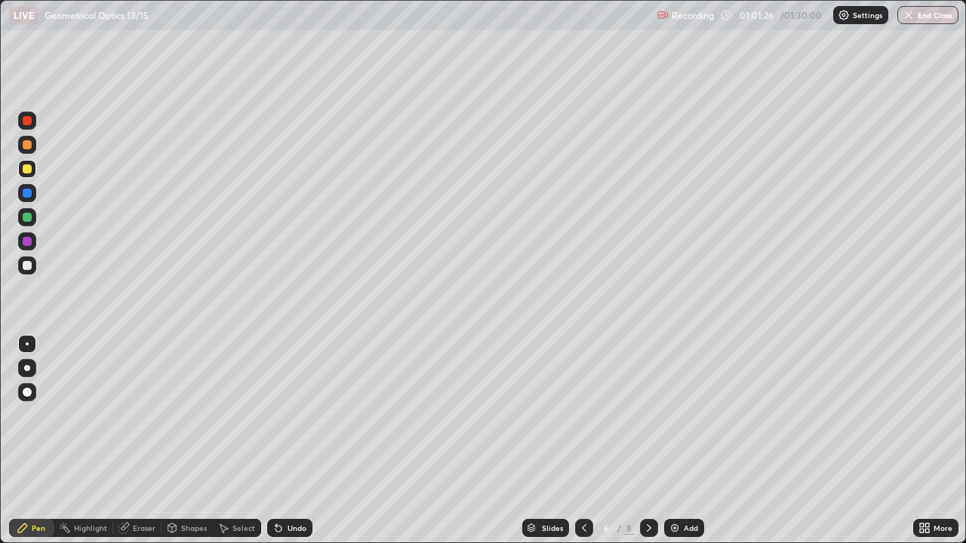
click at [583, 441] on icon at bounding box center [584, 528] width 12 height 12
click at [580, 441] on icon at bounding box center [584, 528] width 12 height 12
click at [583, 441] on icon at bounding box center [584, 528] width 12 height 12
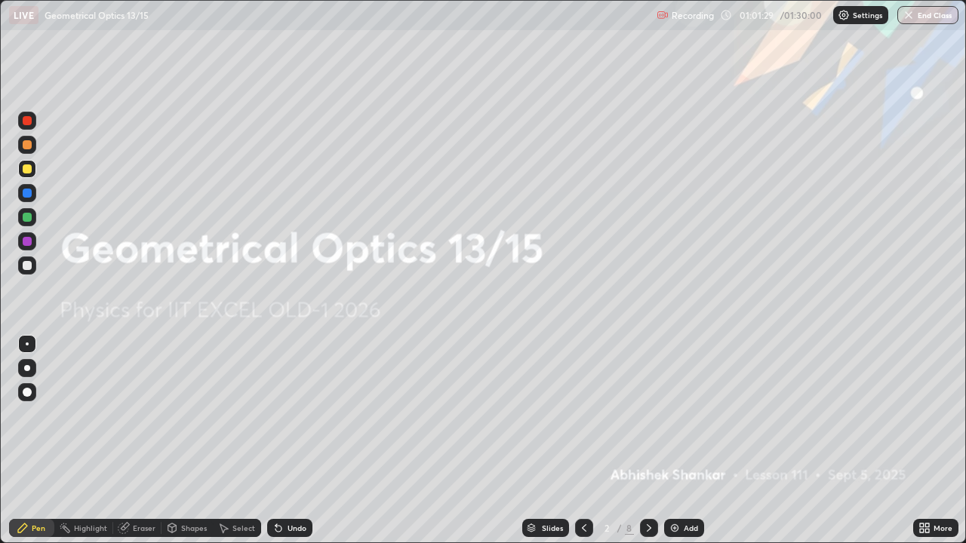
click at [644, 441] on div at bounding box center [649, 528] width 18 height 18
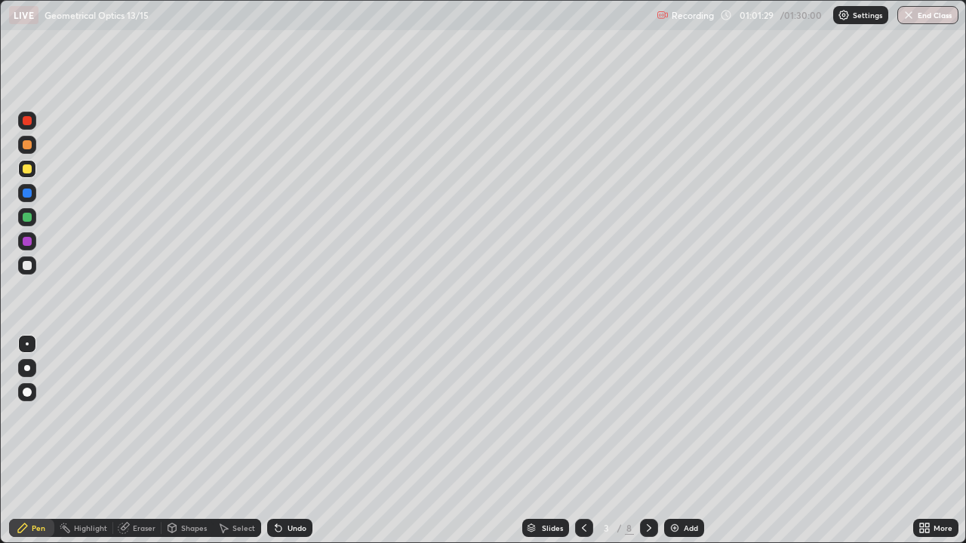
click at [647, 441] on icon at bounding box center [649, 528] width 12 height 12
click at [580, 441] on icon at bounding box center [584, 528] width 12 height 12
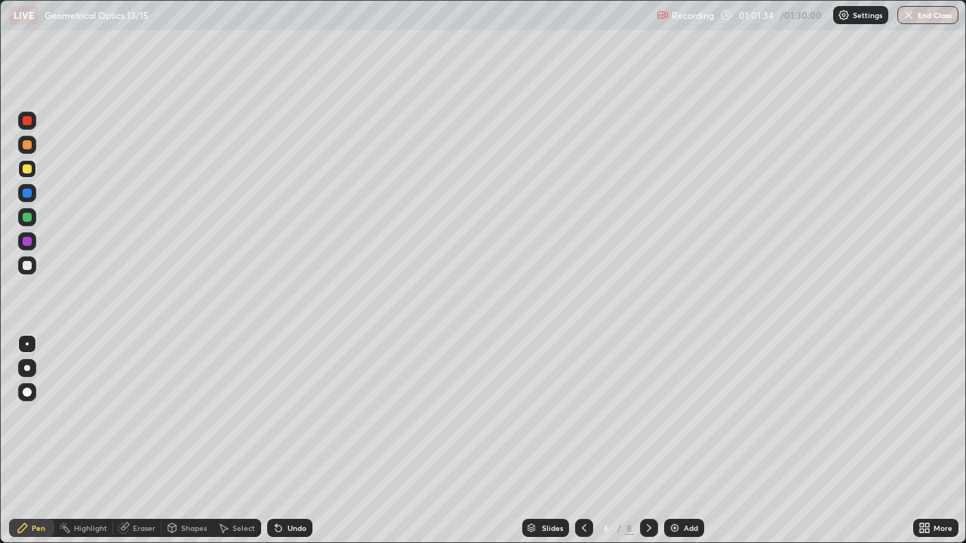
click at [580, 441] on icon at bounding box center [584, 528] width 12 height 12
click at [647, 441] on icon at bounding box center [649, 528] width 12 height 12
click at [583, 441] on icon at bounding box center [584, 528] width 12 height 12
click at [647, 441] on icon at bounding box center [649, 528] width 12 height 12
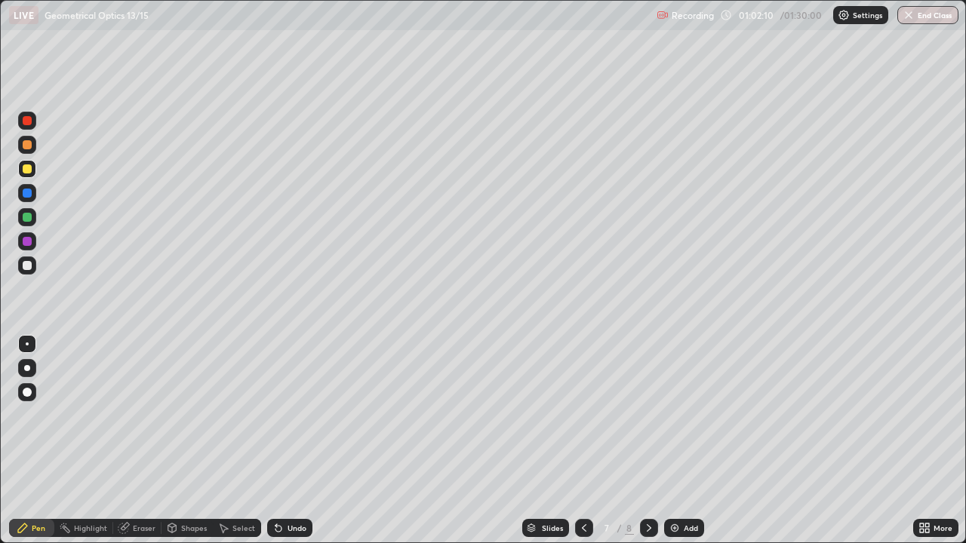
click at [585, 441] on icon at bounding box center [584, 528] width 12 height 12
click at [689, 441] on div "Add" at bounding box center [691, 528] width 14 height 8
click at [186, 441] on div "Shapes" at bounding box center [194, 528] width 26 height 8
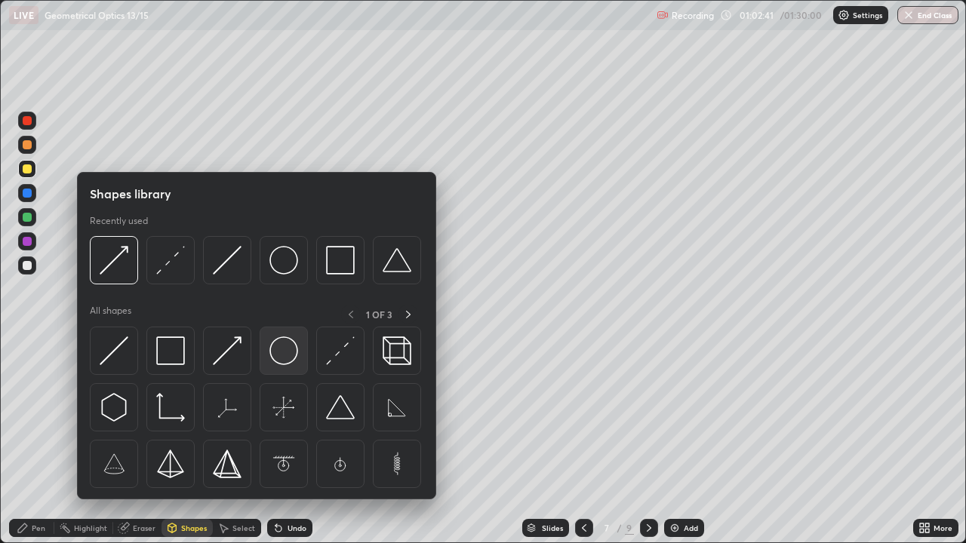
click at [287, 351] on img at bounding box center [283, 351] width 29 height 29
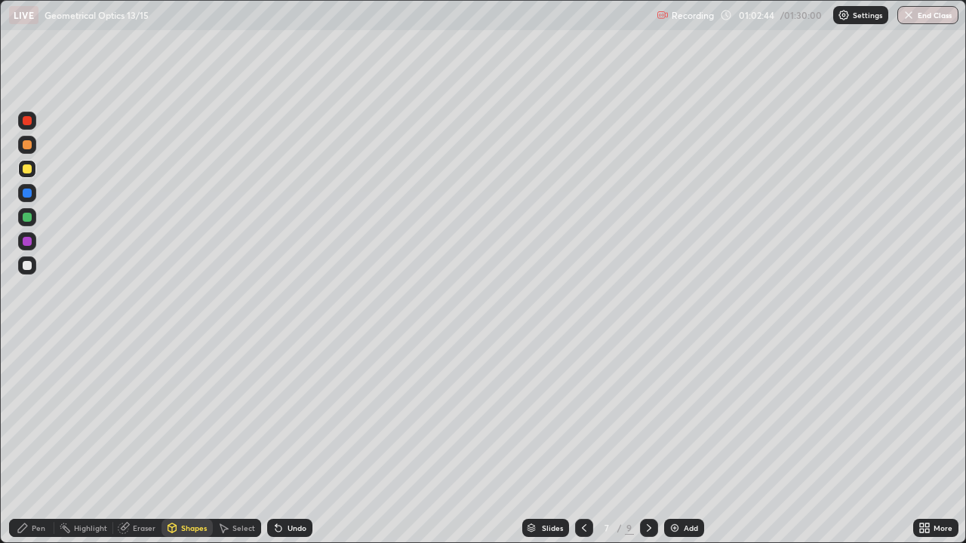
click at [235, 441] on div "Select" at bounding box center [243, 528] width 23 height 8
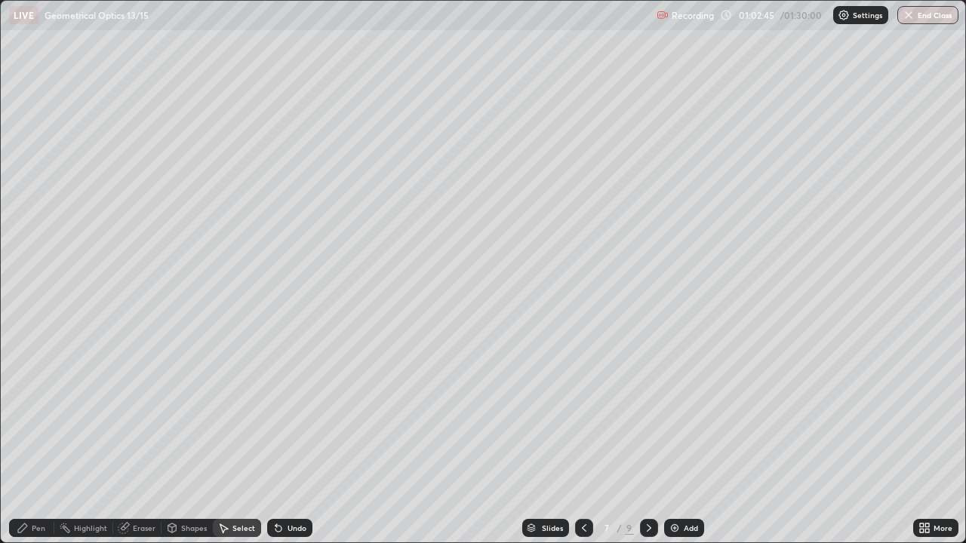
click at [187, 441] on div "Shapes" at bounding box center [194, 528] width 26 height 8
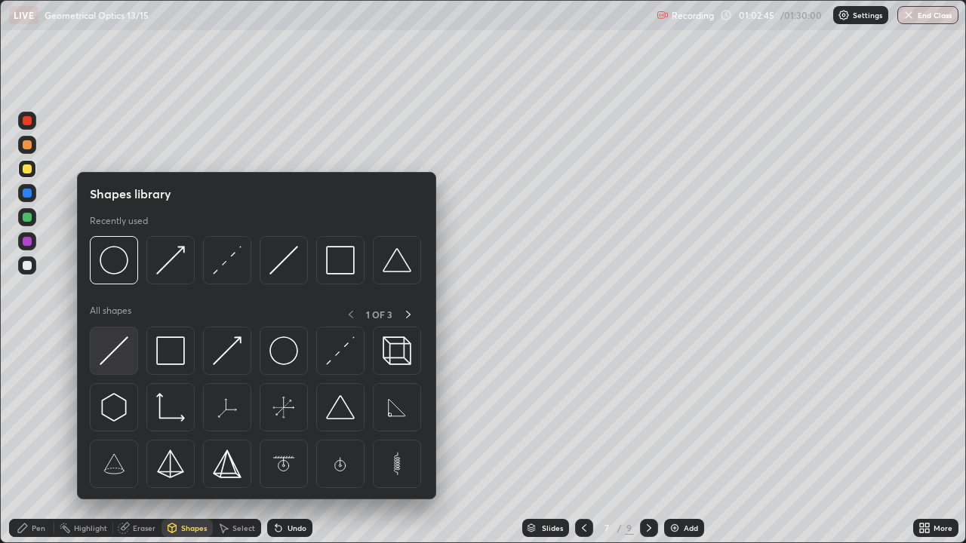
click at [121, 358] on img at bounding box center [114, 351] width 29 height 29
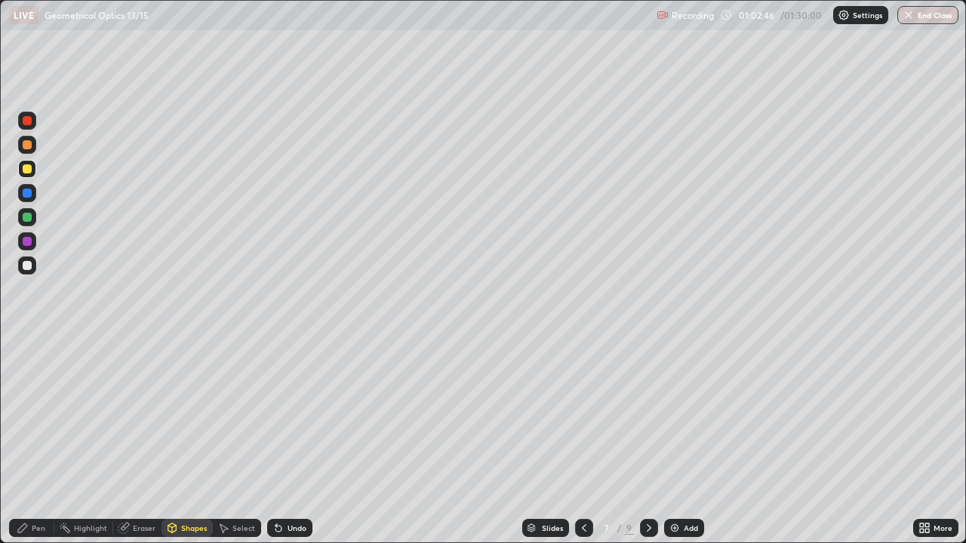
click at [29, 263] on div at bounding box center [27, 265] width 9 height 9
click at [183, 441] on div "Shapes" at bounding box center [194, 528] width 26 height 8
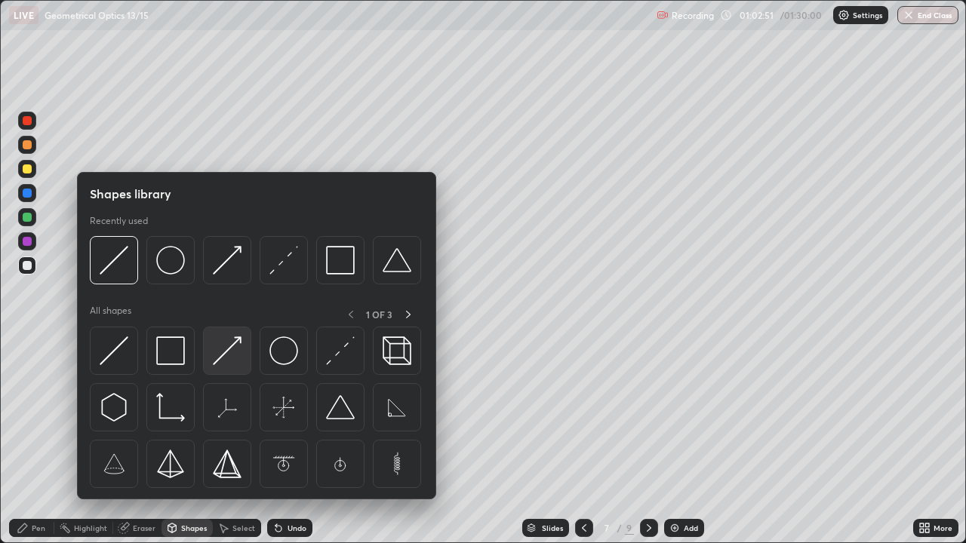
click at [229, 349] on img at bounding box center [227, 351] width 29 height 29
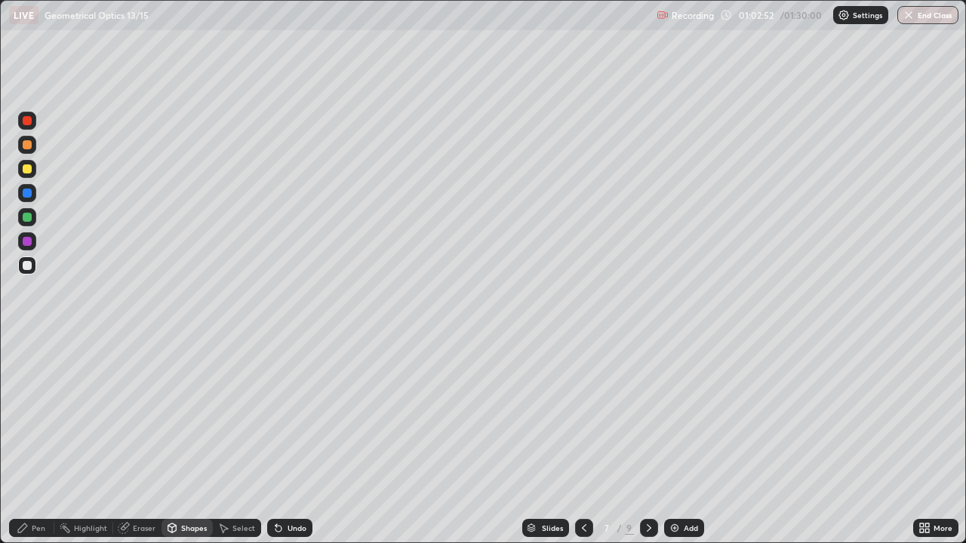
click at [27, 170] on div at bounding box center [27, 168] width 9 height 9
click at [582, 441] on icon at bounding box center [584, 528] width 5 height 8
click at [647, 441] on icon at bounding box center [649, 528] width 12 height 12
click at [38, 441] on div "Pen" at bounding box center [39, 528] width 14 height 8
click at [29, 266] on div at bounding box center [27, 265] width 9 height 9
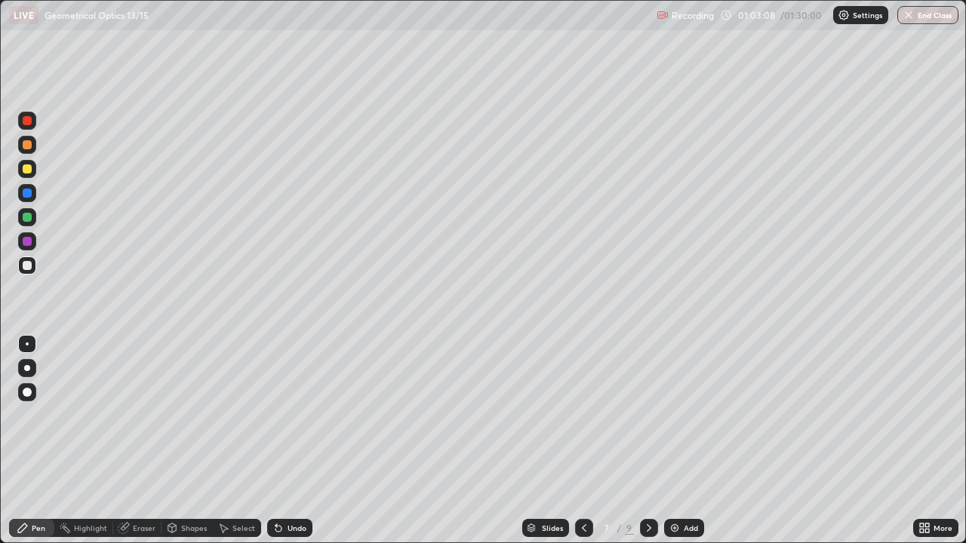
click at [32, 174] on div at bounding box center [27, 169] width 18 height 18
click at [192, 441] on div "Shapes" at bounding box center [194, 528] width 26 height 8
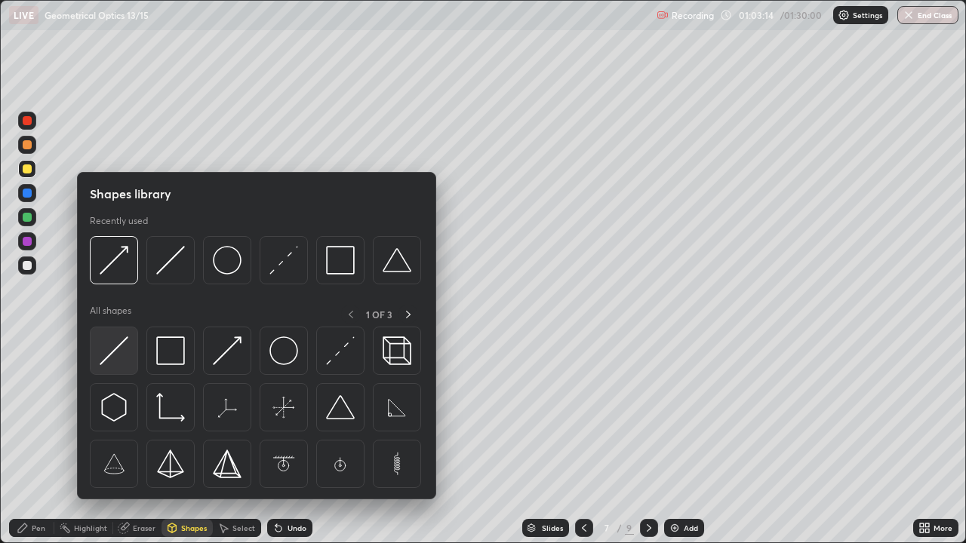
click at [128, 361] on div at bounding box center [114, 351] width 48 height 48
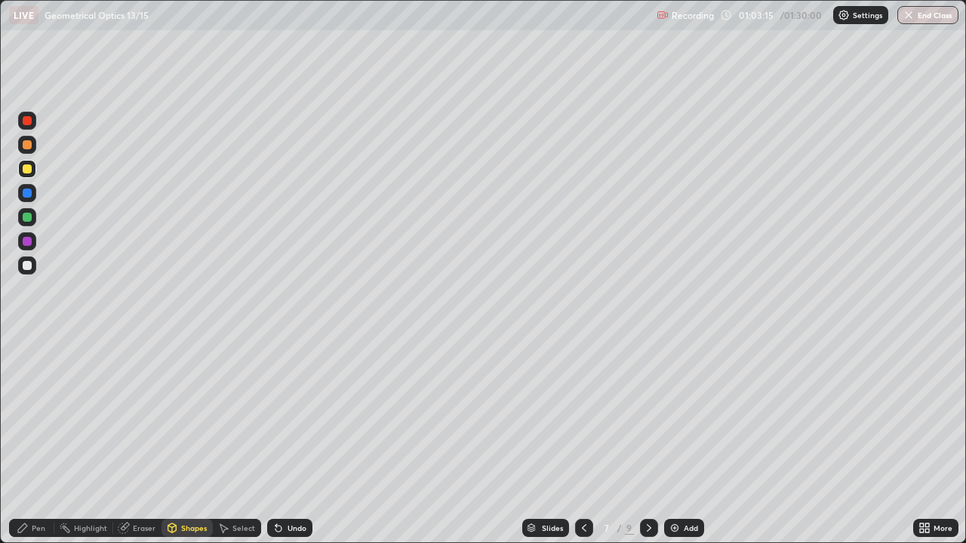
click at [29, 264] on div at bounding box center [27, 265] width 9 height 9
click at [194, 441] on div "Shapes" at bounding box center [194, 528] width 26 height 8
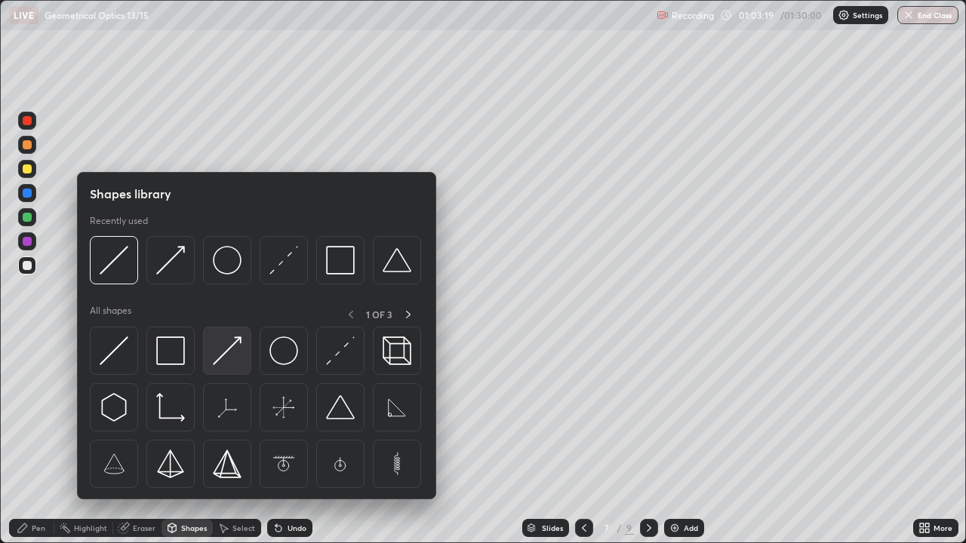
click at [241, 358] on img at bounding box center [227, 351] width 29 height 29
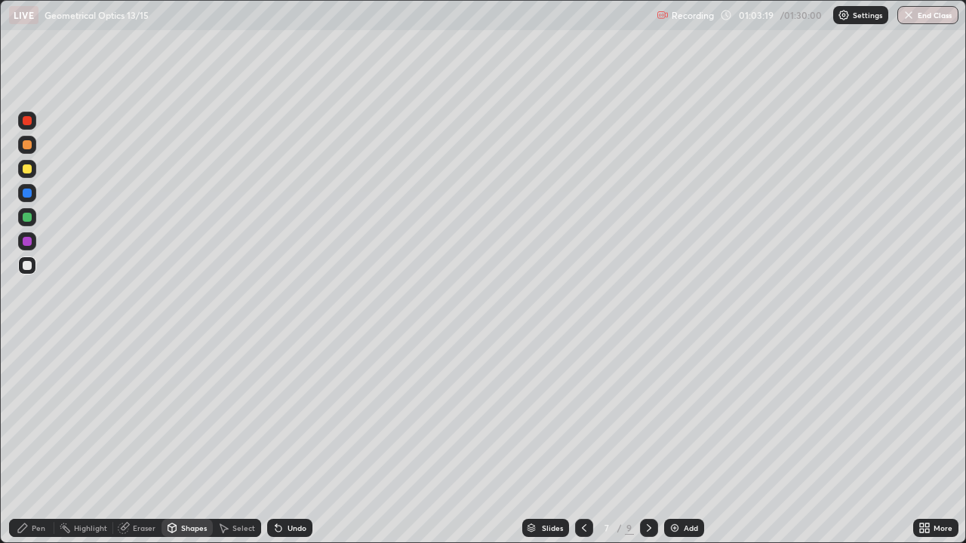
click at [29, 171] on div at bounding box center [27, 168] width 9 height 9
click at [302, 441] on div "Undo" at bounding box center [289, 528] width 45 height 18
click at [301, 441] on div "Undo" at bounding box center [289, 528] width 45 height 18
click at [45, 441] on div "Pen" at bounding box center [31, 528] width 45 height 18
click at [35, 266] on div at bounding box center [27, 266] width 18 height 18
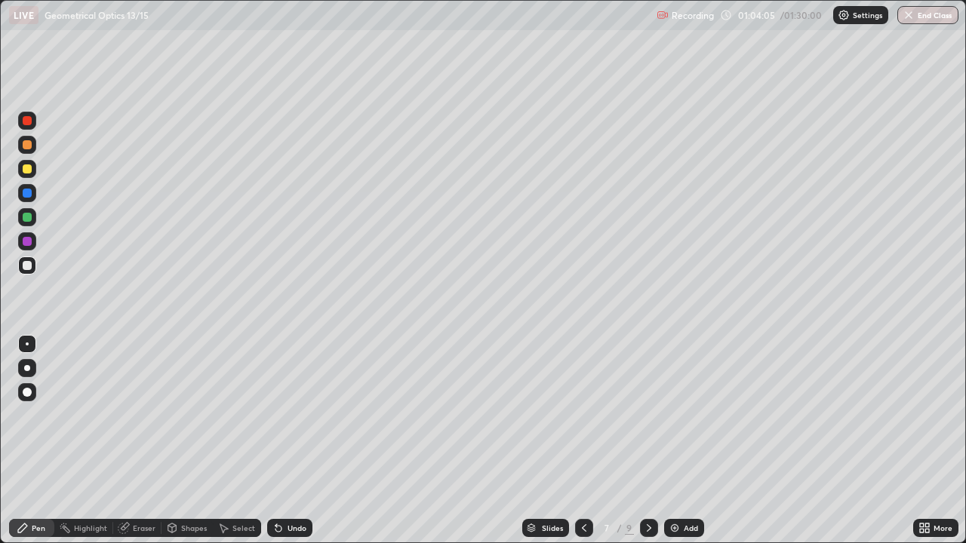
click at [585, 441] on icon at bounding box center [584, 528] width 12 height 12
click at [649, 441] on icon at bounding box center [649, 528] width 5 height 8
click at [641, 441] on div at bounding box center [649, 528] width 18 height 30
click at [644, 441] on icon at bounding box center [649, 528] width 12 height 12
click at [927, 20] on button "End Class" at bounding box center [927, 15] width 61 height 18
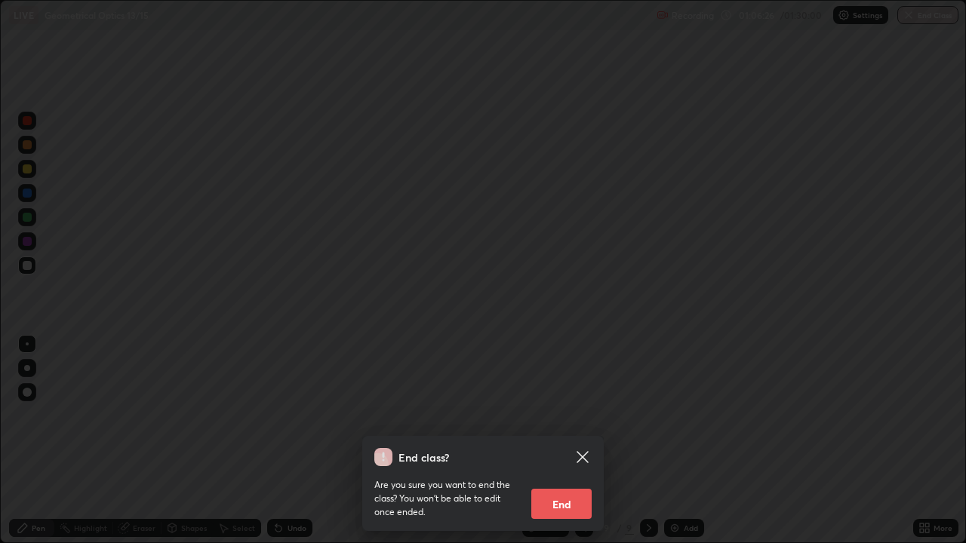
click at [570, 441] on button "End" at bounding box center [561, 504] width 60 height 30
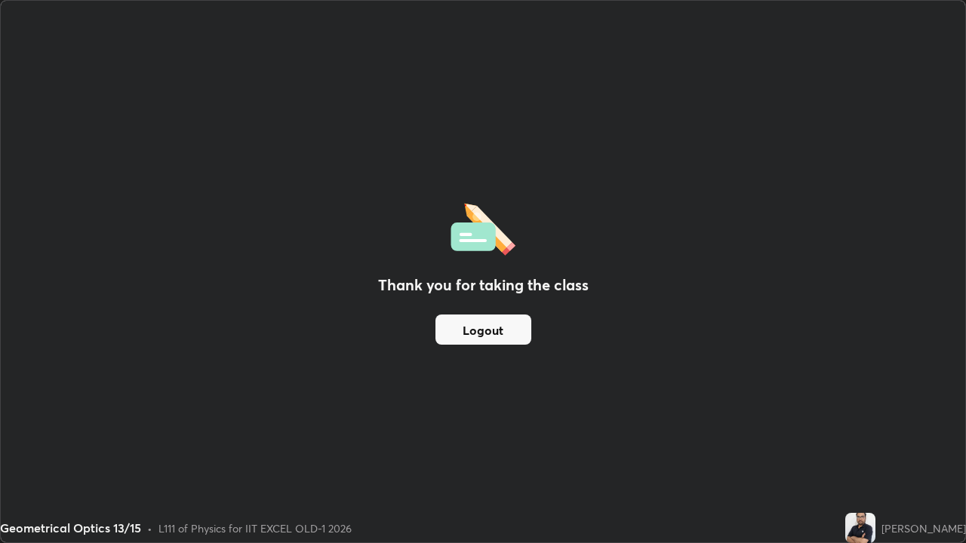
click at [494, 333] on button "Logout" at bounding box center [483, 330] width 96 height 30
